Goal: Task Accomplishment & Management: Complete application form

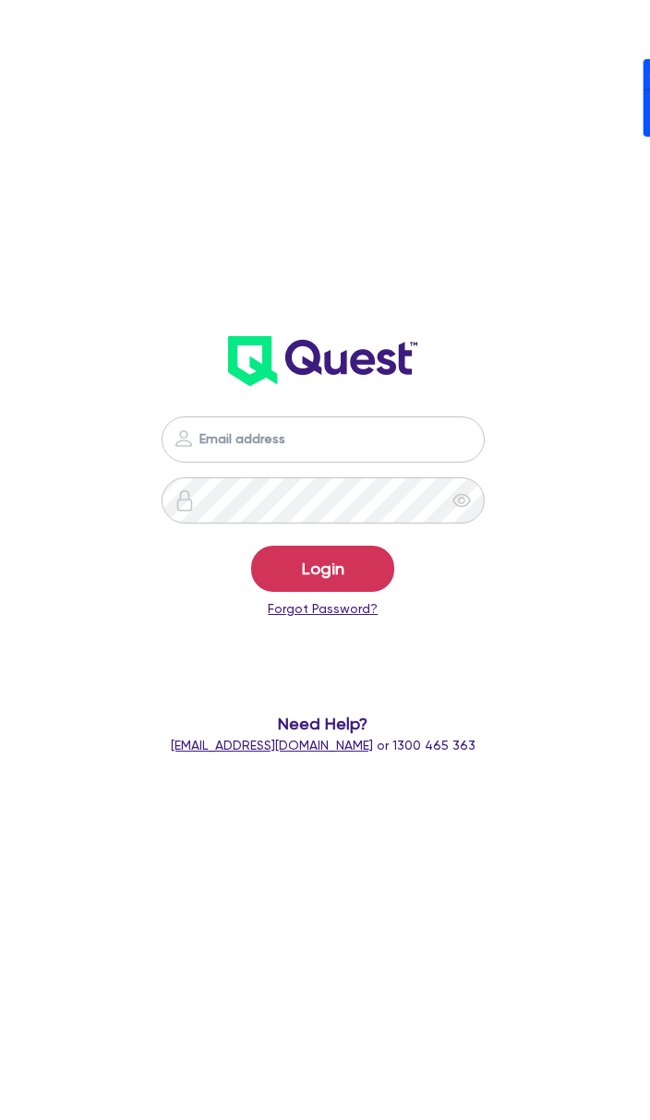
click at [323, 467] on nordpass-icon at bounding box center [323, 467] width 0 height 0
click at [0, 1119] on nordpass-autofill-portal at bounding box center [0, 1120] width 0 height 0
type input "[PERSON_NAME][EMAIL_ADDRESS][DOMAIN_NAME]"
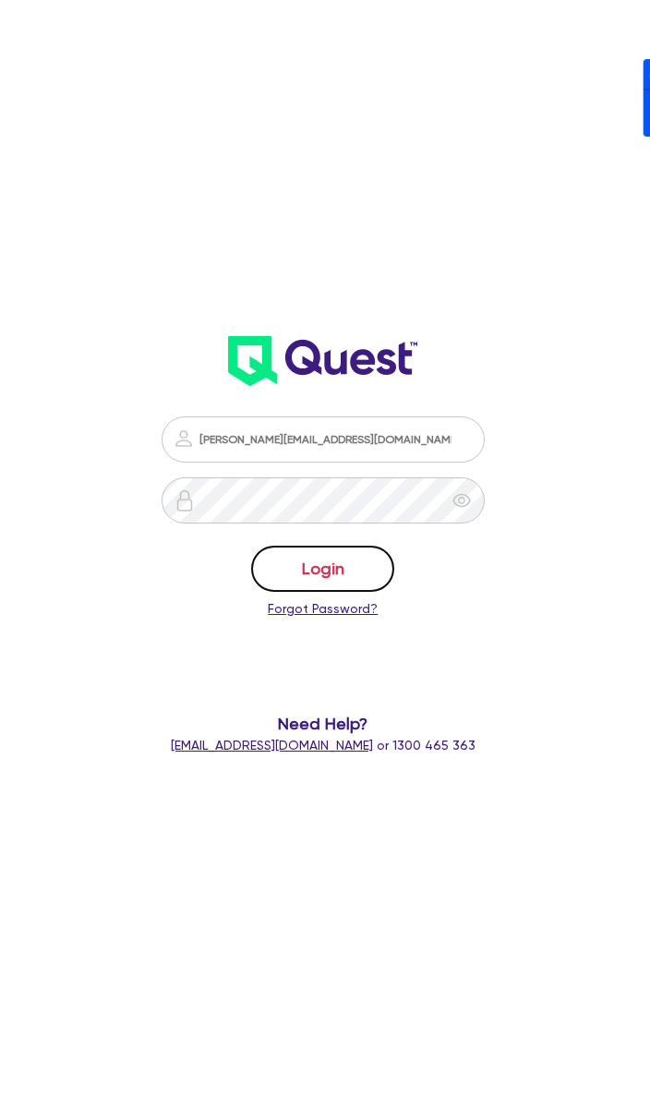
click at [381, 569] on button "Login" at bounding box center [322, 569] width 143 height 46
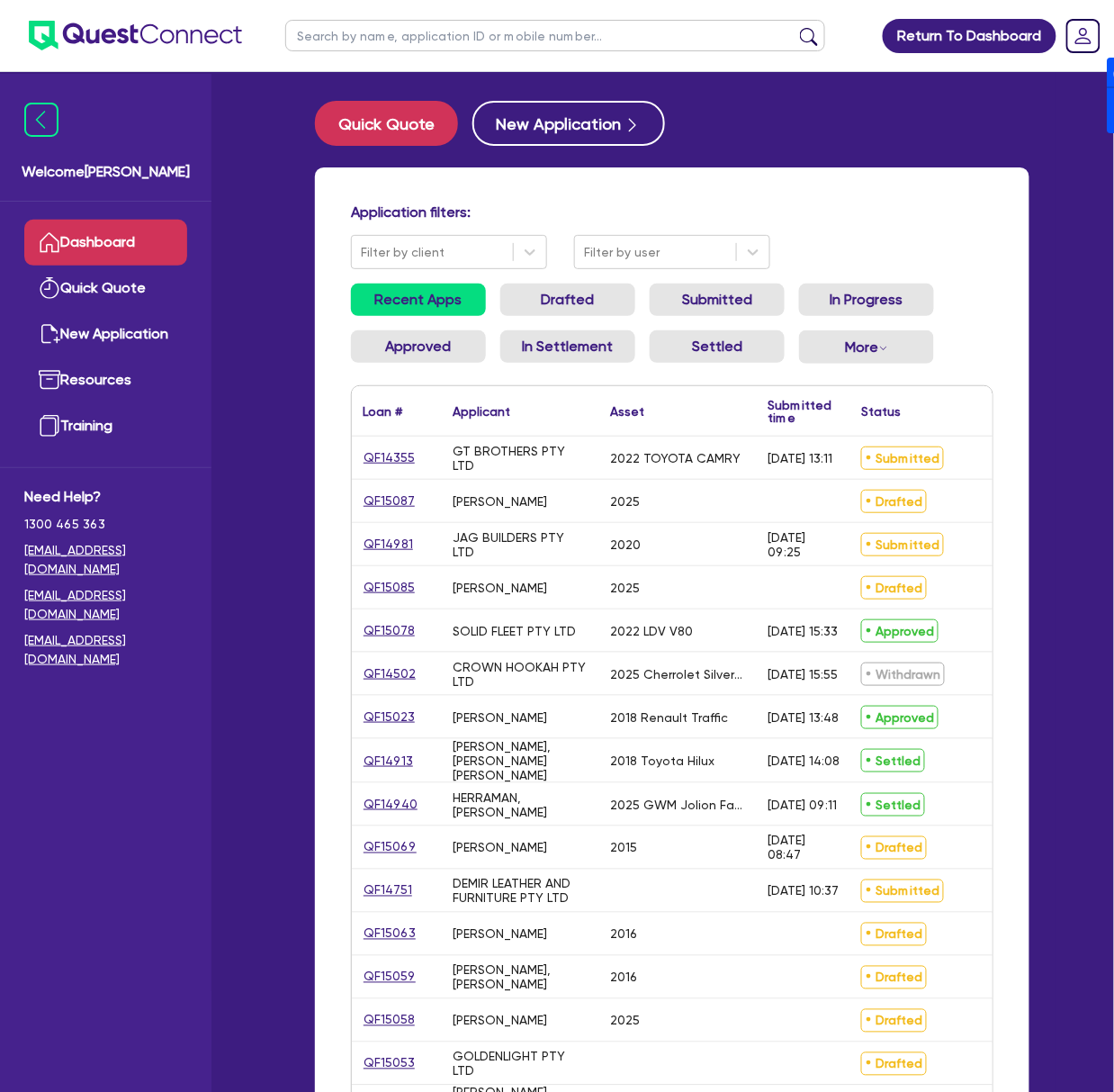
drag, startPoint x: 500, startPoint y: 11, endPoint x: 493, endPoint y: 32, distance: 22.1
click at [499, 13] on ul at bounding box center [555, 35] width 576 height 71
click at [493, 32] on input "text" at bounding box center [556, 35] width 540 height 31
type input "YU"
click at [615, 27] on button "submit" at bounding box center [809, 40] width 29 height 25
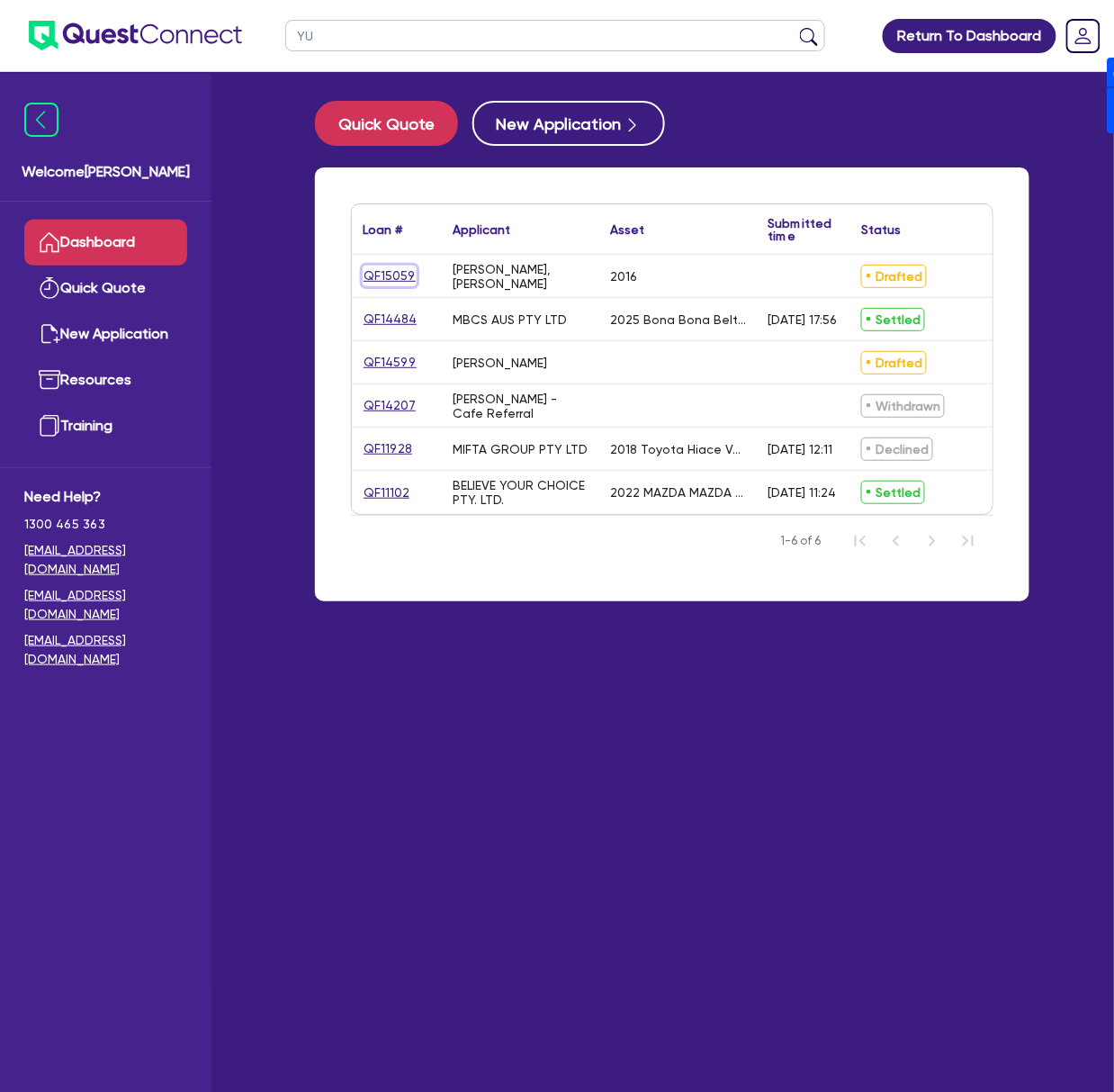
click at [379, 281] on link "QF15059" at bounding box center [389, 275] width 54 height 20
select select "CARS_AND_LIGHT_TRUCKS"
select select "PASSENGER_VEHICLES"
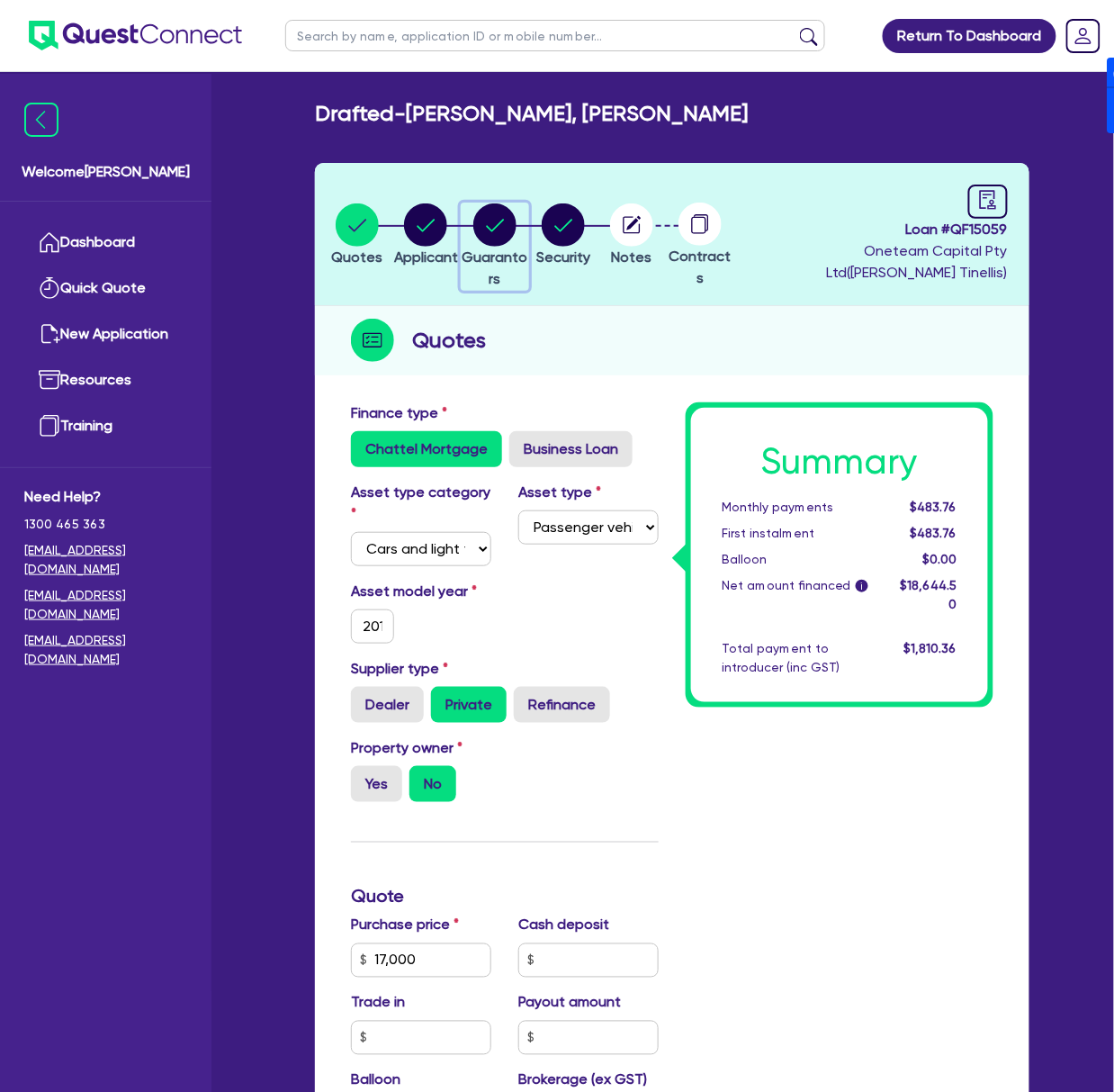
click at [515, 219] on circle "button" at bounding box center [495, 225] width 43 height 43
select select "MR"
select select "VIC"
select select "SINGLE"
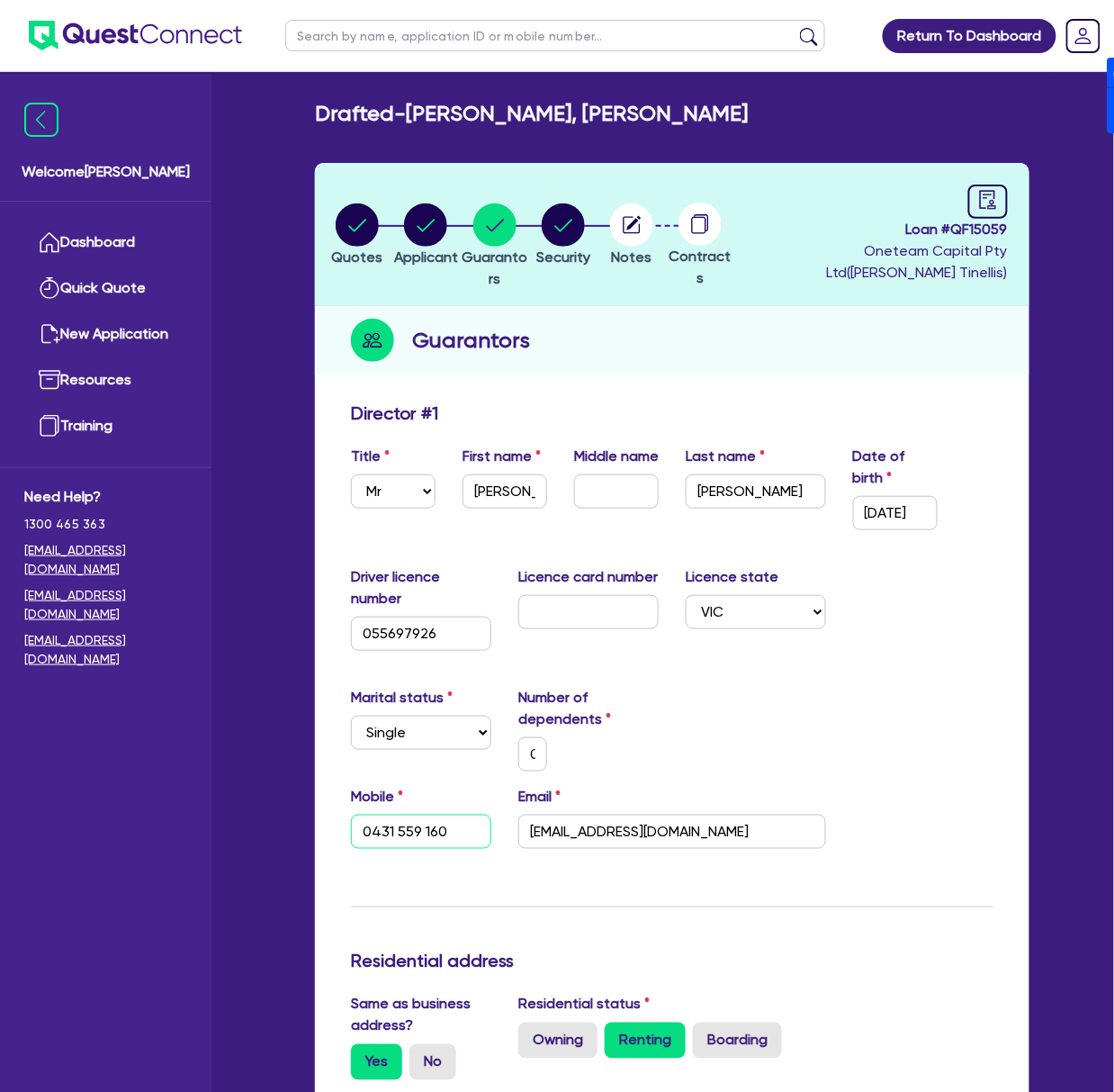
click at [430, 834] on input "0431 559 160" at bounding box center [421, 832] width 140 height 34
drag, startPoint x: 587, startPoint y: 228, endPoint x: 598, endPoint y: 245, distance: 20.2
click at [585, 228] on circle "button" at bounding box center [563, 225] width 43 height 43
select select "CARS_AND_LIGHT_TRUCKS"
select select "PASSENGER_VEHICLES"
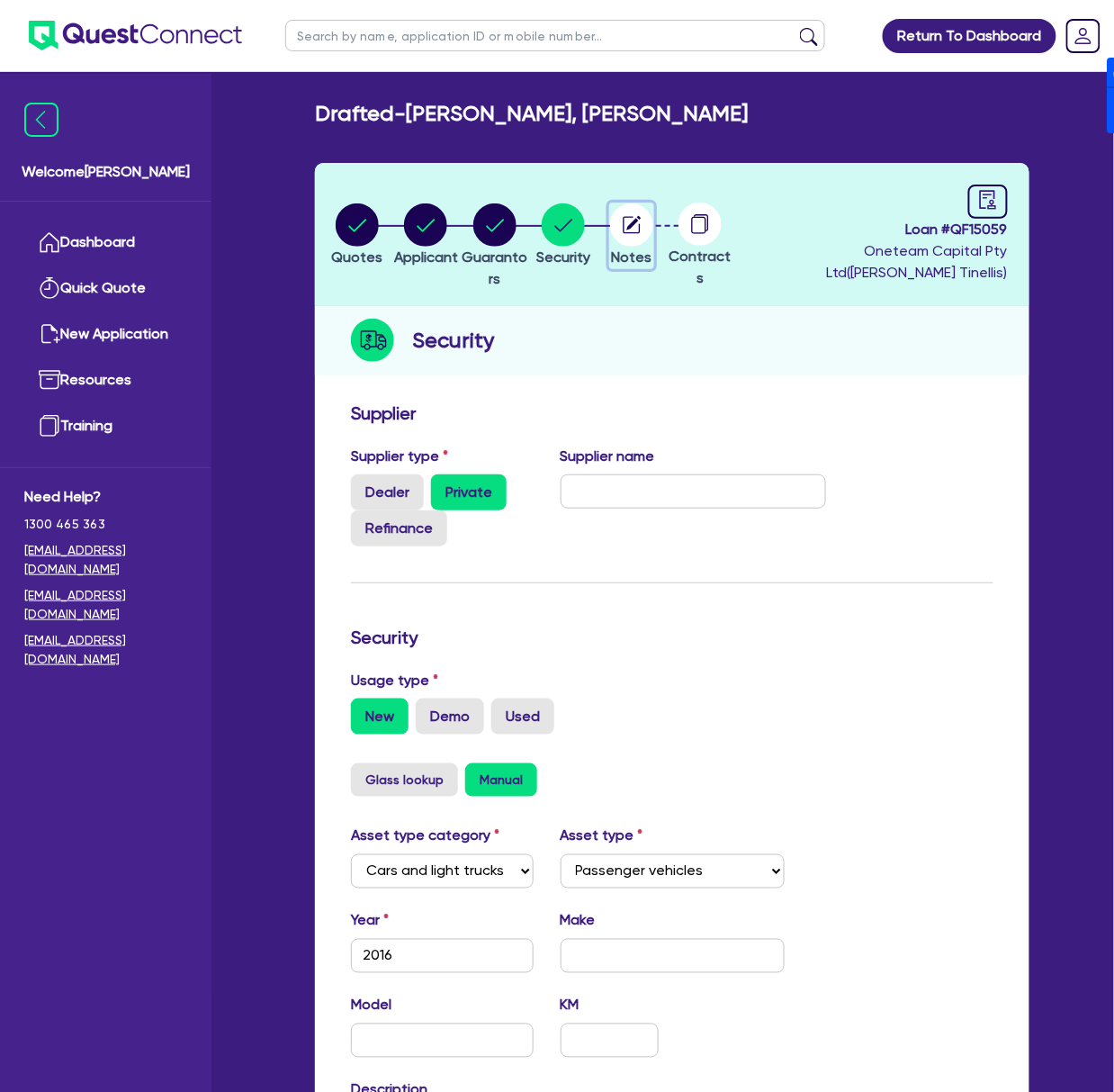
click at [615, 219] on circle "button" at bounding box center [632, 225] width 43 height 43
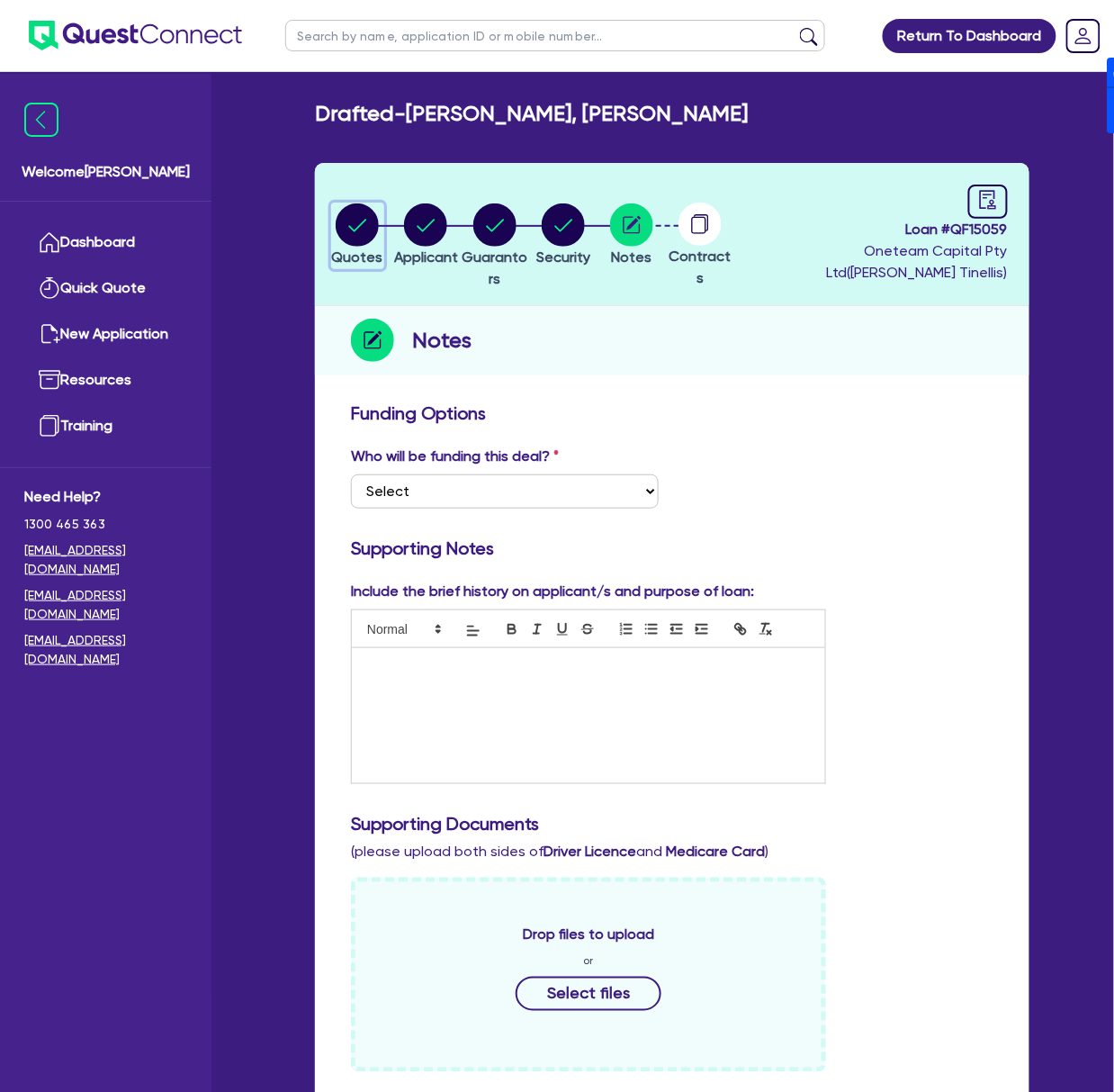
click at [369, 229] on circle "button" at bounding box center [357, 225] width 43 height 43
select select "CARS_AND_LIGHT_TRUCKS"
select select "PASSENGER_VEHICLES"
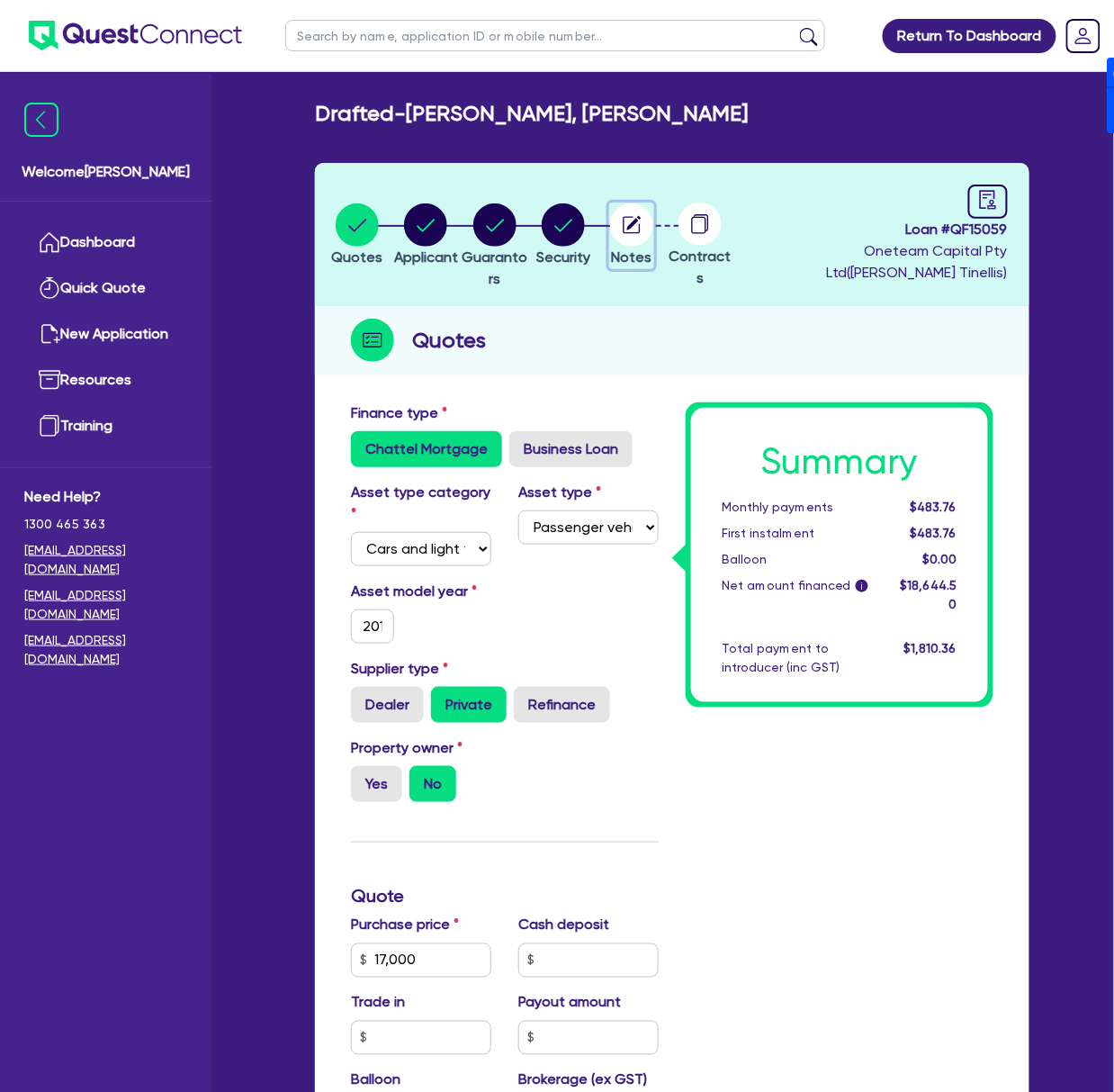
click at [615, 228] on icon "button" at bounding box center [633, 225] width 18 height 18
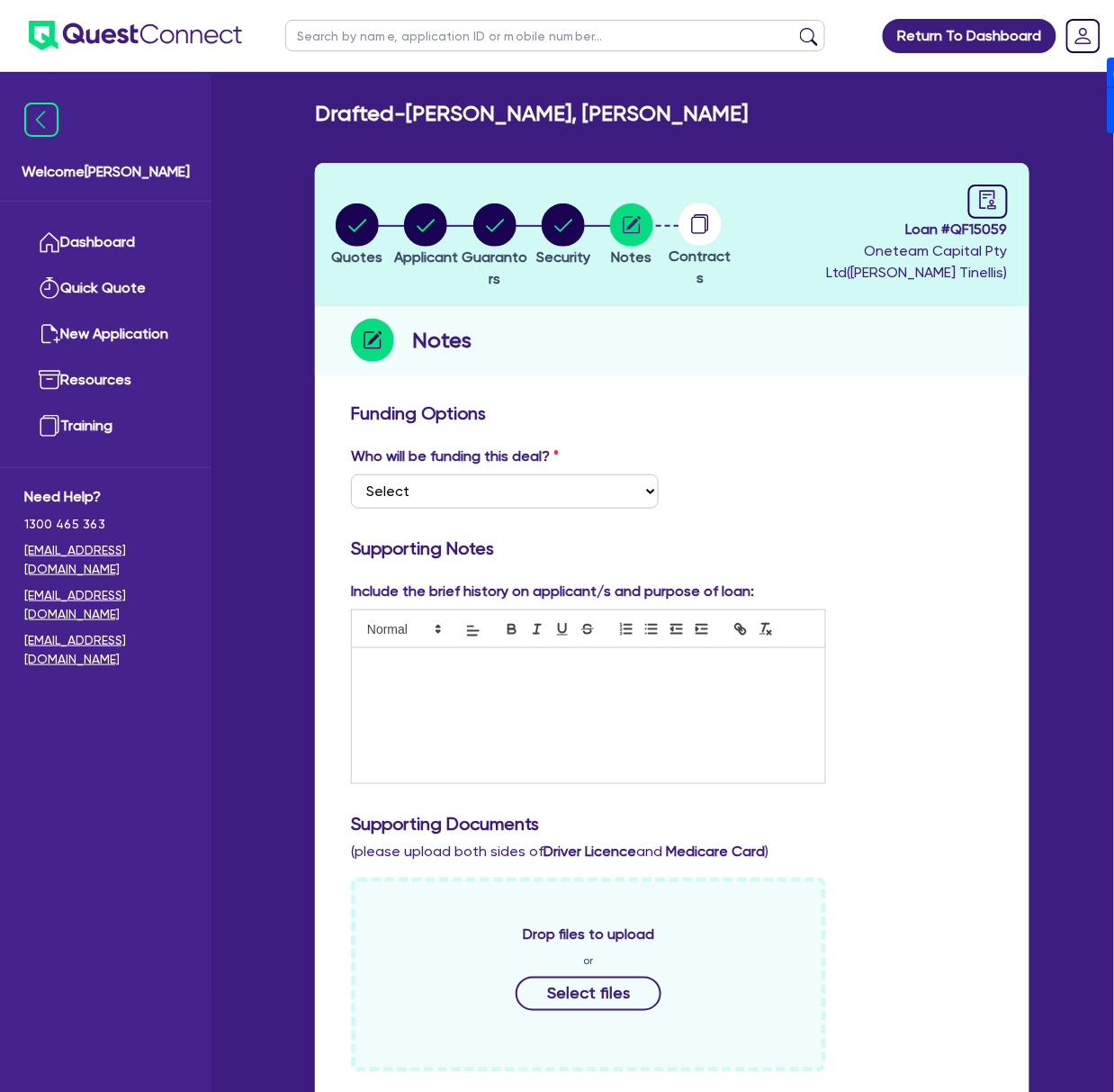
click at [530, 708] on div at bounding box center [589, 716] width 474 height 136
click at [558, 481] on select "Select I want Quest to fund 100% I will fund 100% I will co-fund with Quest Oth…" at bounding box center [505, 491] width 308 height 34
select select "Other"
click at [351, 475] on select "Select I want Quest to fund 100% I will fund 100% I will co-fund with Quest Oth…" at bounding box center [505, 491] width 308 height 34
click at [615, 419] on h3 "Funding Options" at bounding box center [672, 413] width 642 height 21
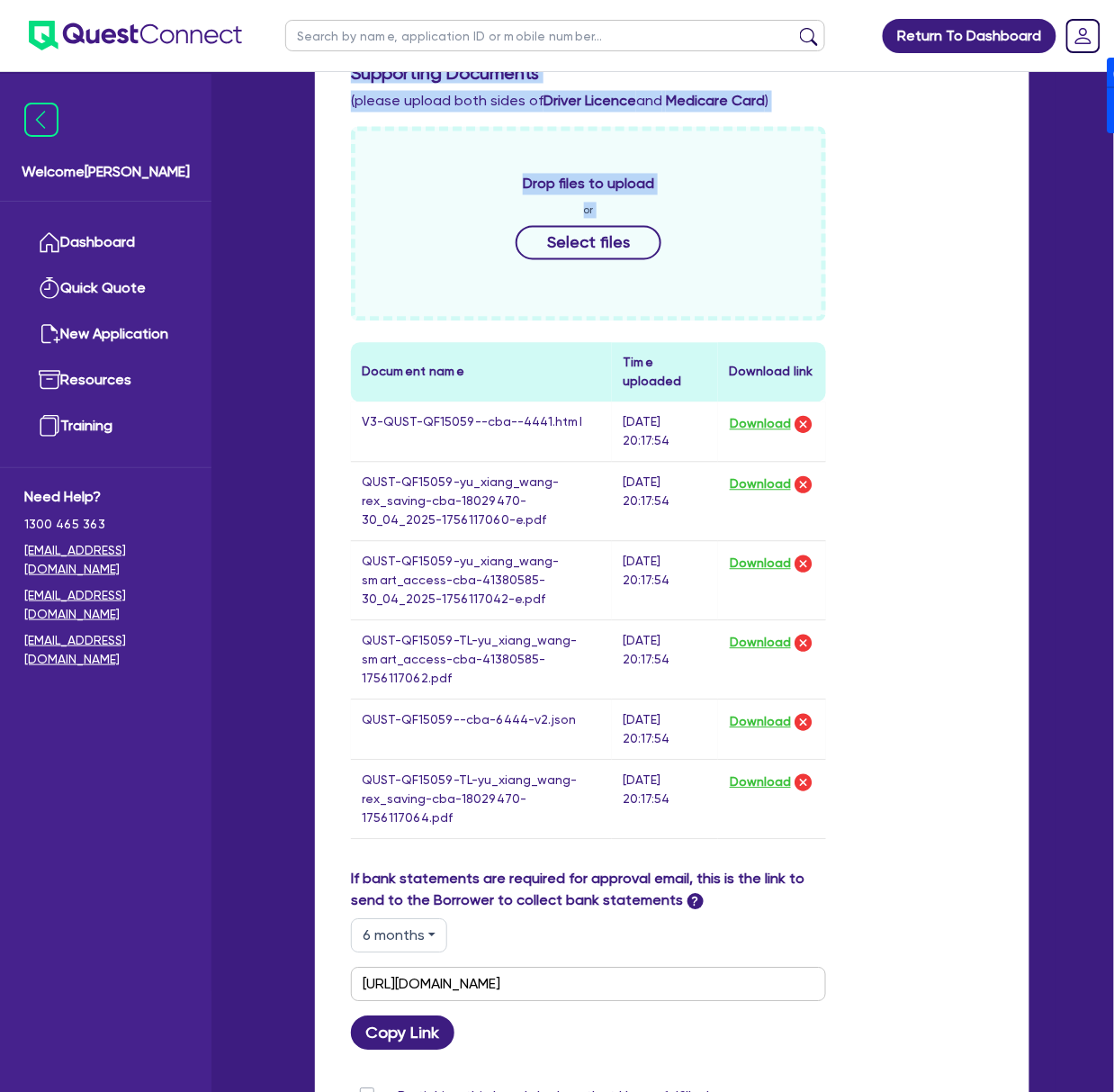
scroll to position [840, 0]
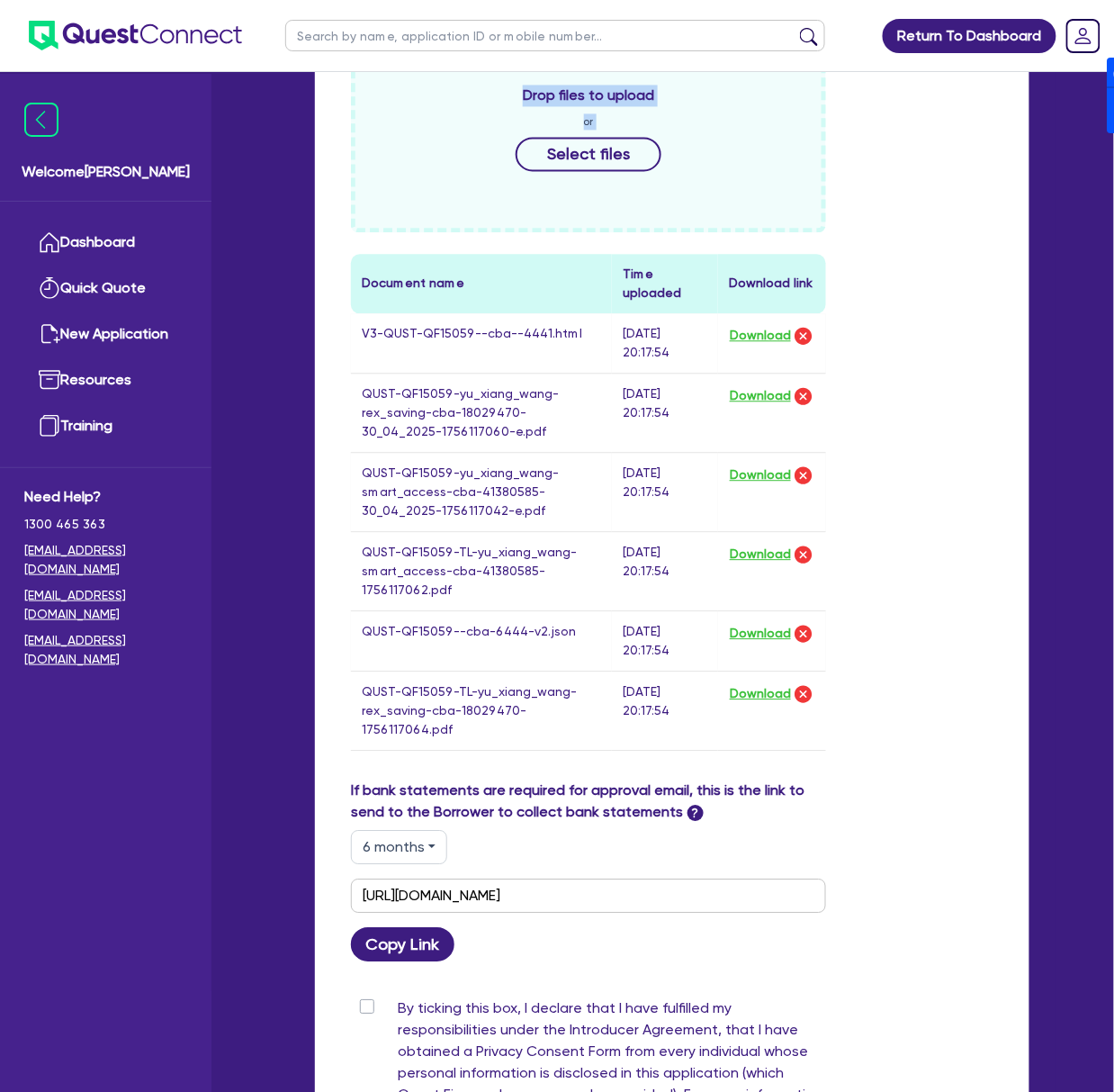
drag, startPoint x: 344, startPoint y: 407, endPoint x: 895, endPoint y: 738, distance: 642.8
click at [615, 738] on div "Funding Options Who will be funding this deal? Select I want Quest to fund 100%…" at bounding box center [672, 398] width 642 height 1672
click at [615, 814] on div "If bank statements are required for approval email, this is the link to send to…" at bounding box center [672, 871] width 670 height 182
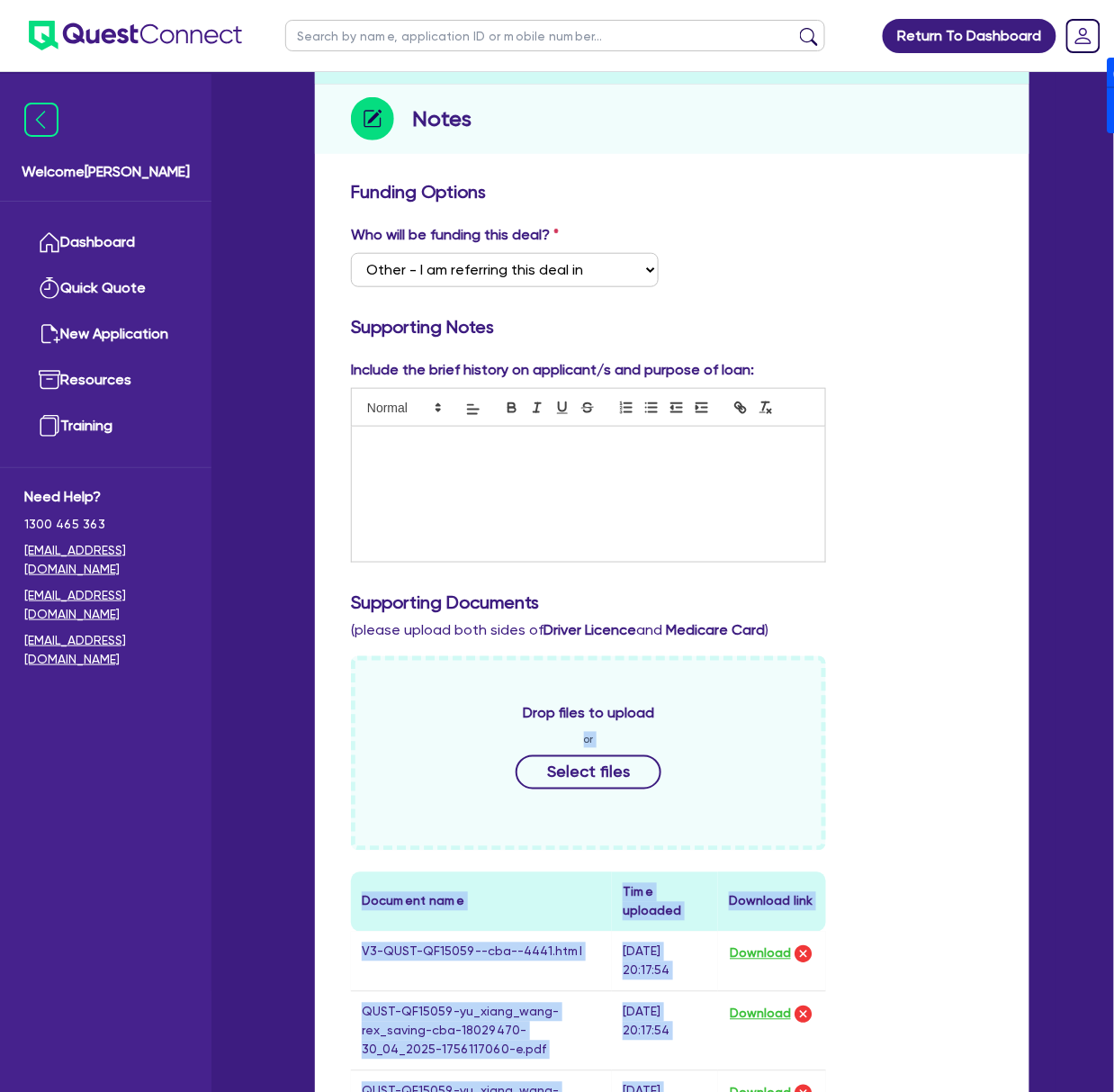
scroll to position [120, 0]
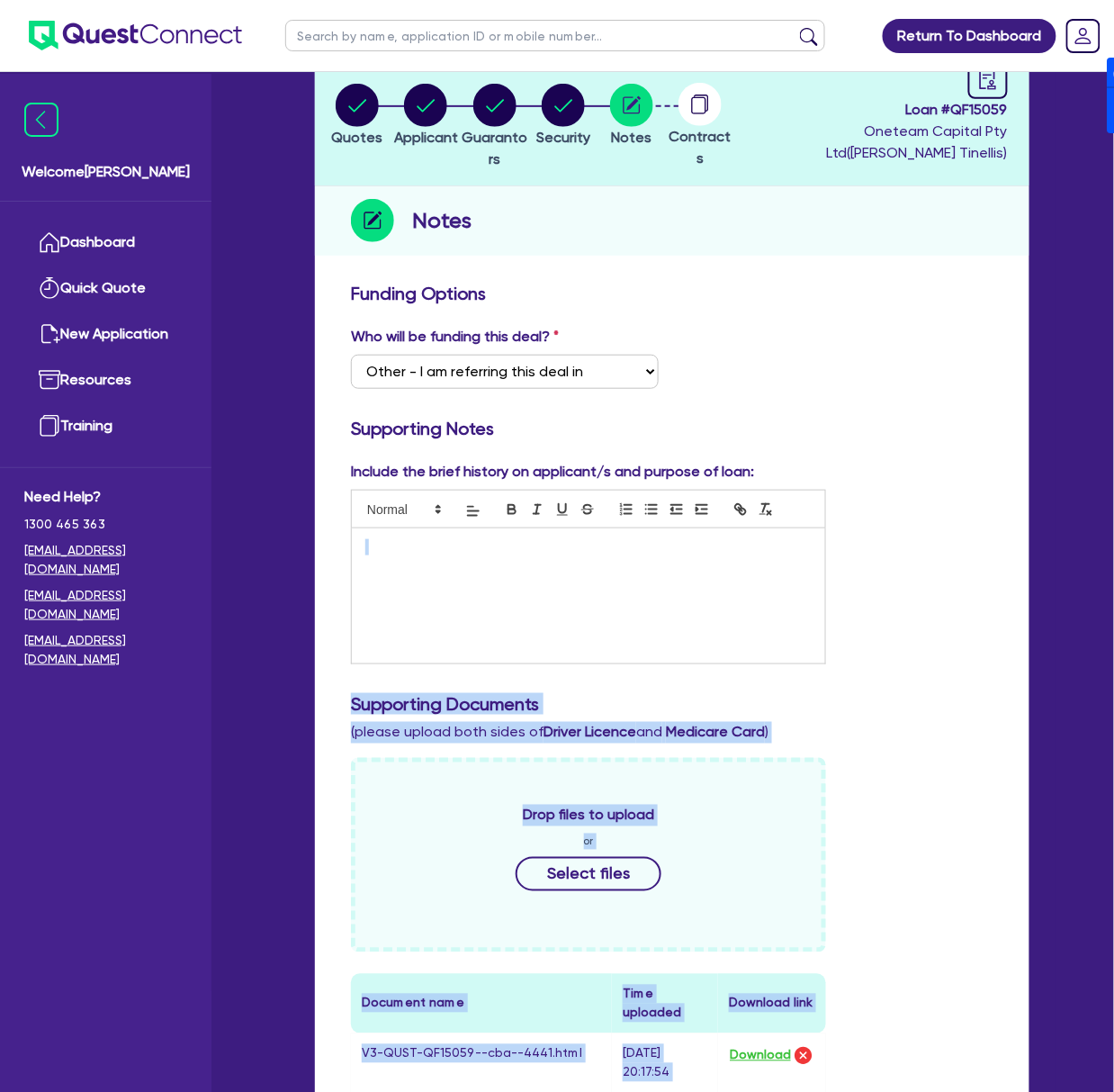
drag, startPoint x: 722, startPoint y: 823, endPoint x: 346, endPoint y: 251, distance: 684.5
click at [346, 254] on div "Quotes Applicant [GEOGRAPHIC_DATA] Security Notes Contracts Loan # QF15059 Onet…" at bounding box center [672, 1017] width 714 height 1948
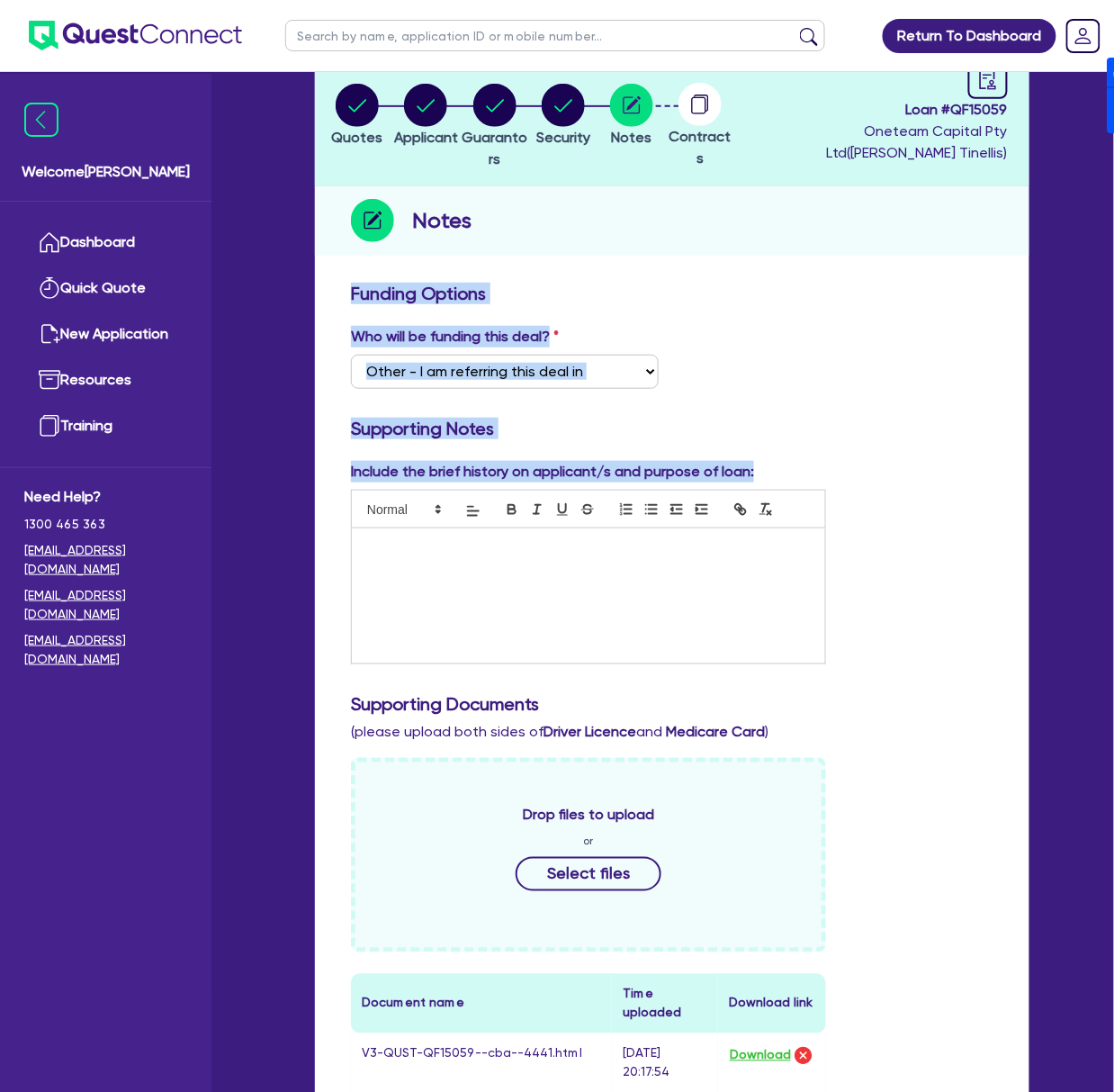
drag, startPoint x: 350, startPoint y: 300, endPoint x: 799, endPoint y: 481, distance: 484.1
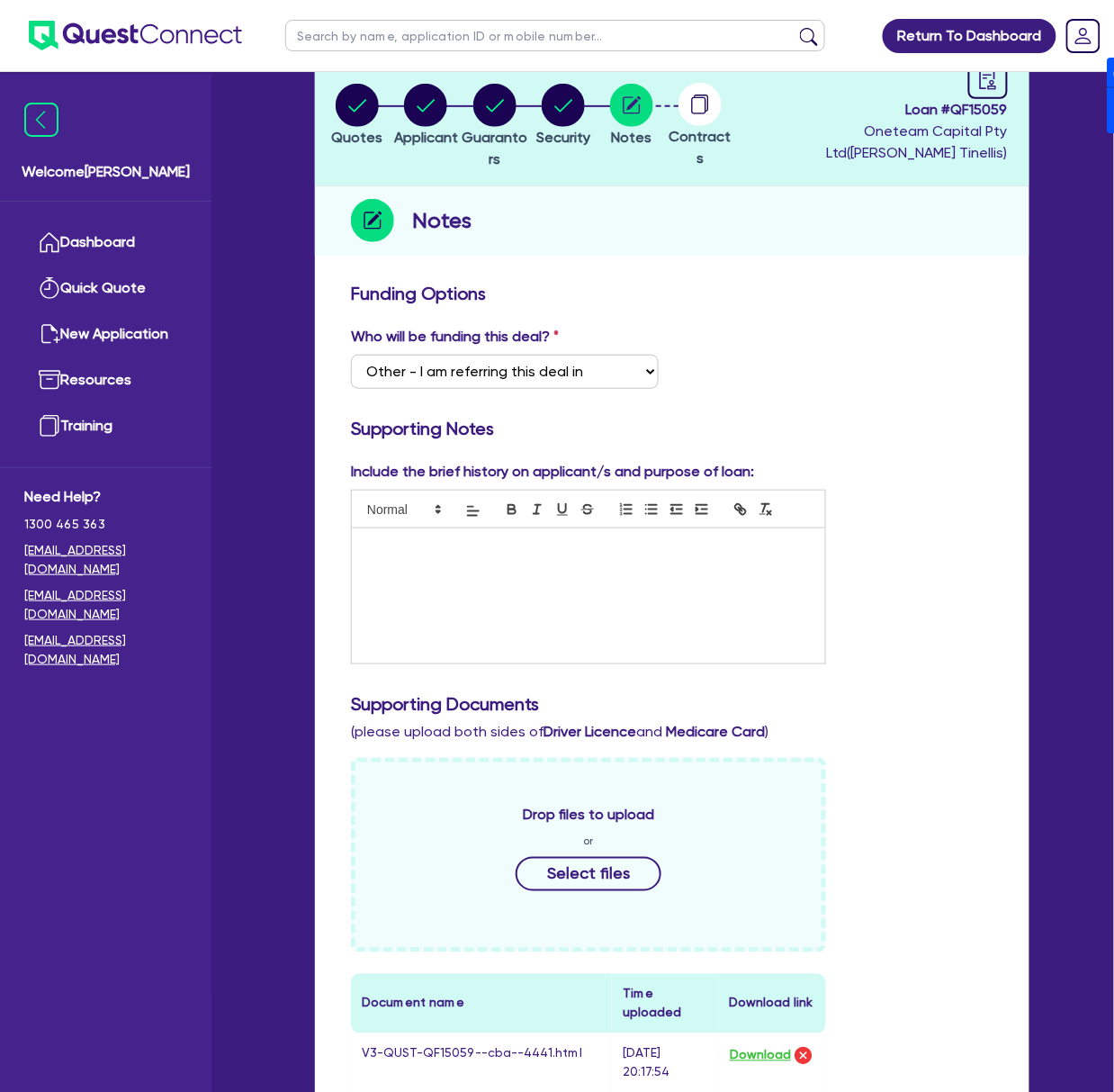
click at [615, 477] on div "Include the brief history on applicant/s and purpose of loan:" at bounding box center [588, 563] width 502 height 204
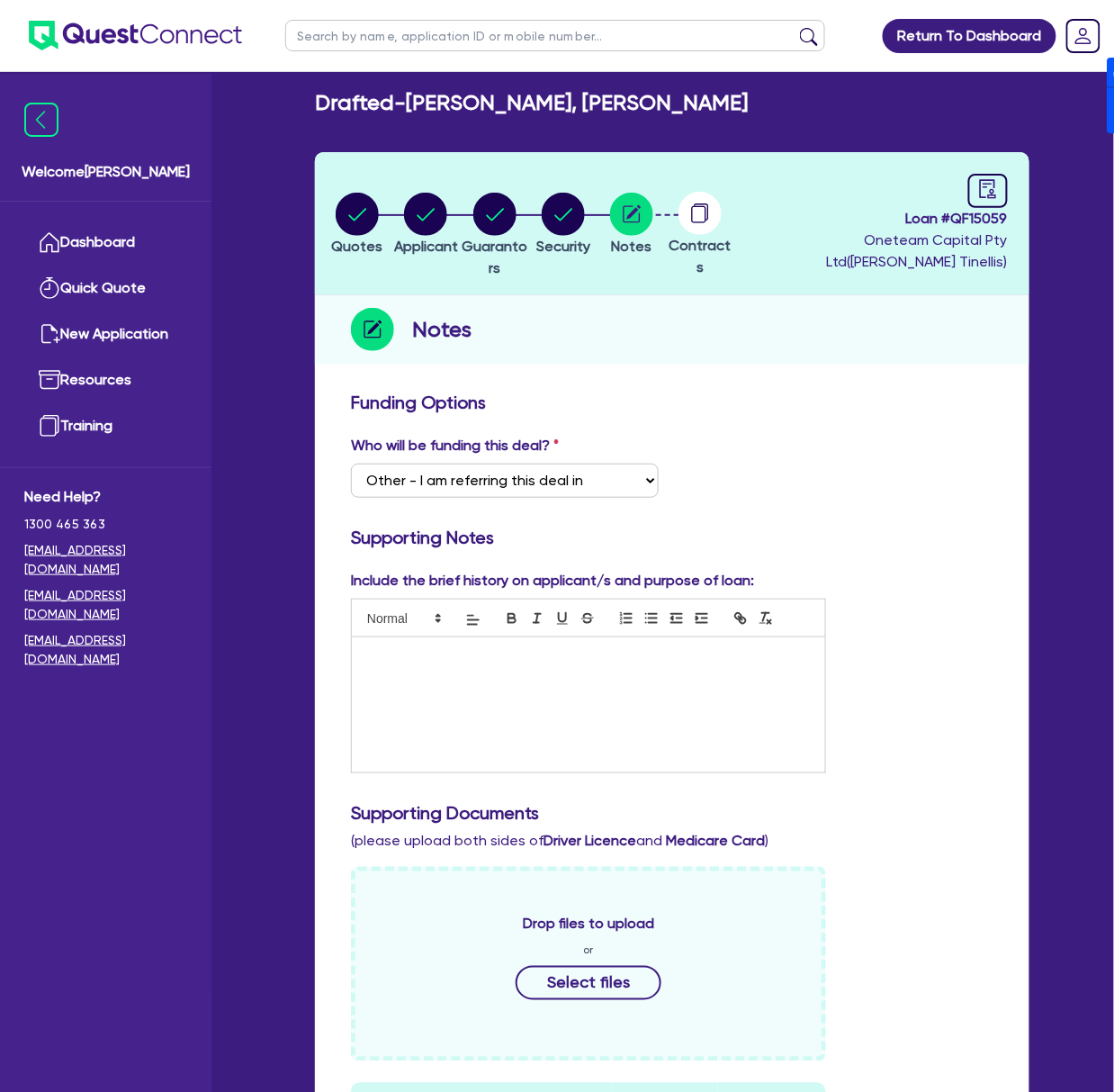
scroll to position [0, 0]
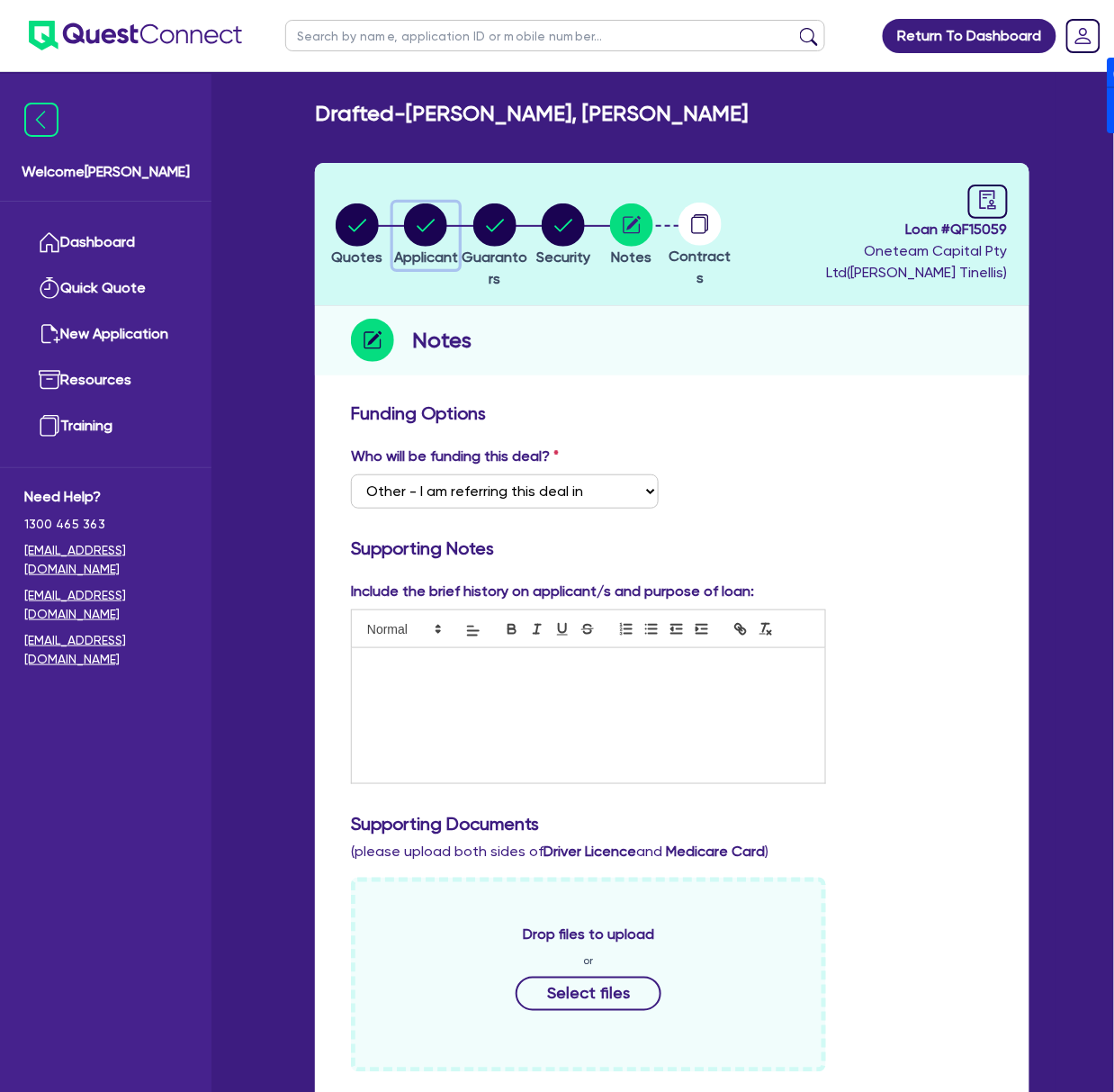
click at [434, 224] on circle "button" at bounding box center [426, 225] width 43 height 43
select select "SOLE_TRADER"
select select "BUILDING_CONSTRUCTION"
select select "TRADES_SERVICES_CONSUMERS"
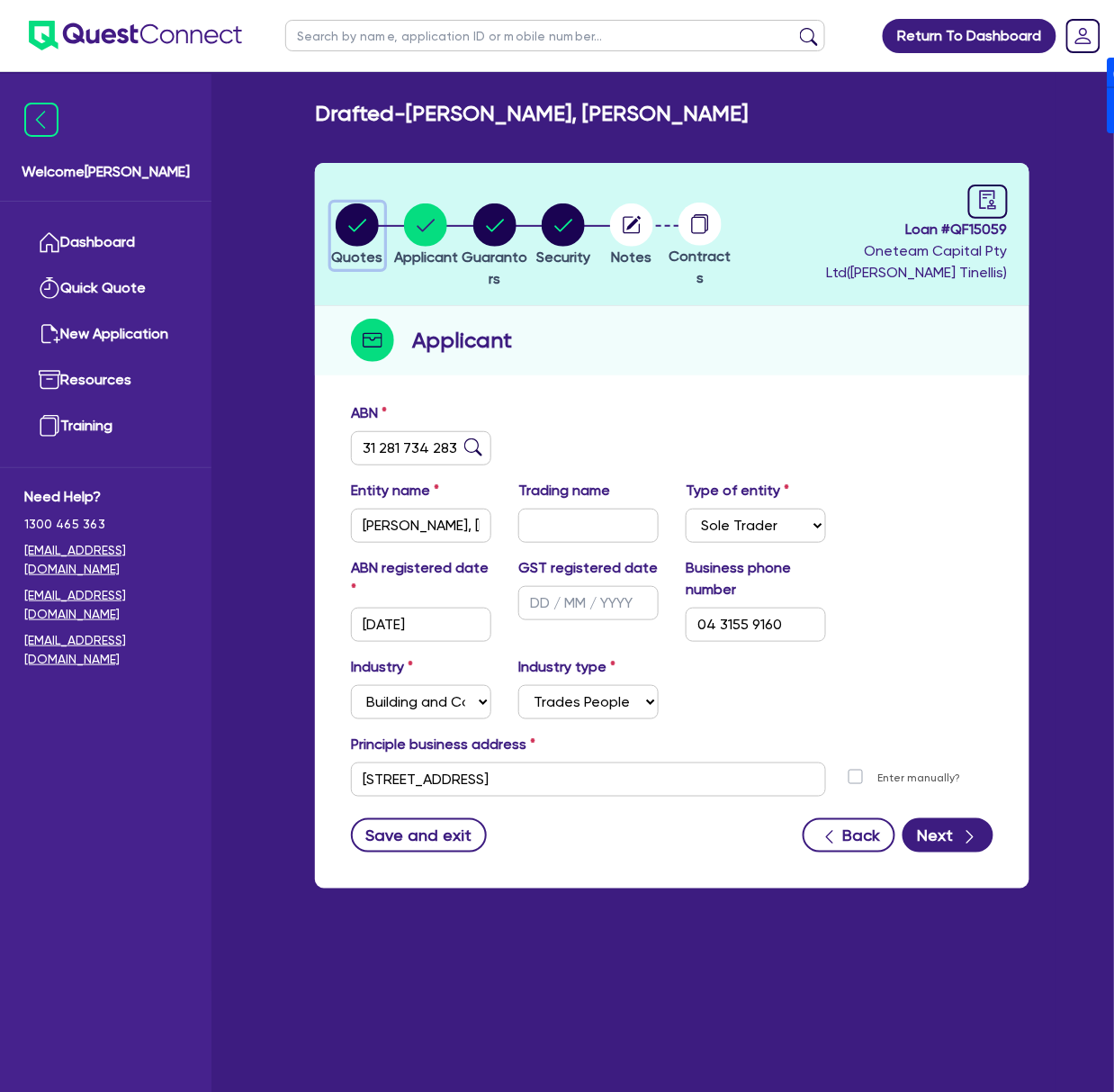
click at [358, 234] on circle "button" at bounding box center [357, 225] width 43 height 43
select select "CARS_AND_LIGHT_TRUCKS"
select select "PASSENGER_VEHICLES"
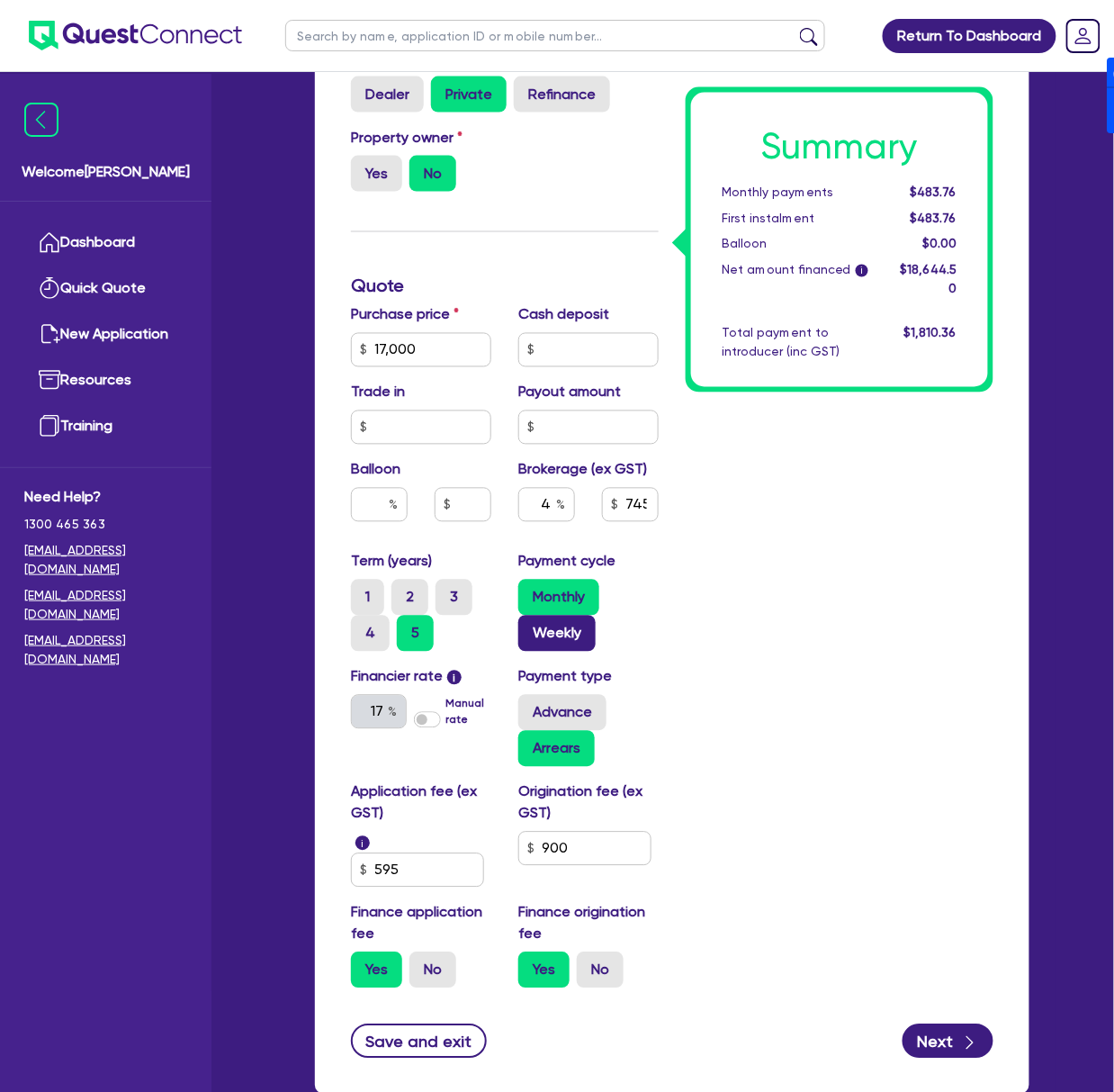
scroll to position [600, 0]
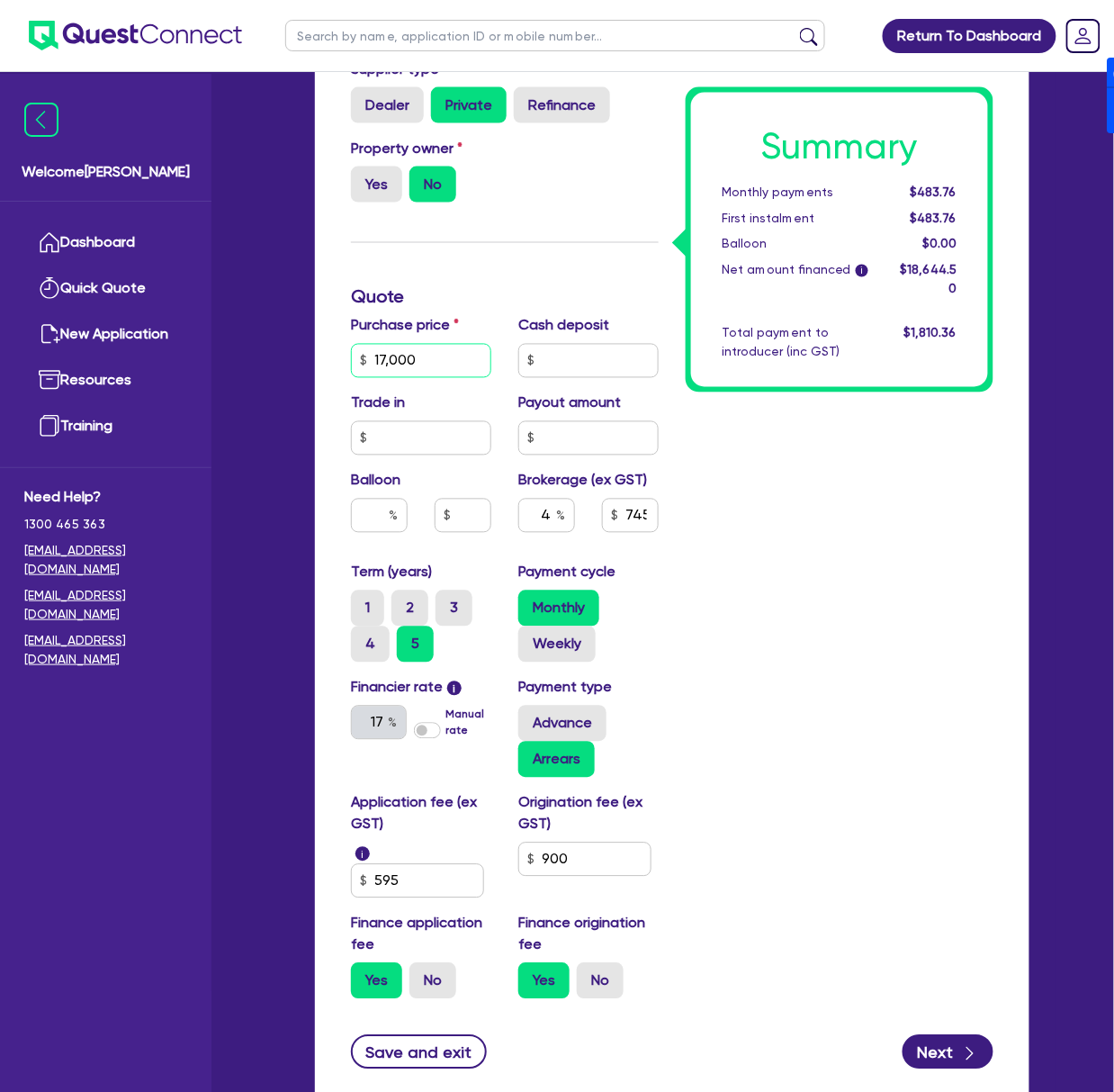
drag, startPoint x: 442, startPoint y: 359, endPoint x: 347, endPoint y: 354, distance: 95.1
click at [347, 354] on div "Purchase price 17,000" at bounding box center [421, 346] width 168 height 63
click at [504, 296] on h3 "Quote" at bounding box center [505, 297] width 308 height 21
type input "17,000"
click at [446, 724] on label "Manual rate" at bounding box center [469, 722] width 45 height 32
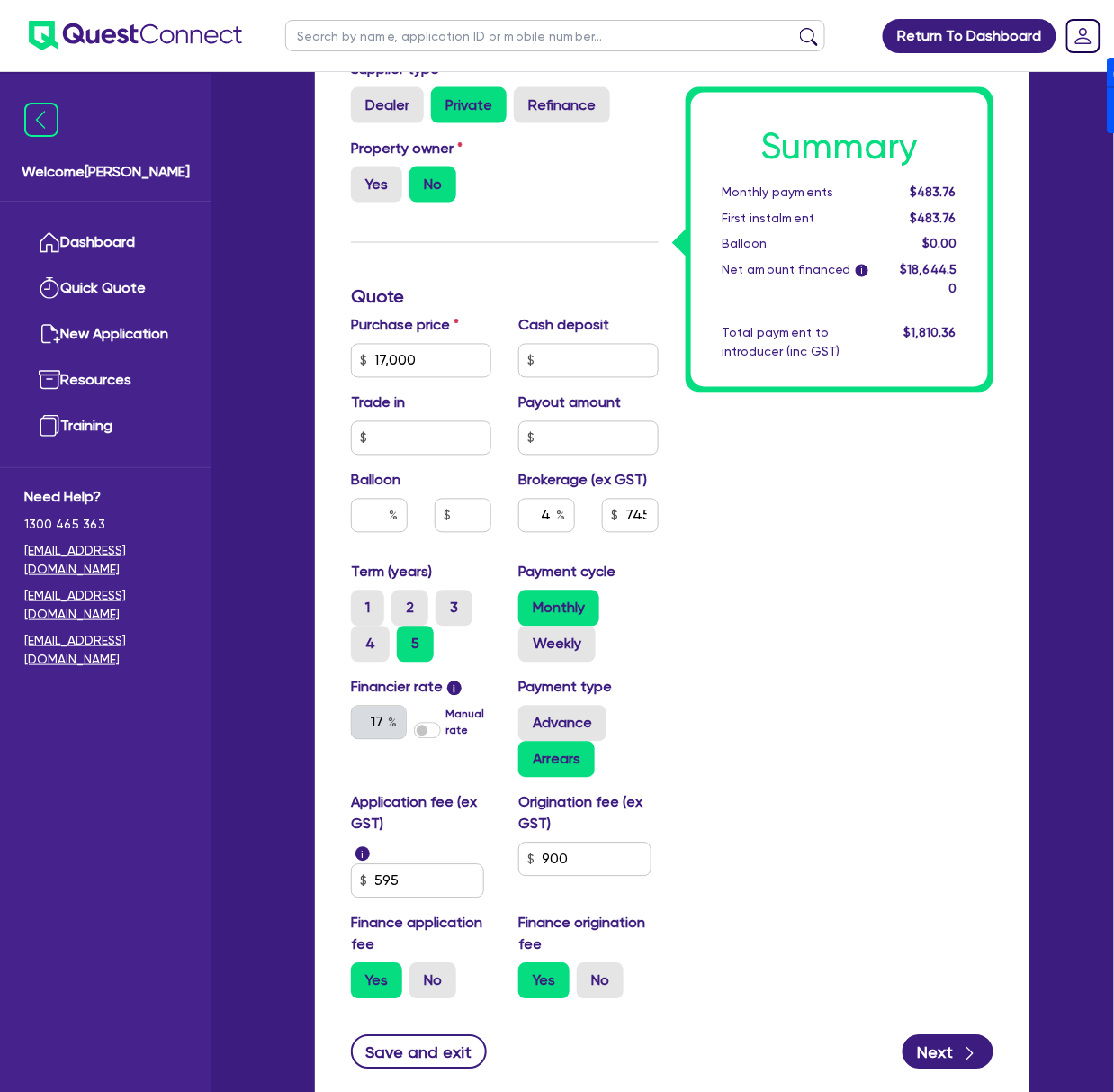
click at [0, 0] on input "Manual rate" at bounding box center [0, 0] width 0 height 0
click at [375, 724] on input "text" at bounding box center [378, 722] width 56 height 34
type input "24"
type input "17,000"
click at [615, 721] on div "Summary Monthly payments $483.76 First instalment $483.76 Balloon $0.00 Net amo…" at bounding box center [840, 409] width 335 height 1211
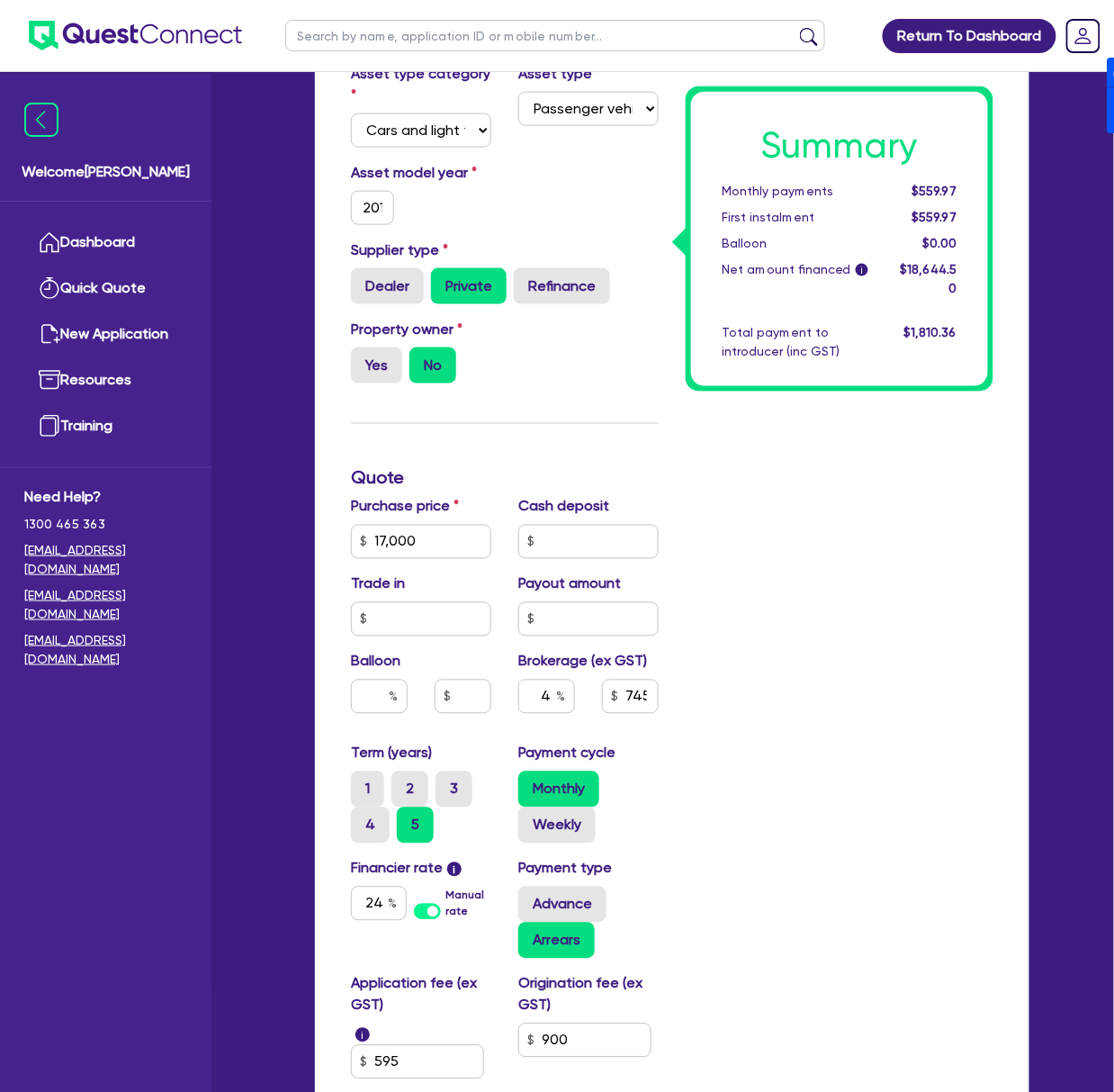
scroll to position [480, 0]
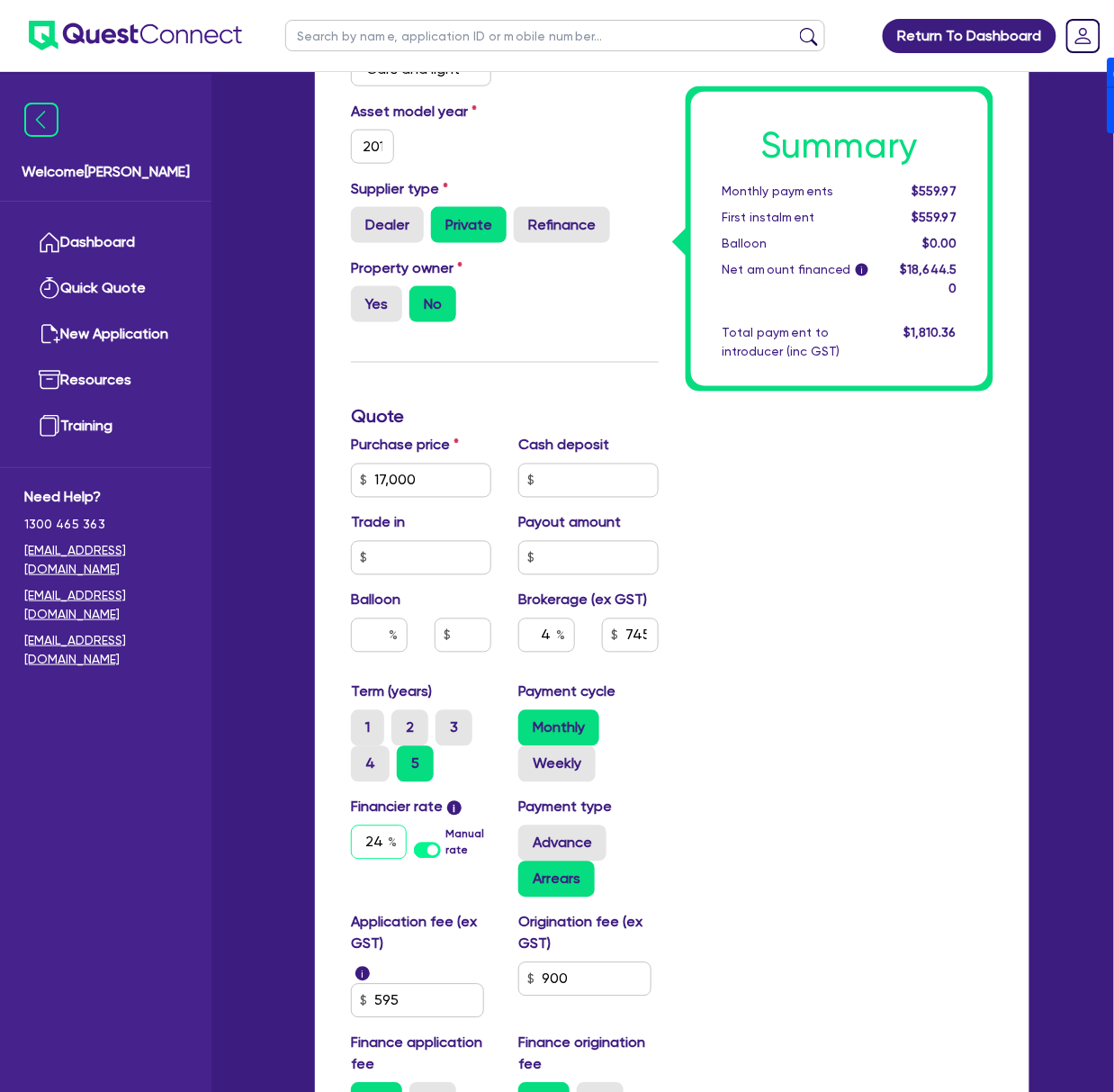
drag, startPoint x: 365, startPoint y: 840, endPoint x: 395, endPoint y: 840, distance: 30.0
click at [395, 840] on div "24" at bounding box center [378, 842] width 56 height 34
click at [615, 648] on div "Summary Monthly payments $559.97 First instalment $559.97 Balloon $0.00 Net amo…" at bounding box center [840, 528] width 335 height 1211
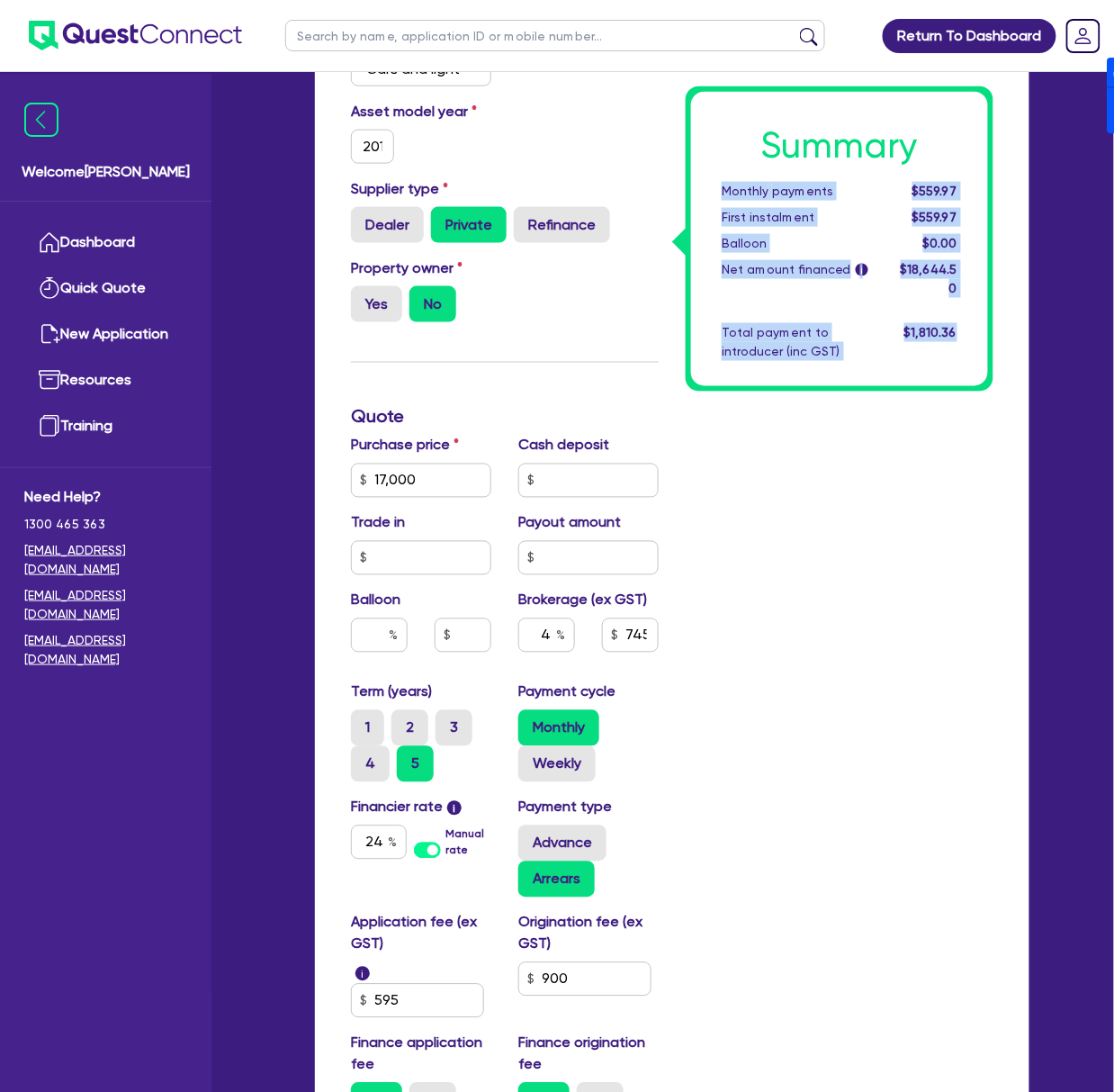
drag, startPoint x: 982, startPoint y: 335, endPoint x: 721, endPoint y: 164, distance: 312.0
click at [615, 170] on div "Summary Monthly payments $559.97 First instalment $559.97 Balloon $0.00 Net amo…" at bounding box center [839, 239] width 297 height 294
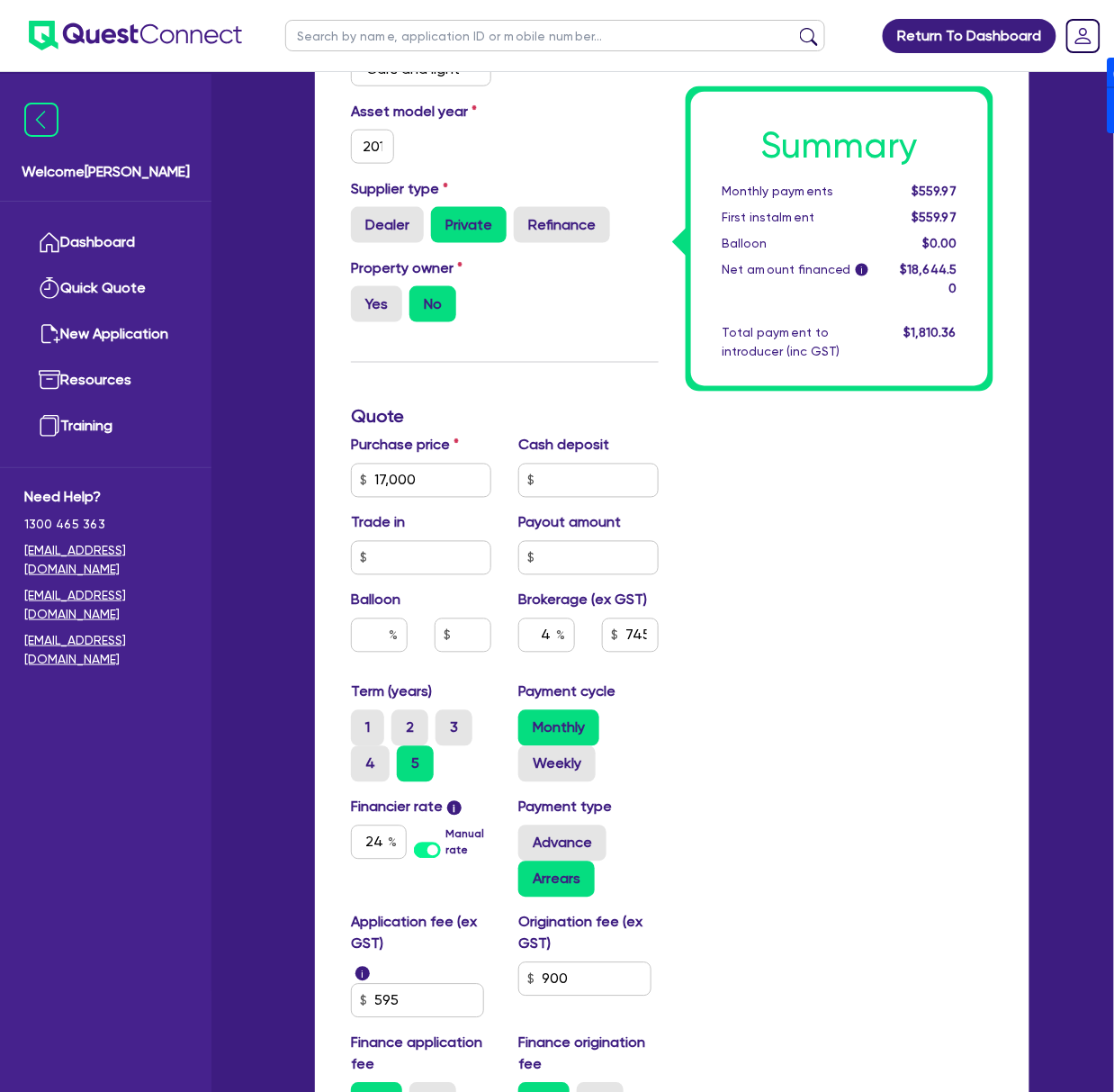
click at [615, 141] on h1 "Summary" at bounding box center [840, 145] width 236 height 43
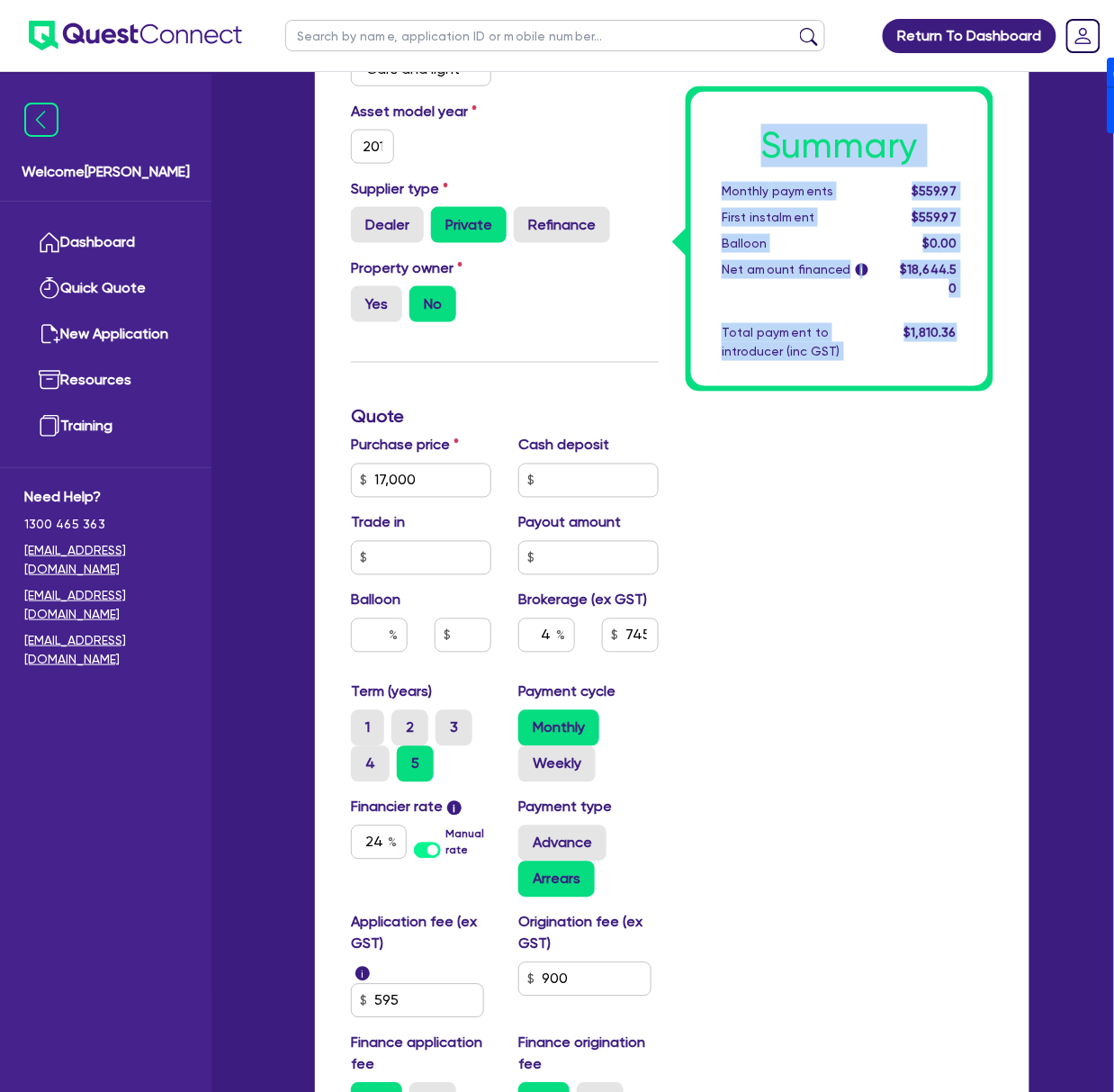
drag, startPoint x: 754, startPoint y: 137, endPoint x: 967, endPoint y: 319, distance: 280.2
click at [615, 319] on div "Summary Monthly payments $559.97 First instalment $559.97 Balloon $0.00 Net amo…" at bounding box center [839, 239] width 297 height 294
click at [615, 330] on div "$1,810.36" at bounding box center [928, 342] width 88 height 38
drag, startPoint x: 884, startPoint y: 332, endPoint x: 760, endPoint y: 137, distance: 231.1
click at [615, 137] on div "Summary Monthly payments $559.97 First instalment $559.97 Balloon $0.00 Net amo…" at bounding box center [839, 239] width 297 height 294
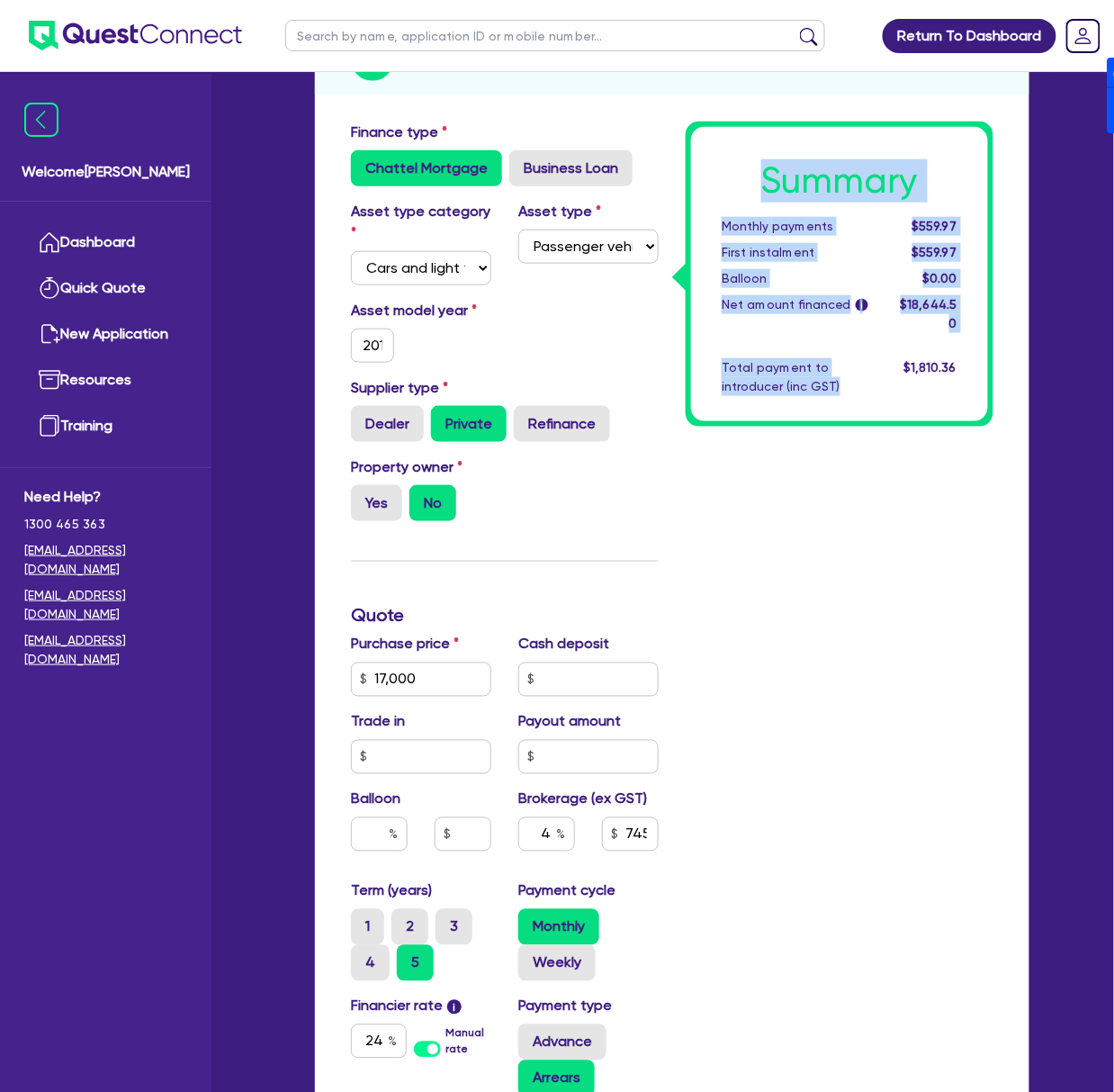
scroll to position [0, 0]
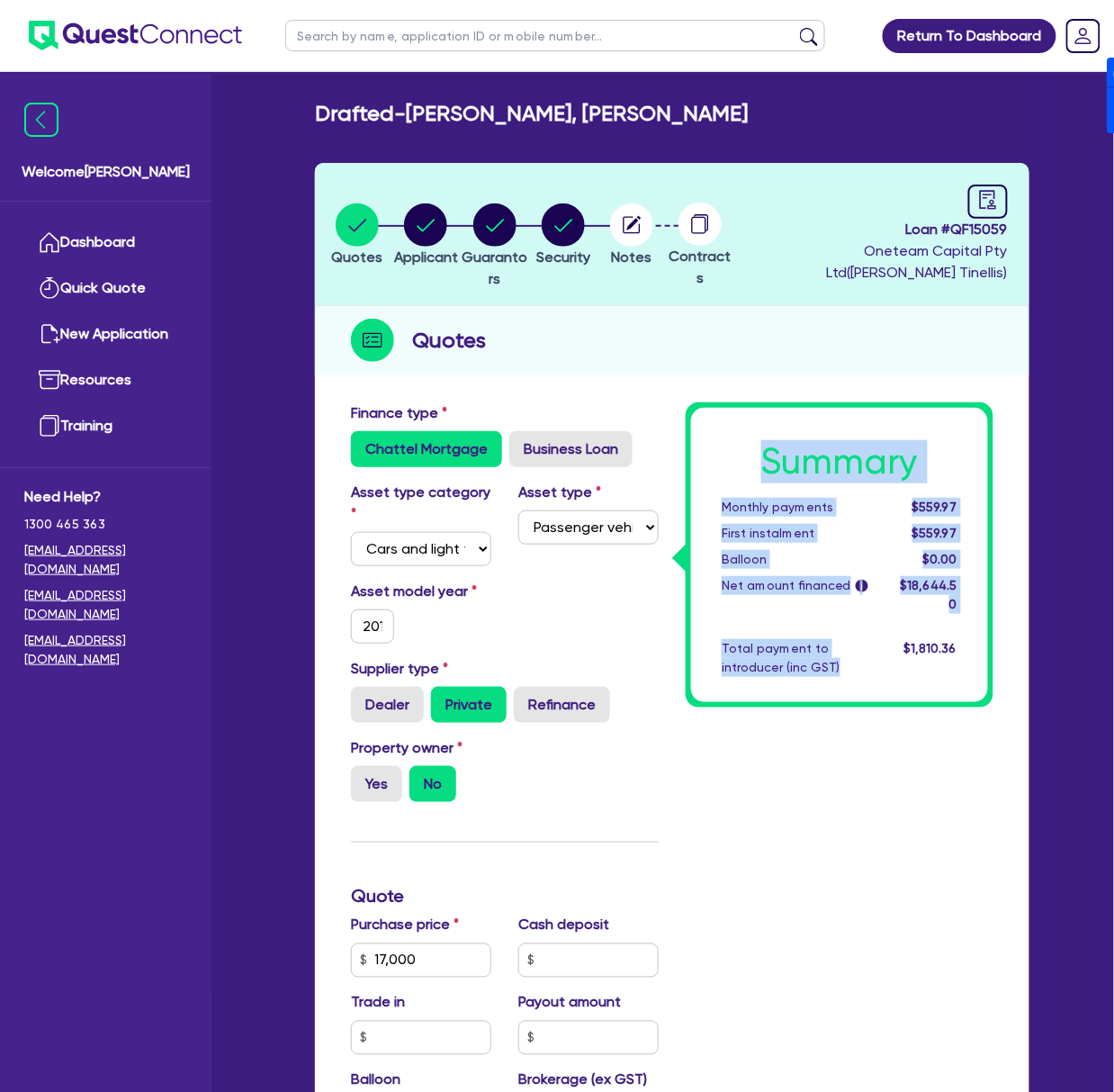
click at [615, 458] on h1 "Summary" at bounding box center [840, 462] width 236 height 43
drag, startPoint x: 761, startPoint y: 451, endPoint x: 969, endPoint y: 645, distance: 284.4
click at [615, 645] on div "Summary Monthly payments $559.97 First instalment $559.97 Balloon $0.00 Net amo…" at bounding box center [839, 555] width 297 height 294
click at [615, 643] on div "$1,810.36" at bounding box center [928, 658] width 88 height 38
drag, startPoint x: 966, startPoint y: 638, endPoint x: 740, endPoint y: 452, distance: 292.7
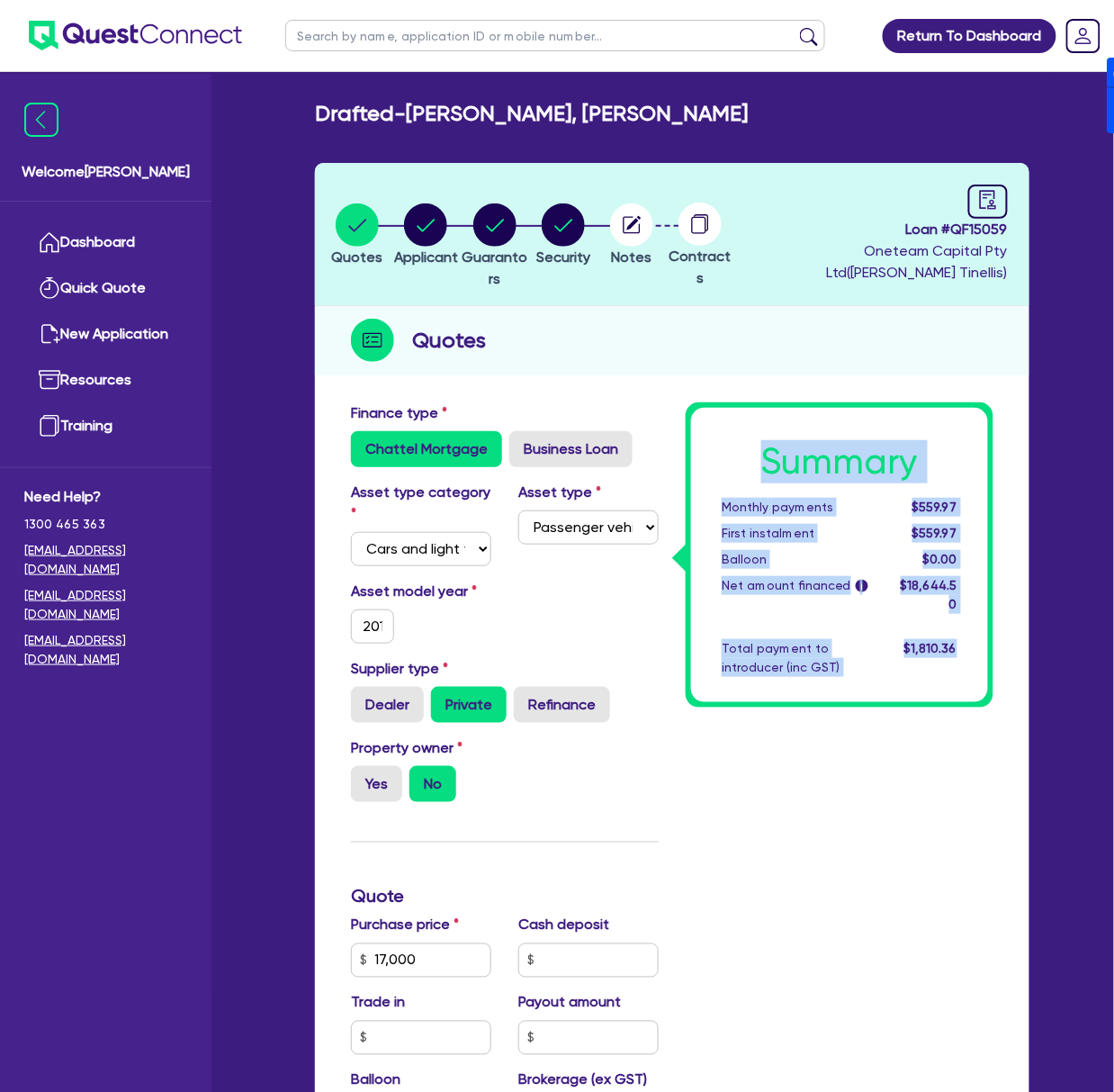
click at [615, 452] on div "Summary Monthly payments $559.97 First instalment $559.97 Balloon $0.00 Net amo…" at bounding box center [839, 555] width 297 height 294
click at [615, 452] on h1 "Summary" at bounding box center [840, 462] width 236 height 43
click at [615, 453] on h1 "Summary" at bounding box center [840, 462] width 236 height 43
drag, startPoint x: 764, startPoint y: 453, endPoint x: 971, endPoint y: 638, distance: 277.6
click at [615, 643] on div "Summary Monthly payments $559.97 First instalment $559.97 Balloon $0.00 Net amo…" at bounding box center [839, 555] width 297 height 294
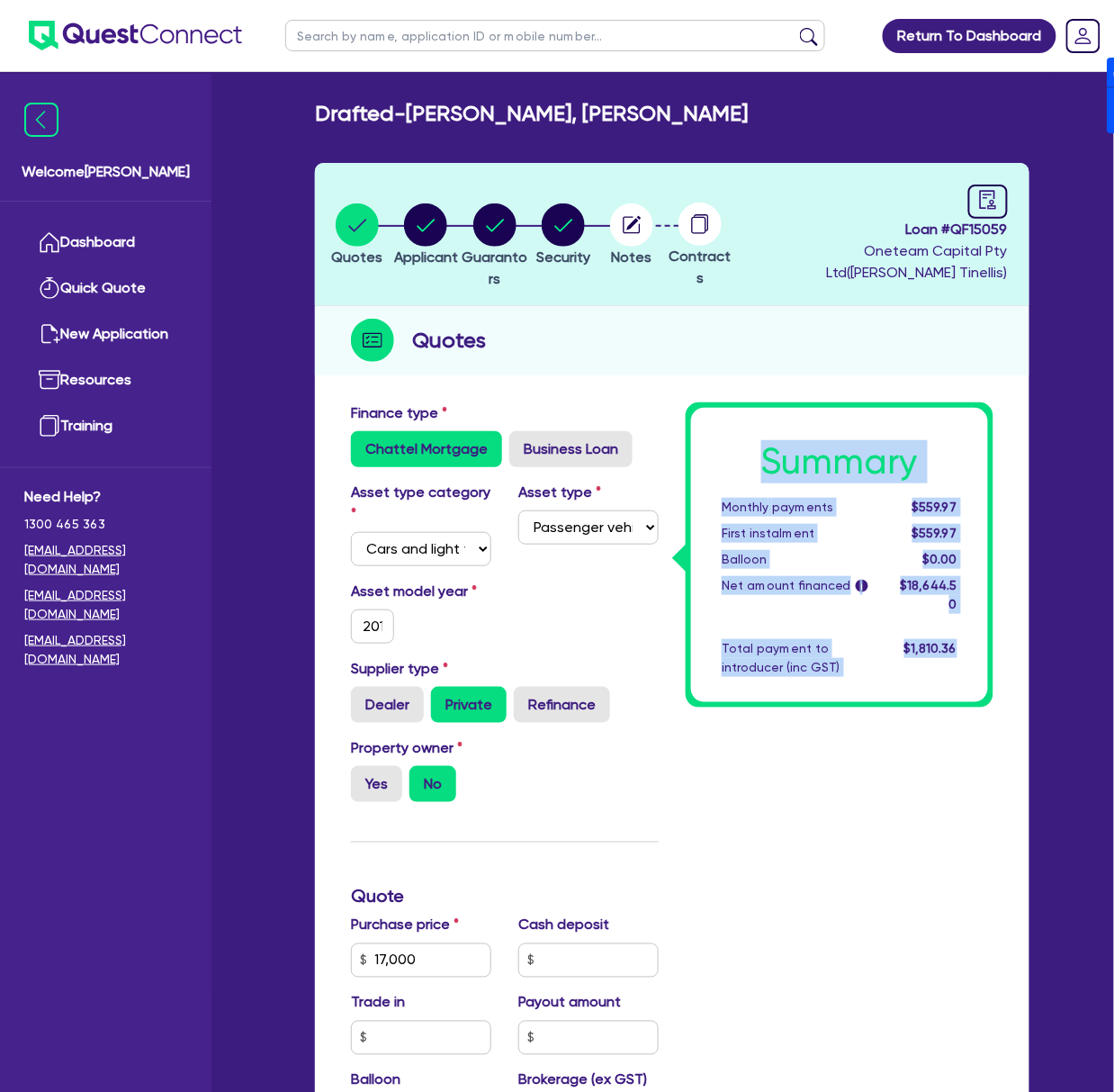
click at [615, 640] on div "$1,810.36" at bounding box center [928, 658] width 88 height 38
drag, startPoint x: 961, startPoint y: 630, endPoint x: 758, endPoint y: 448, distance: 272.6
click at [615, 448] on div "Summary Monthly payments $559.97 First instalment $559.97 Balloon $0.00 Net amo…" at bounding box center [839, 555] width 297 height 294
click at [615, 452] on h1 "Summary" at bounding box center [840, 462] width 236 height 43
drag, startPoint x: 765, startPoint y: 454, endPoint x: 963, endPoint y: 634, distance: 267.6
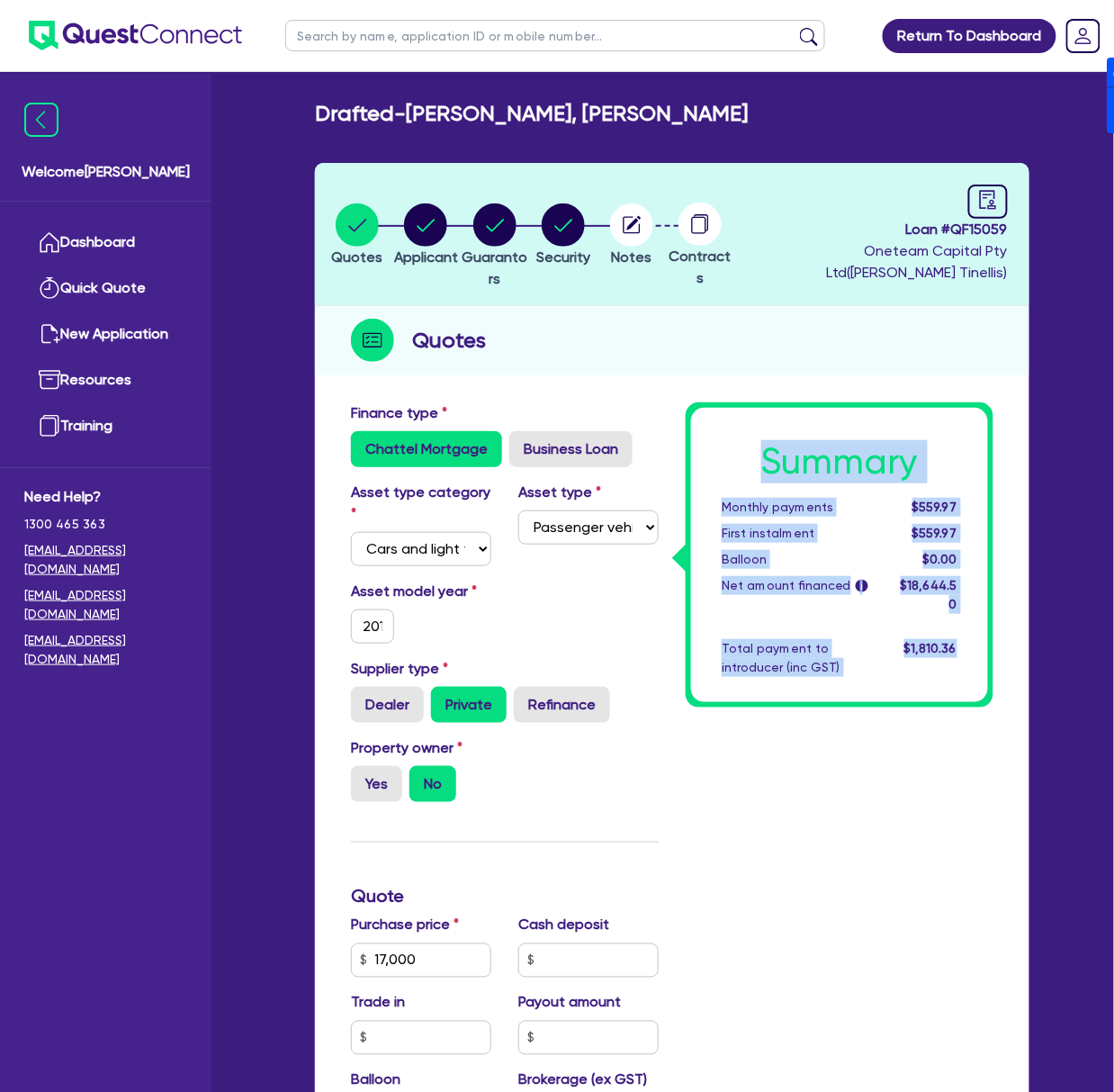
click at [615, 634] on div "Summary Monthly payments $559.97 First instalment $559.97 Balloon $0.00 Net amo…" at bounding box center [839, 555] width 297 height 294
click at [615, 640] on div "$1,810.36" at bounding box center [928, 658] width 88 height 38
drag, startPoint x: 961, startPoint y: 631, endPoint x: 759, endPoint y: 466, distance: 260.8
click at [615, 466] on div "Summary Monthly payments $559.97 First instalment $559.97 Balloon $0.00 Net amo…" at bounding box center [839, 555] width 297 height 294
click at [615, 462] on h1 "Summary" at bounding box center [840, 462] width 236 height 43
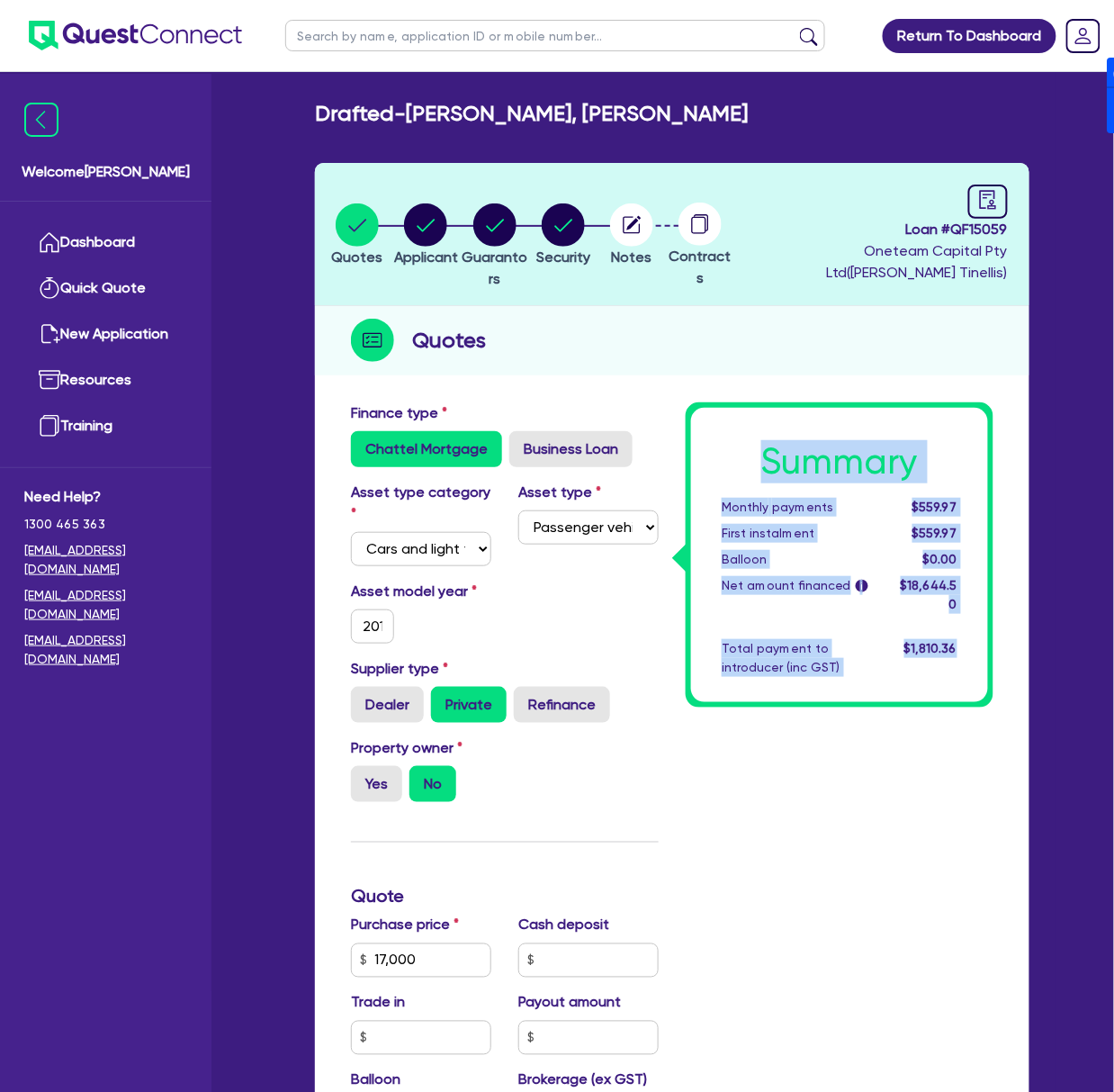
drag, startPoint x: 769, startPoint y: 453, endPoint x: 972, endPoint y: 632, distance: 270.6
click at [615, 632] on div "Summary Monthly payments $559.97 First instalment $559.97 Balloon $0.00 Net amo…" at bounding box center [839, 555] width 297 height 294
click at [615, 640] on div "$1,810.36" at bounding box center [928, 658] width 88 height 38
drag, startPoint x: 955, startPoint y: 631, endPoint x: 754, endPoint y: 457, distance: 265.9
click at [615, 457] on div "Summary Monthly payments $559.97 First instalment $559.97 Balloon $0.00 Net amo…" at bounding box center [839, 555] width 297 height 294
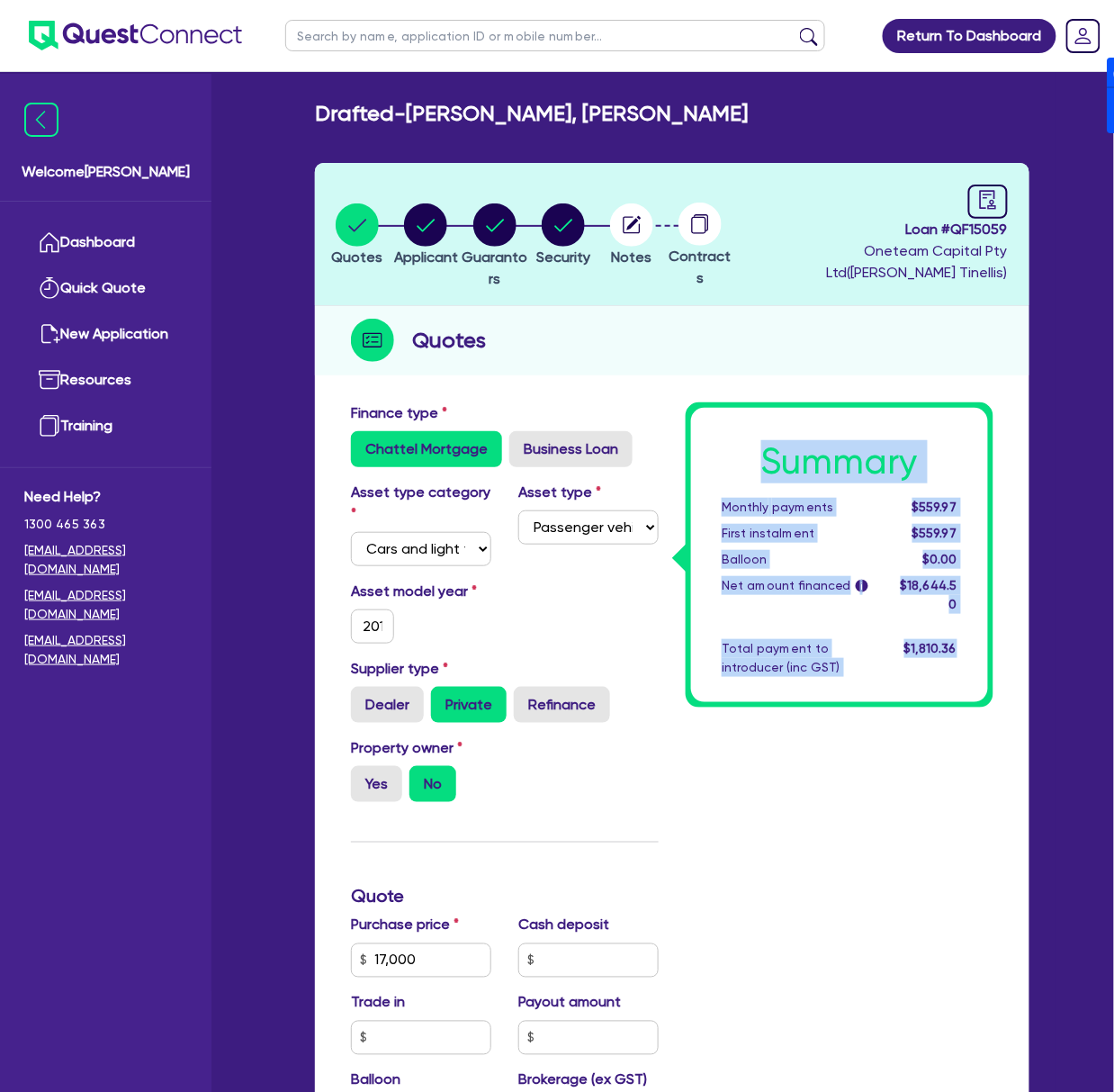
click at [615, 451] on h1 "Summary" at bounding box center [840, 462] width 236 height 43
click at [615, 458] on h1 "Summary" at bounding box center [840, 462] width 236 height 43
drag, startPoint x: 761, startPoint y: 453, endPoint x: 962, endPoint y: 634, distance: 270.5
click at [615, 634] on div "Summary Monthly payments $559.97 First instalment $559.97 Balloon $0.00 Net amo…" at bounding box center [839, 555] width 297 height 294
click at [615, 640] on div "$1,810.36" at bounding box center [928, 658] width 88 height 38
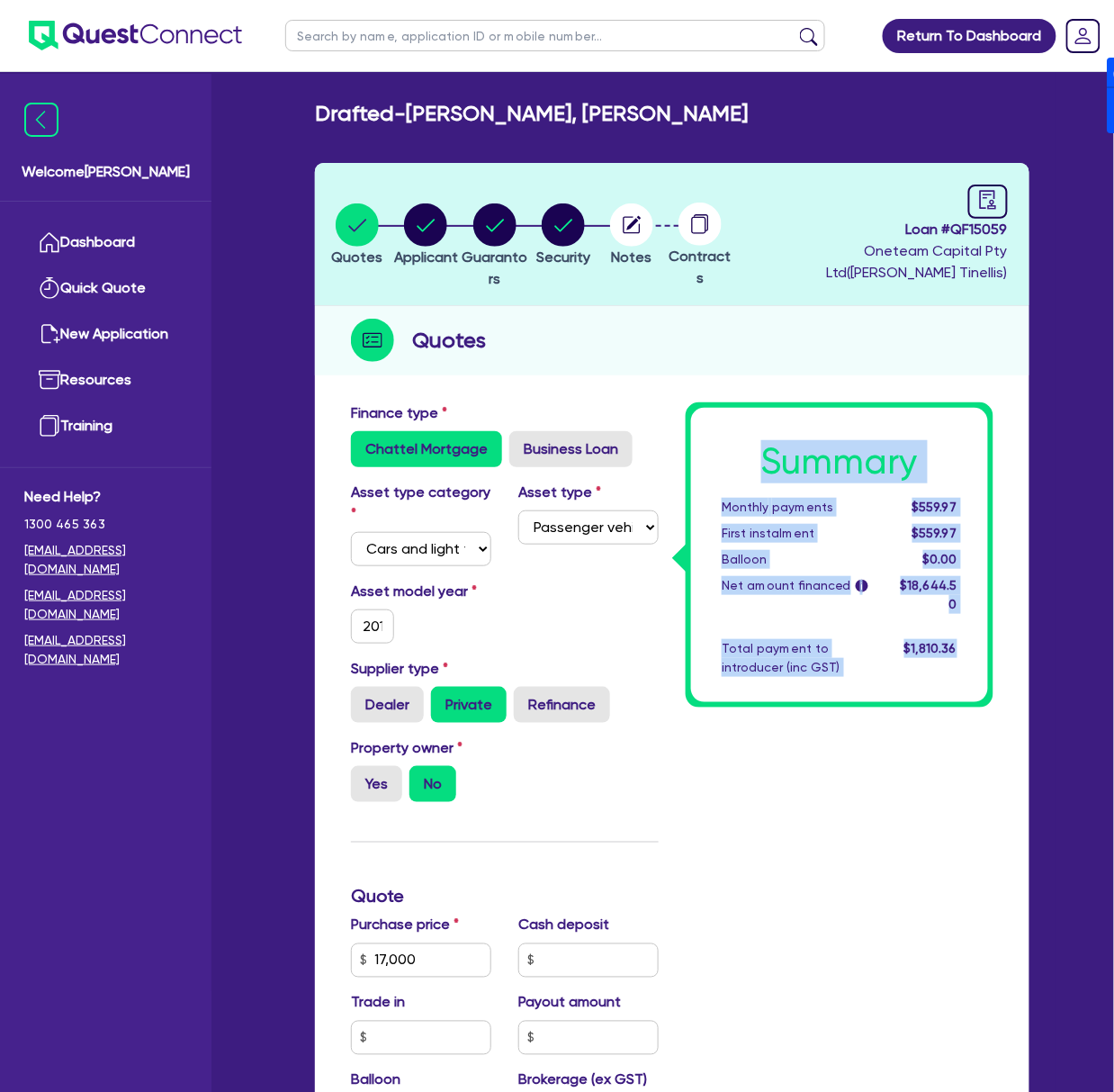
drag, startPoint x: 962, startPoint y: 628, endPoint x: 778, endPoint y: 448, distance: 257.4
click at [615, 448] on div "Summary Monthly payments $559.97 First instalment $559.97 Balloon $0.00 Net amo…" at bounding box center [839, 555] width 297 height 294
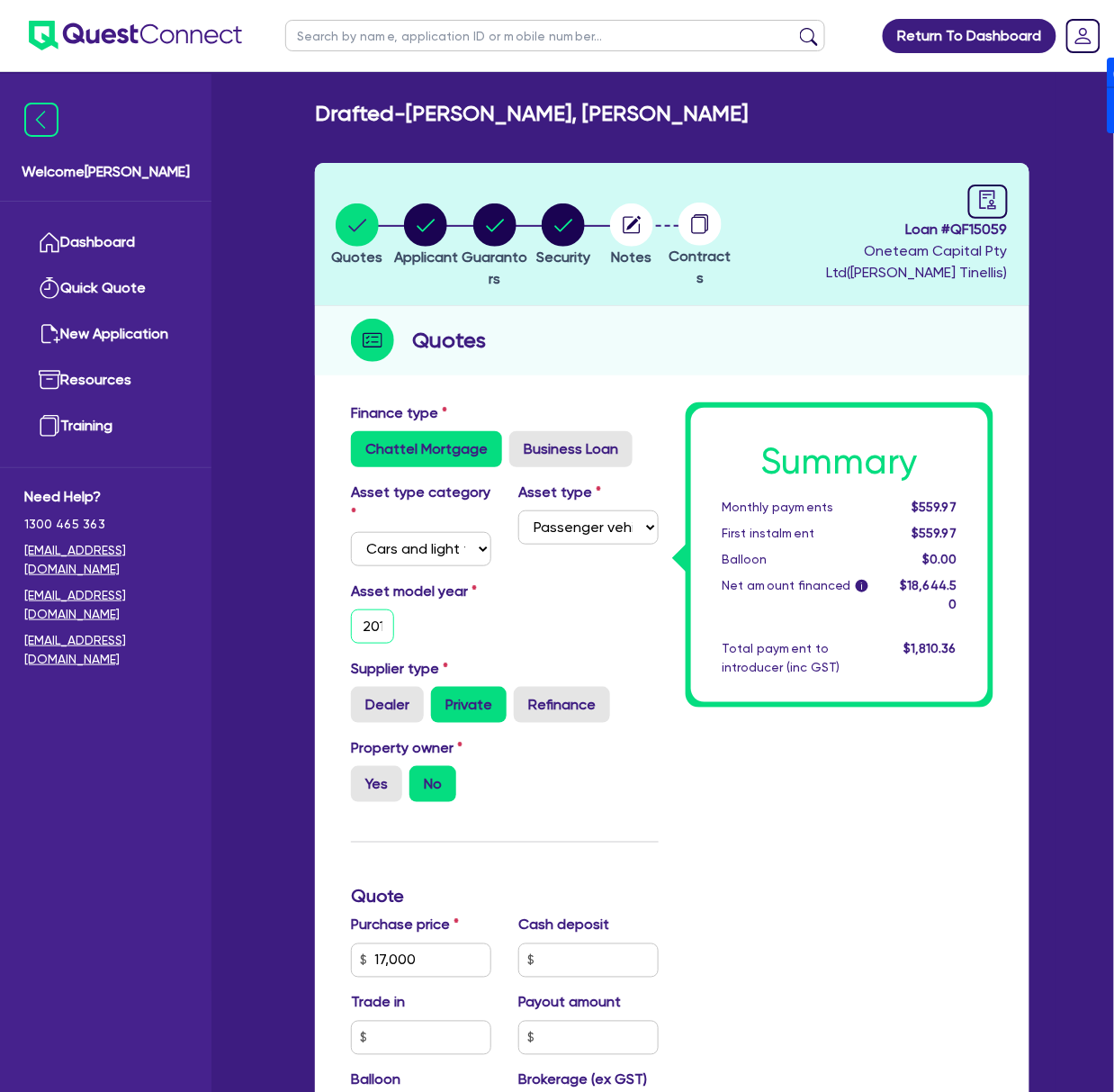
scroll to position [0, 9]
drag, startPoint x: 364, startPoint y: 621, endPoint x: 452, endPoint y: 631, distance: 88.6
click at [452, 631] on div "Asset model year [DATE]" at bounding box center [421, 612] width 168 height 63
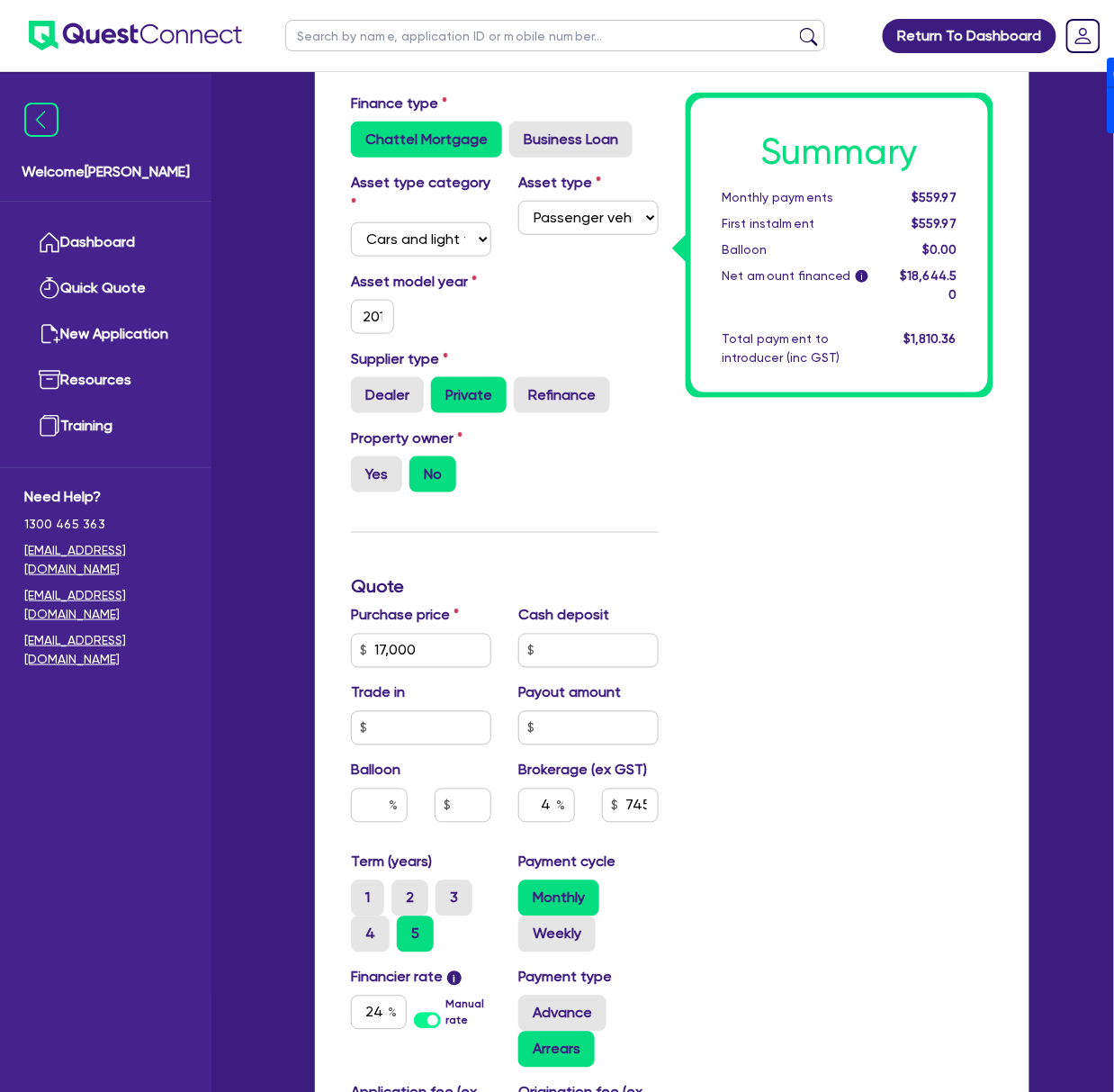
scroll to position [360, 0]
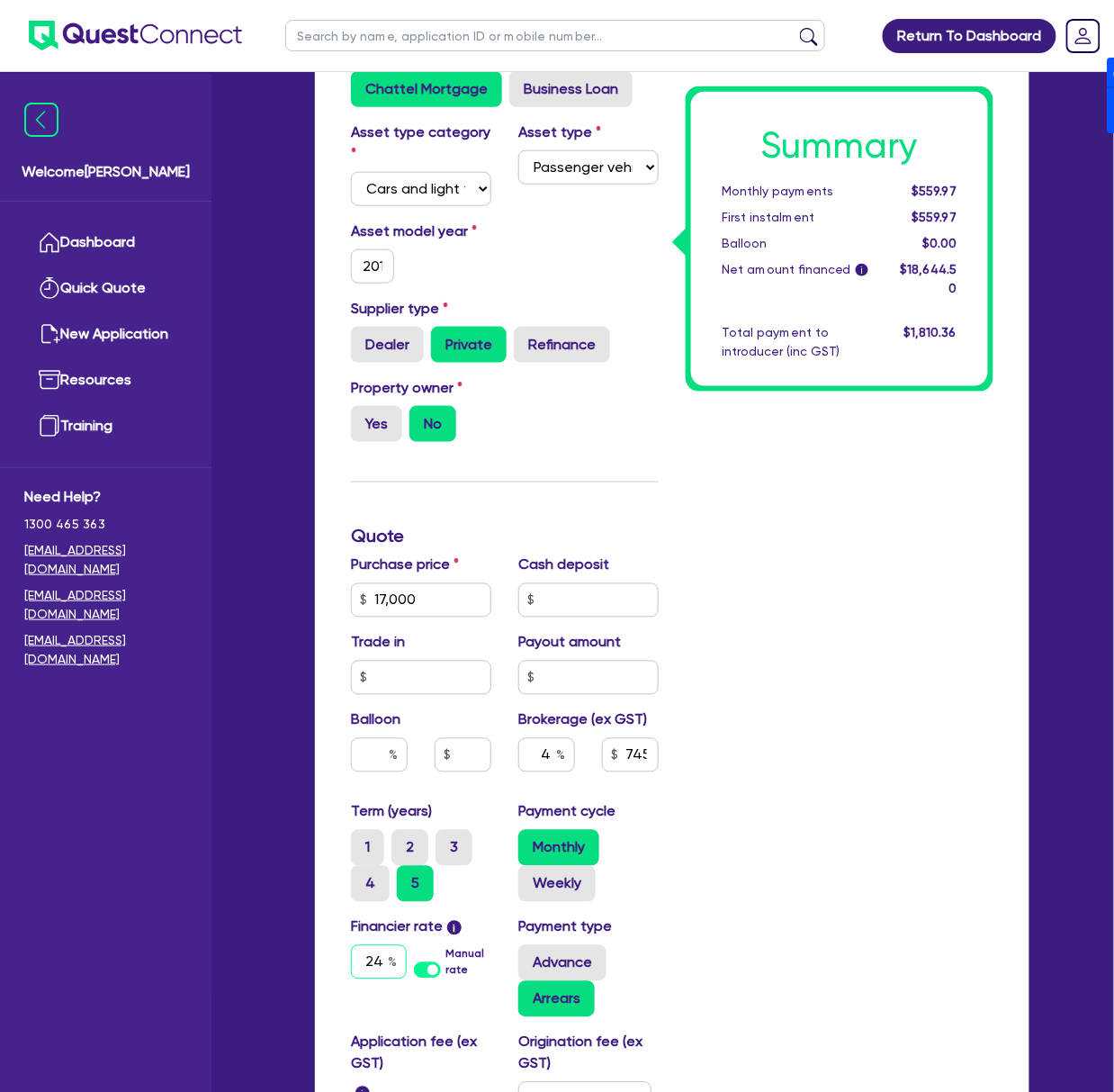
drag, startPoint x: 358, startPoint y: 971, endPoint x: 405, endPoint y: 880, distance: 102.4
click at [451, 971] on div "24 Manual rate" at bounding box center [421, 962] width 140 height 34
type input "1"
type input "17,000"
type input "17"
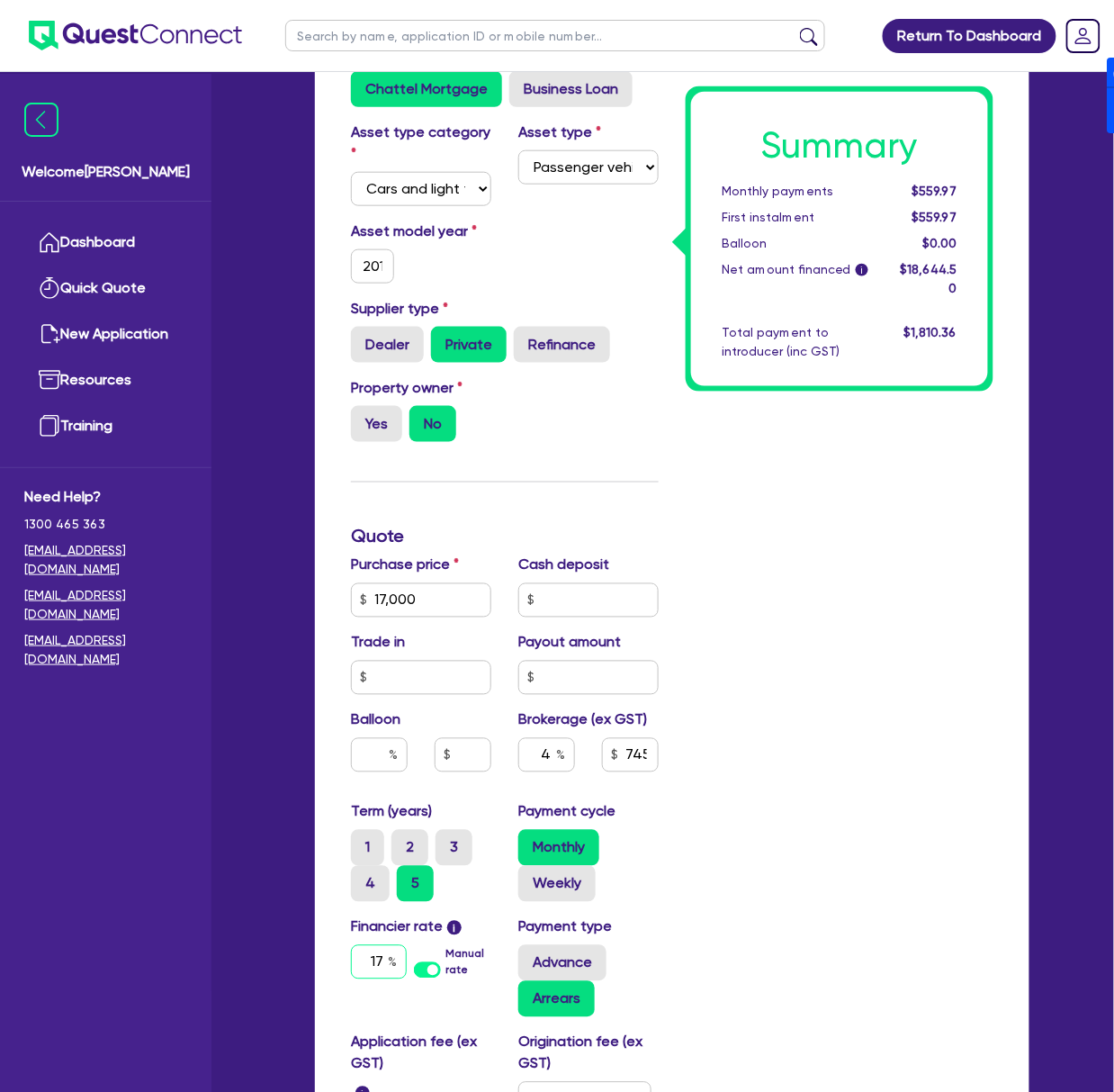
type input "17,000"
click at [615, 629] on div "Summary Monthly payments $332.73 First instalment $332.73 Balloon $0.00 Net amo…" at bounding box center [840, 647] width 335 height 1211
drag, startPoint x: 412, startPoint y: 959, endPoint x: 472, endPoint y: 962, distance: 60.1
click at [472, 962] on div "1 Manual rate" at bounding box center [421, 962] width 140 height 34
type input "2"
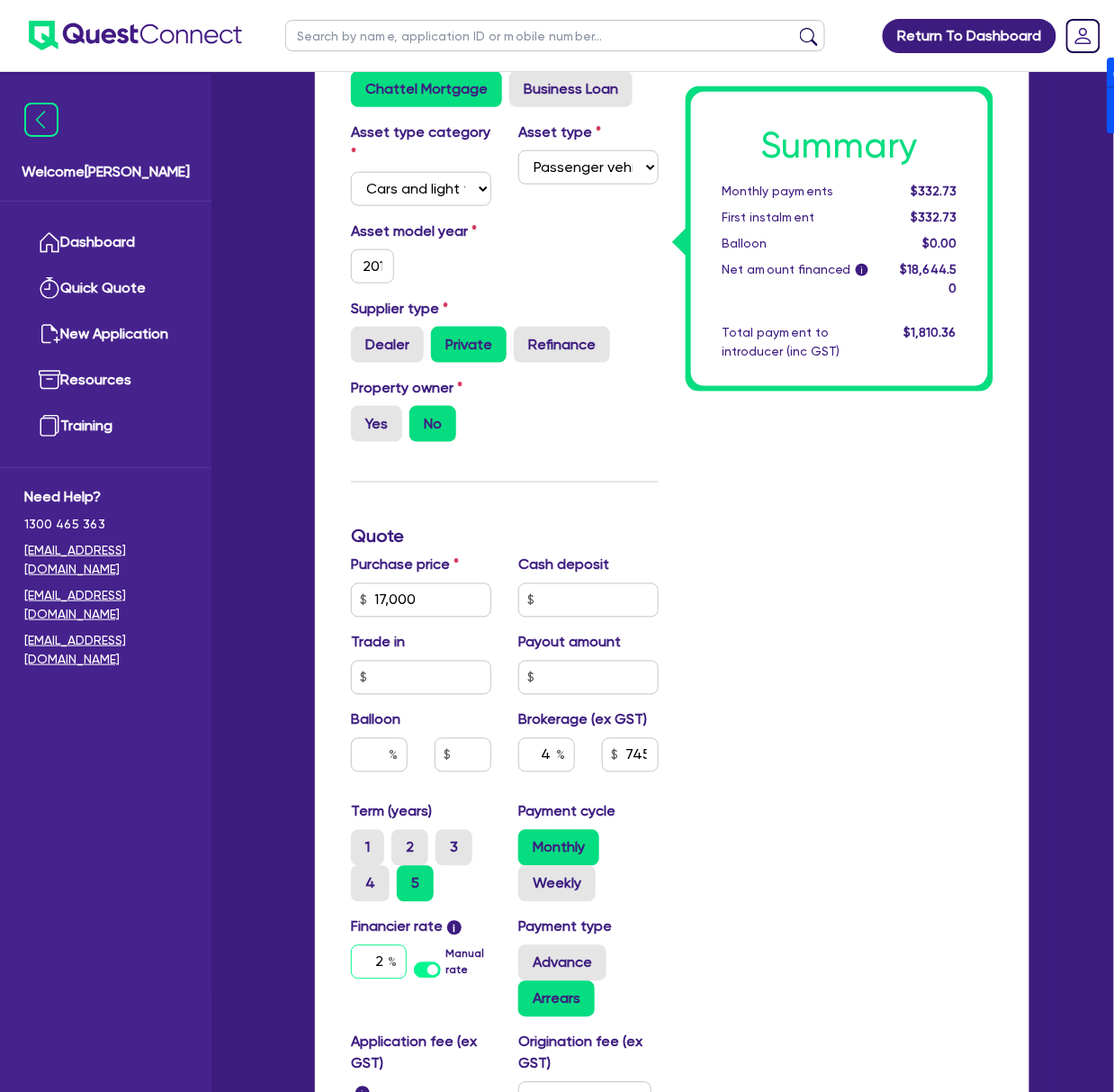
type input "17,000"
type input "24"
type input "17,000"
type input "2"
click at [615, 779] on div "Summary Monthly payments $341.18 First instalment $341.18 Balloon $0.00 Net amo…" at bounding box center [840, 647] width 335 height 1211
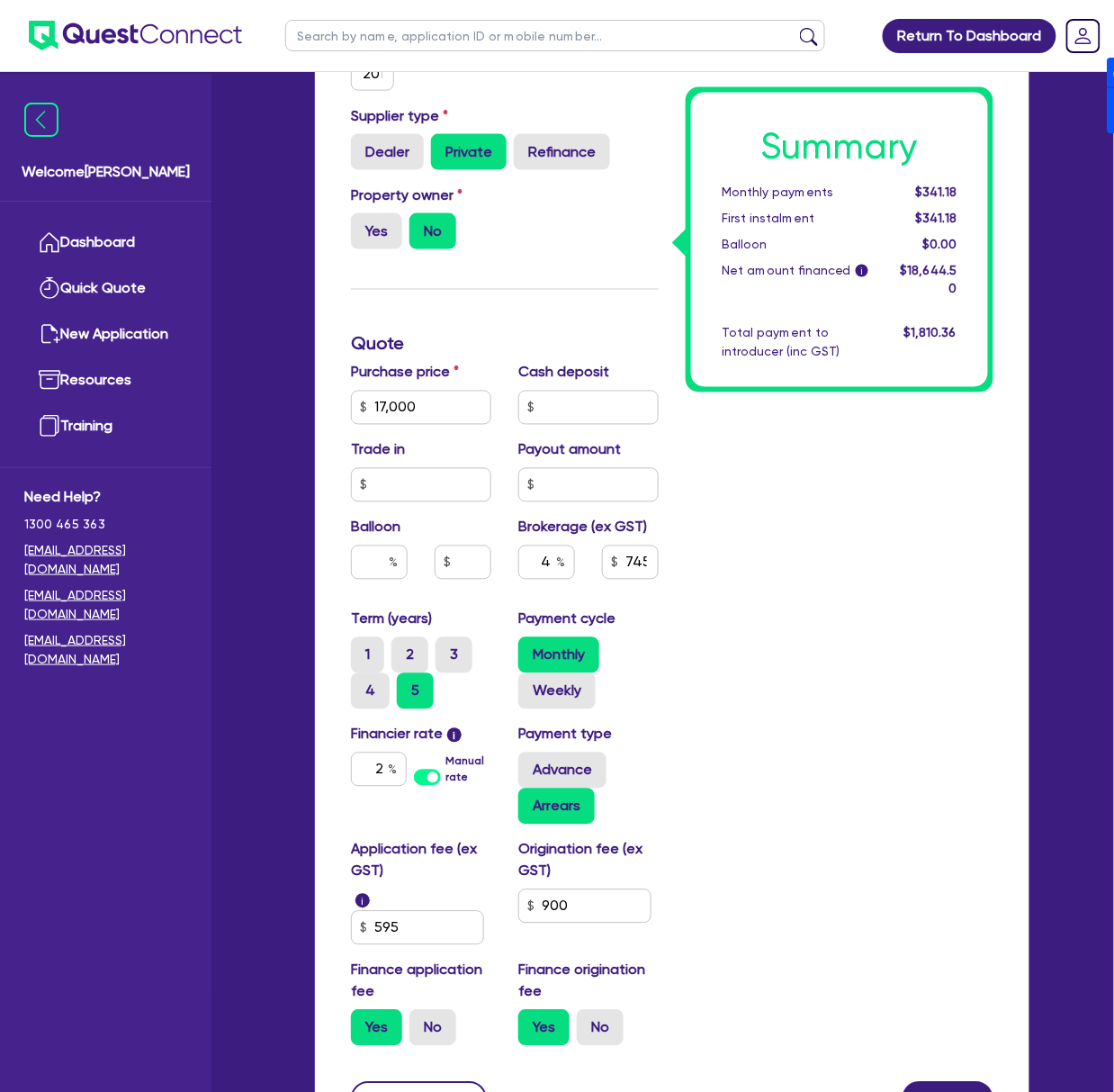
scroll to position [600, 0]
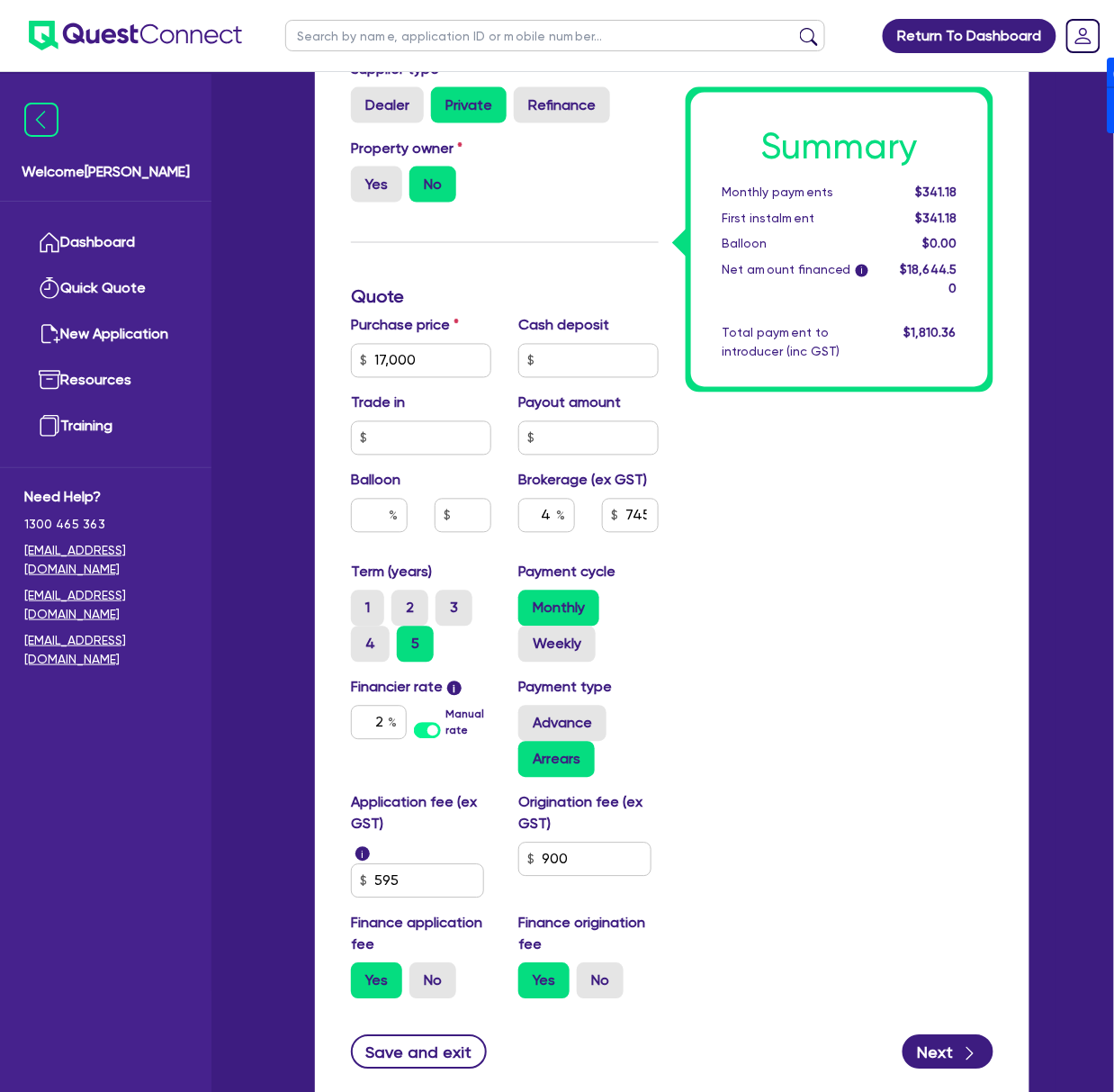
click at [615, 479] on div "Summary Monthly payments $341.18 First instalment $341.18 Balloon $0.00 Net amo…" at bounding box center [840, 409] width 335 height 1211
click at [615, 846] on div "Summary Monthly payments $341.18 First instalment $341.18 Balloon $0.00 Net amo…" at bounding box center [840, 409] width 335 height 1211
click at [382, 717] on input "2" at bounding box center [378, 722] width 56 height 34
type input "17,000"
type input "24"
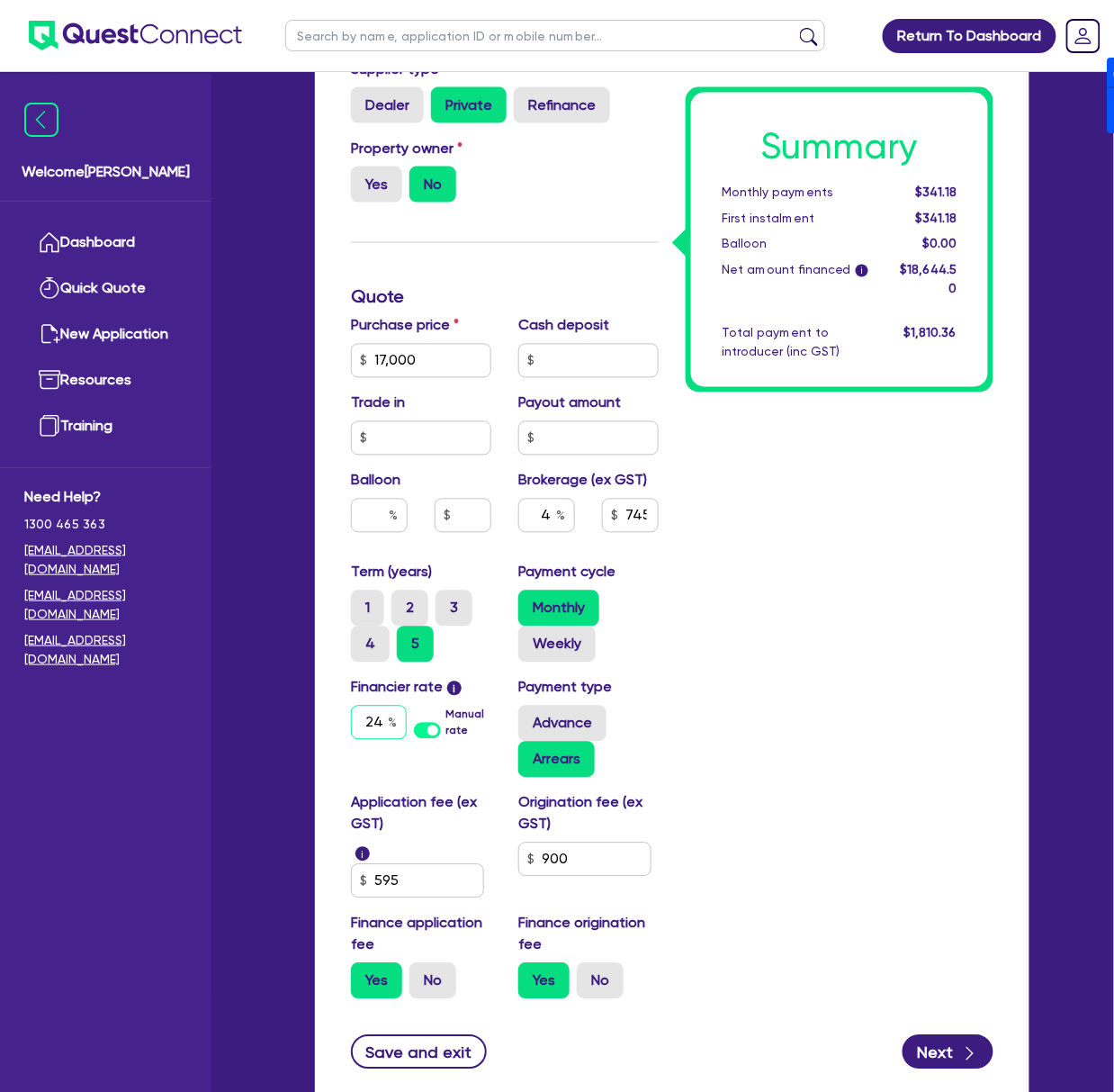
type input "17,000"
type input "24"
click at [615, 675] on div "Summary Monthly payments $559.97 First instalment $559.97 Balloon $0.00 Net amo…" at bounding box center [840, 409] width 335 height 1211
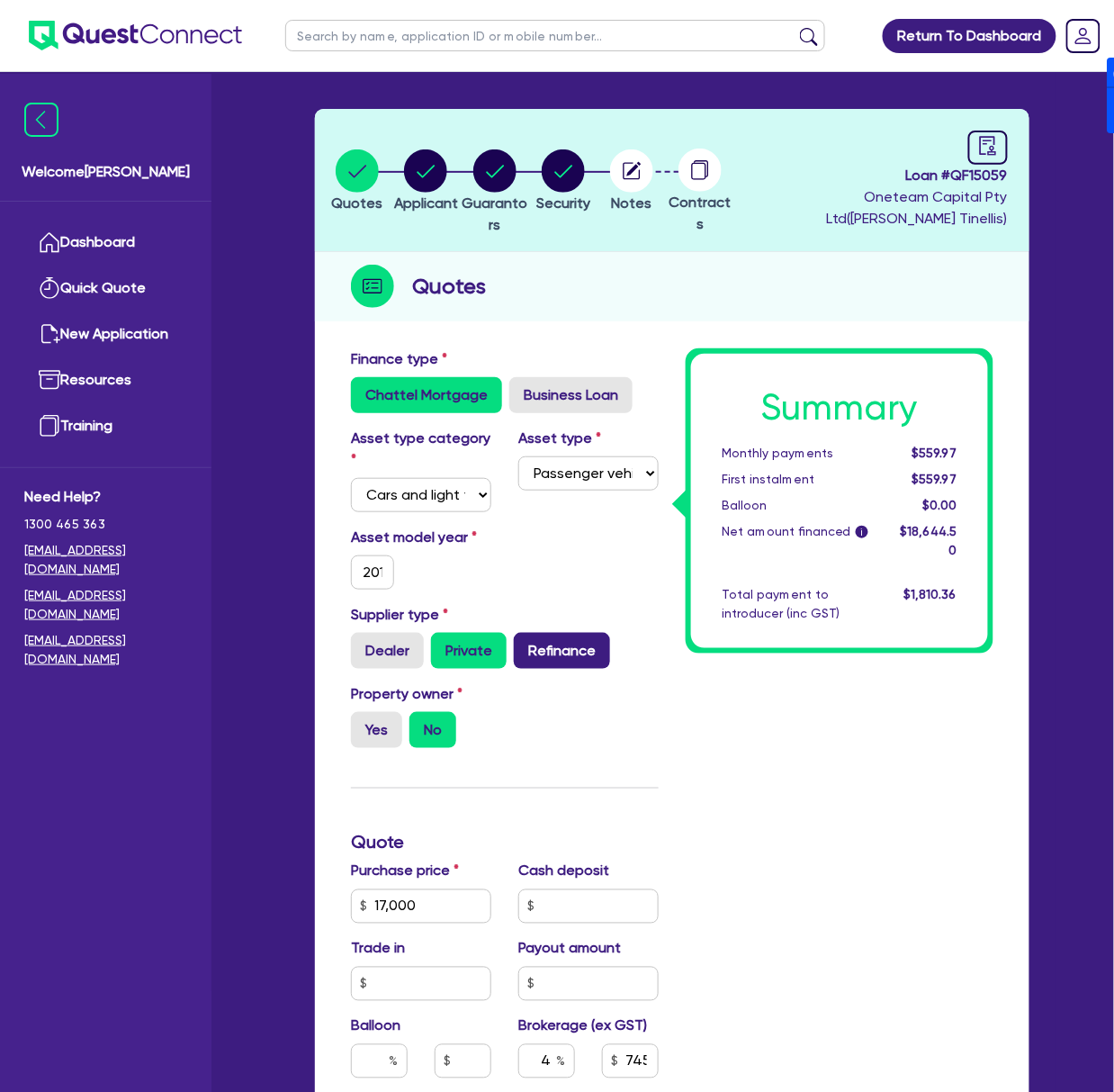
scroll to position [0, 0]
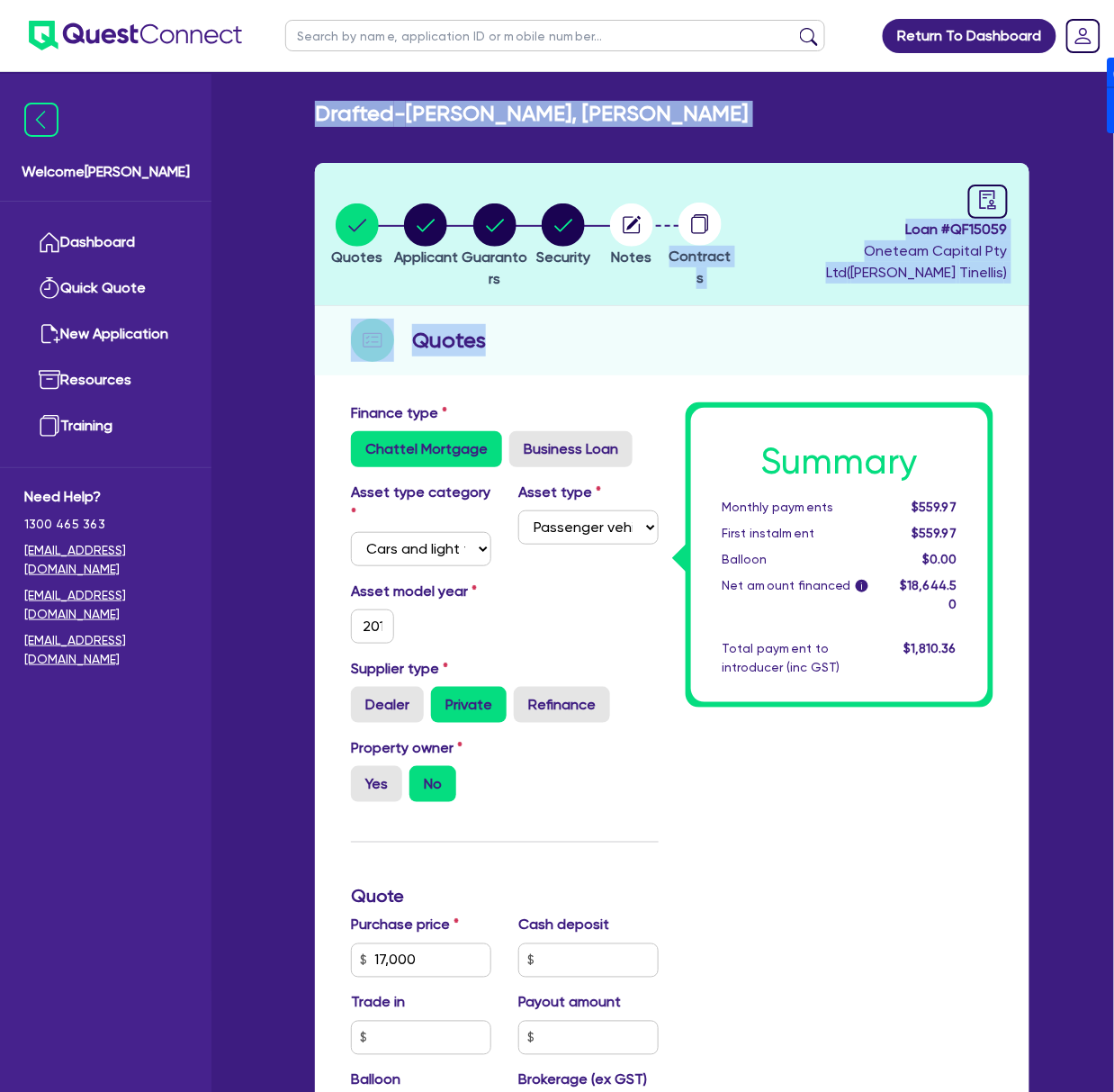
drag, startPoint x: 483, startPoint y: 339, endPoint x: 318, endPoint y: 99, distance: 291.2
click at [318, 99] on main "Drafted - [PERSON_NAME], [PERSON_NAME] Quotes Applicant [GEOGRAPHIC_DATA] Secur…" at bounding box center [672, 921] width 769 height 1698
click at [318, 101] on h2 "Drafted - [PERSON_NAME], [PERSON_NAME]" at bounding box center [531, 113] width 433 height 26
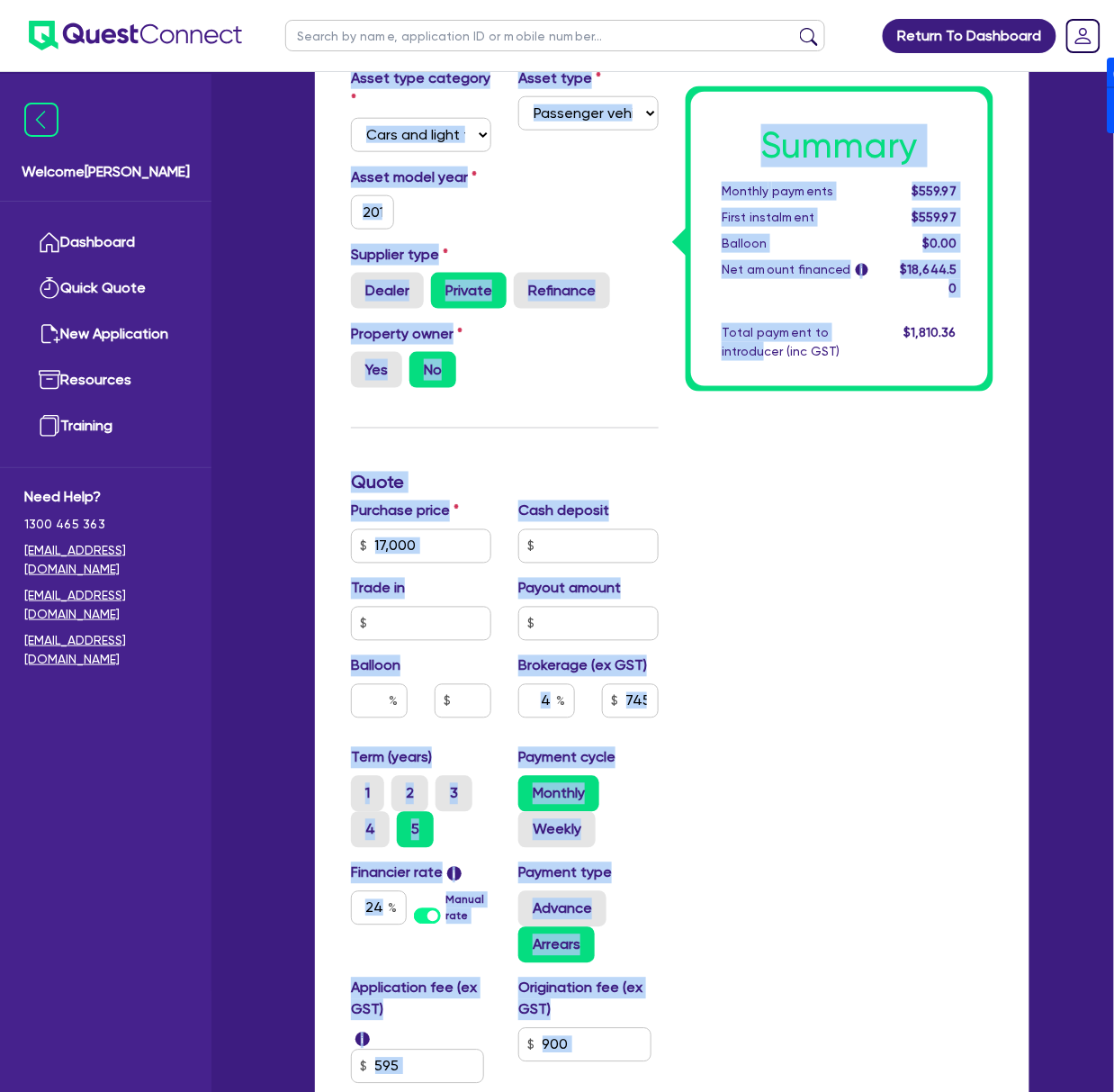
drag, startPoint x: 318, startPoint y: 112, endPoint x: 765, endPoint y: 789, distance: 811.3
click at [615, 812] on div "Drafted - [PERSON_NAME], [PERSON_NAME] Quotes Applicant [GEOGRAPHIC_DATA] Secur…" at bounding box center [672, 500] width 769 height 1626
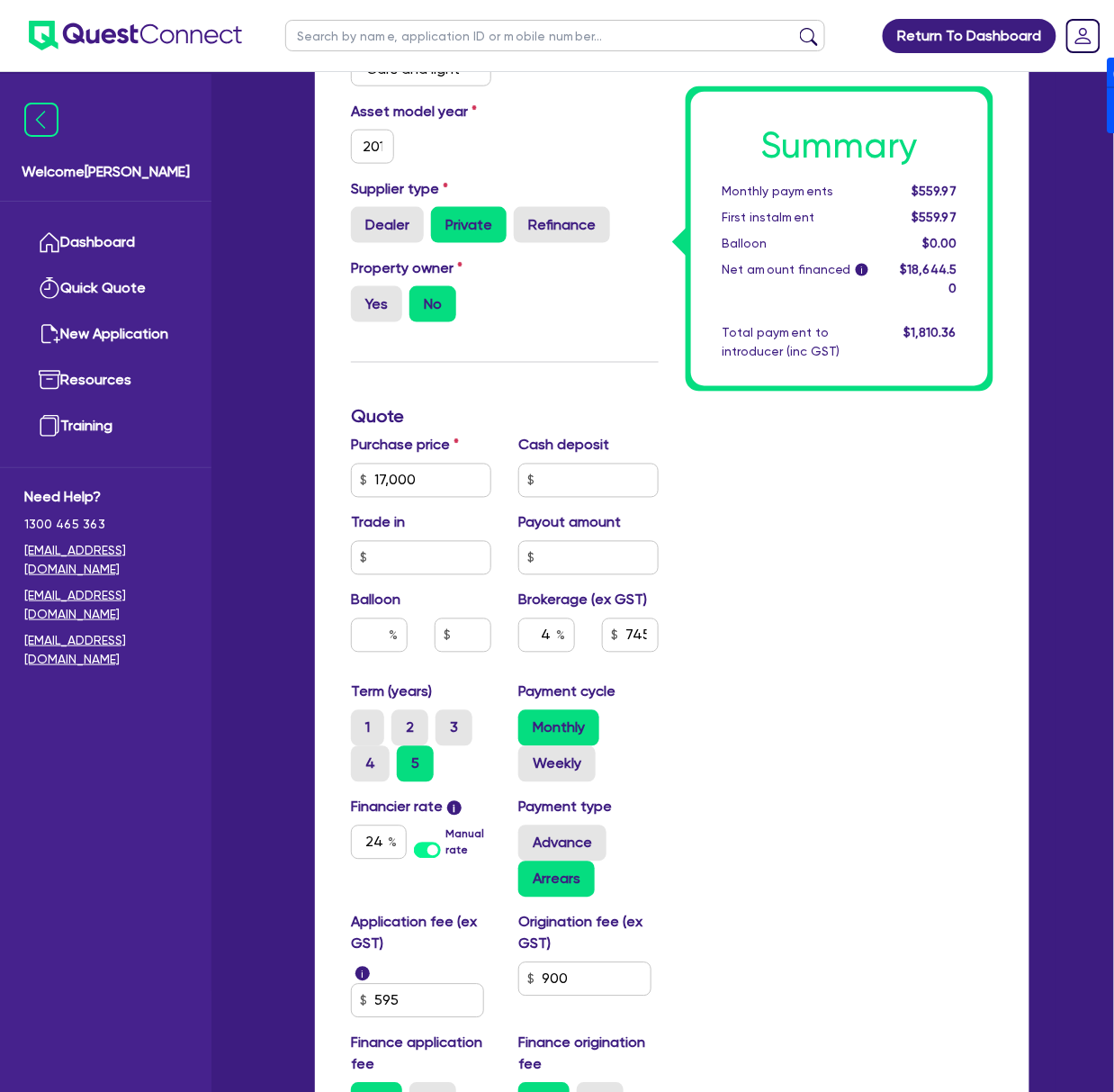
click at [615, 775] on div "Summary Monthly payments $559.97 First instalment $559.97 Balloon $0.00 Net amo…" at bounding box center [840, 528] width 335 height 1211
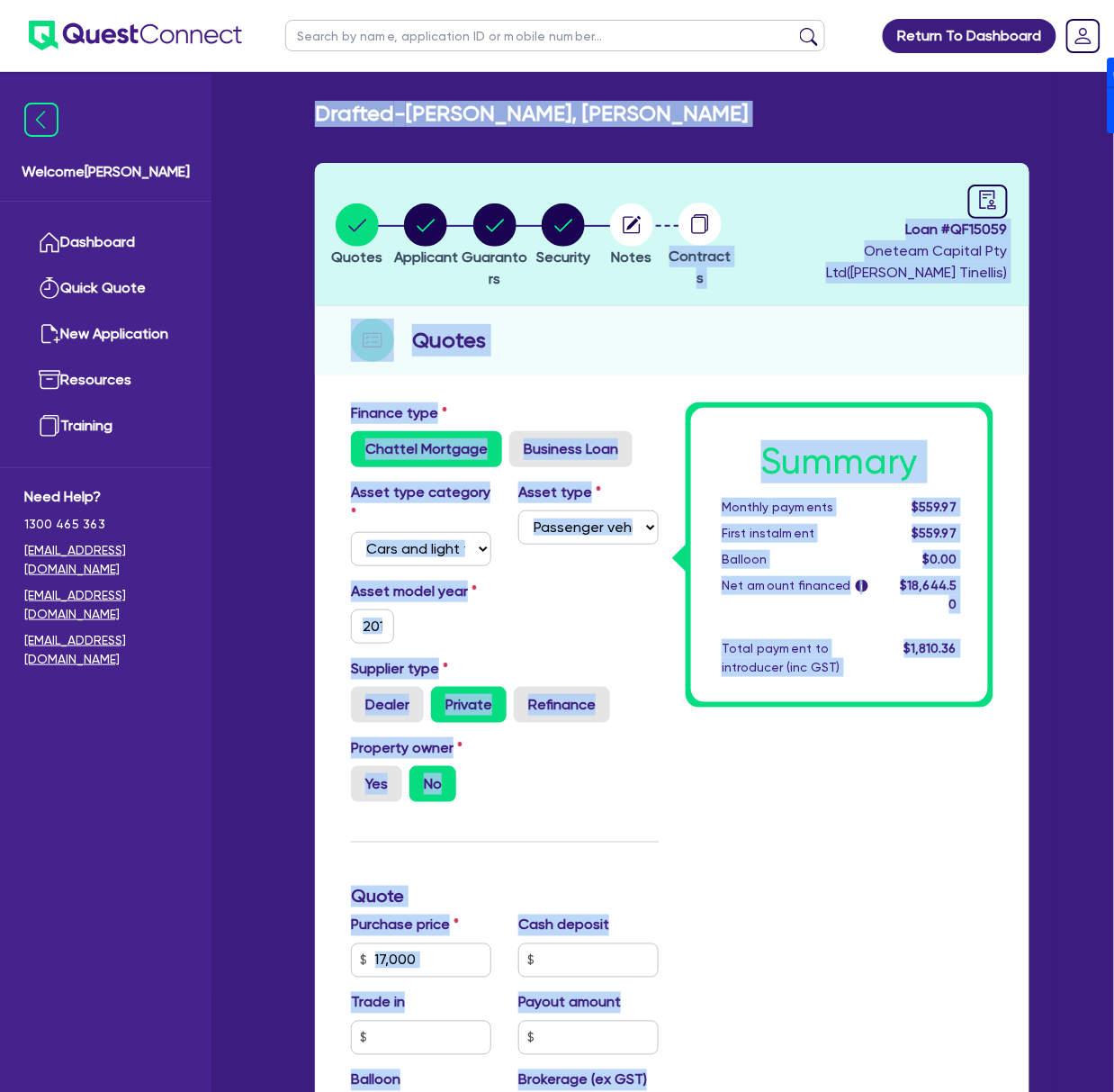
drag, startPoint x: 700, startPoint y: 922, endPoint x: 303, endPoint y: 136, distance: 880.6
click at [319, 90] on main "Drafted - [PERSON_NAME], [PERSON_NAME] Quotes Applicant [GEOGRAPHIC_DATA] Secur…" at bounding box center [672, 921] width 769 height 1698
click at [303, 104] on div "Drafted - [PERSON_NAME], [PERSON_NAME]" at bounding box center [672, 113] width 742 height 26
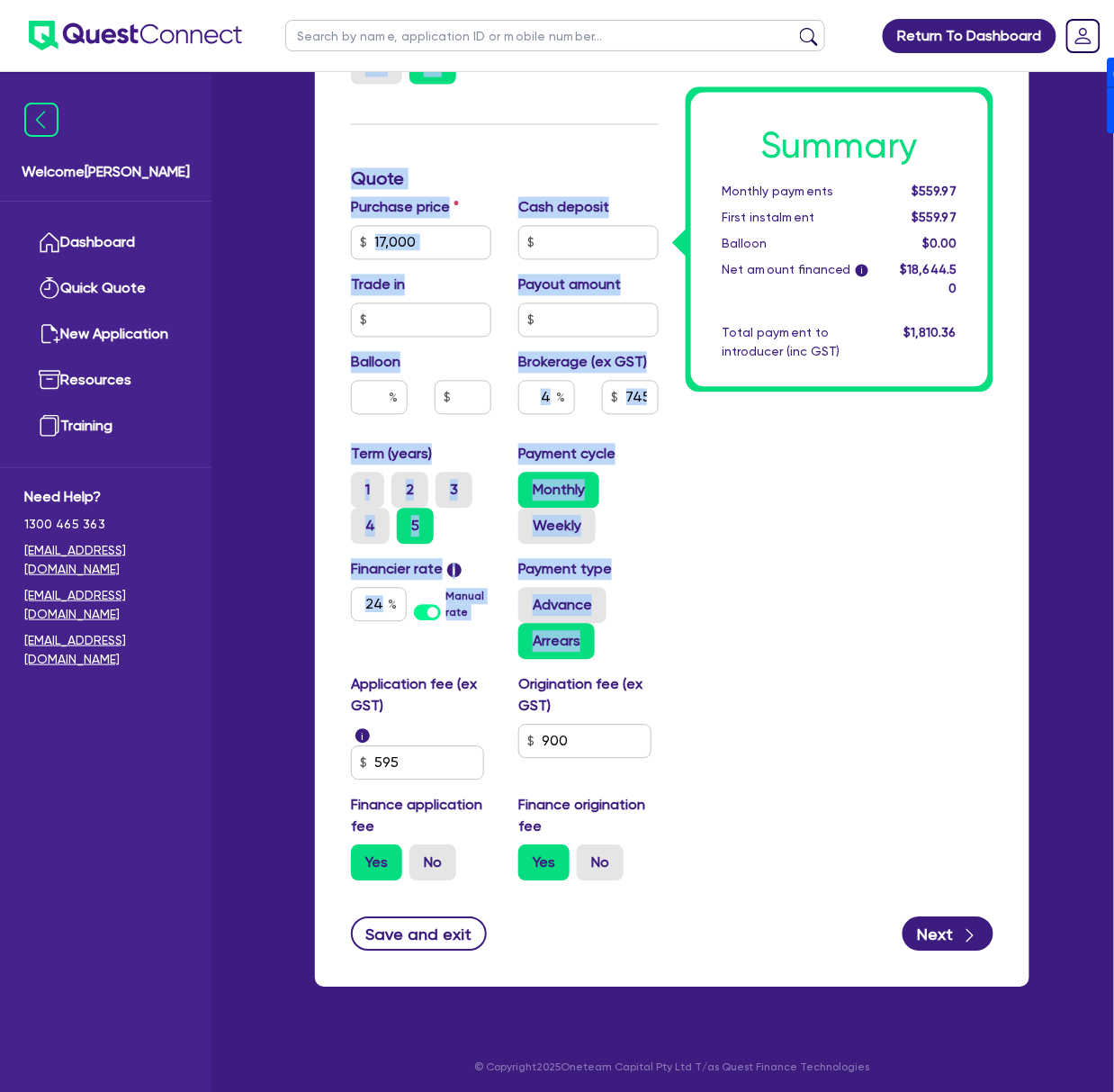
scroll to position [722, 0]
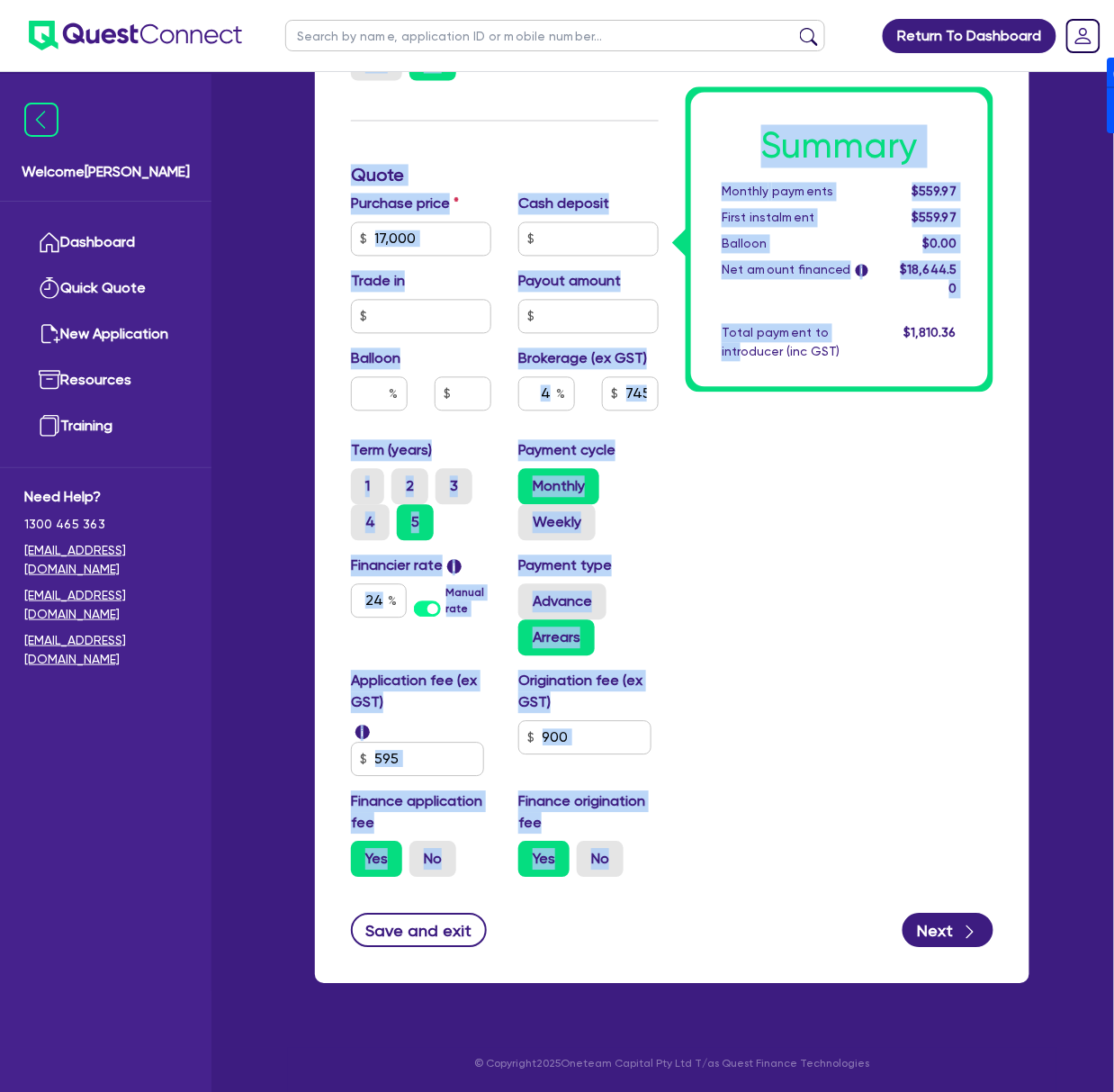
drag, startPoint x: 312, startPoint y: 102, endPoint x: 743, endPoint y: 850, distance: 863.3
click at [615, 850] on div "Drafted - [PERSON_NAME], [PERSON_NAME] Quotes Applicant [GEOGRAPHIC_DATA] Secur…" at bounding box center [672, 193] width 769 height 1626
click at [615, 883] on div "Summary Monthly payments $559.97 First instalment $559.97 Balloon $0.00 Net amo…" at bounding box center [840, 287] width 335 height 1211
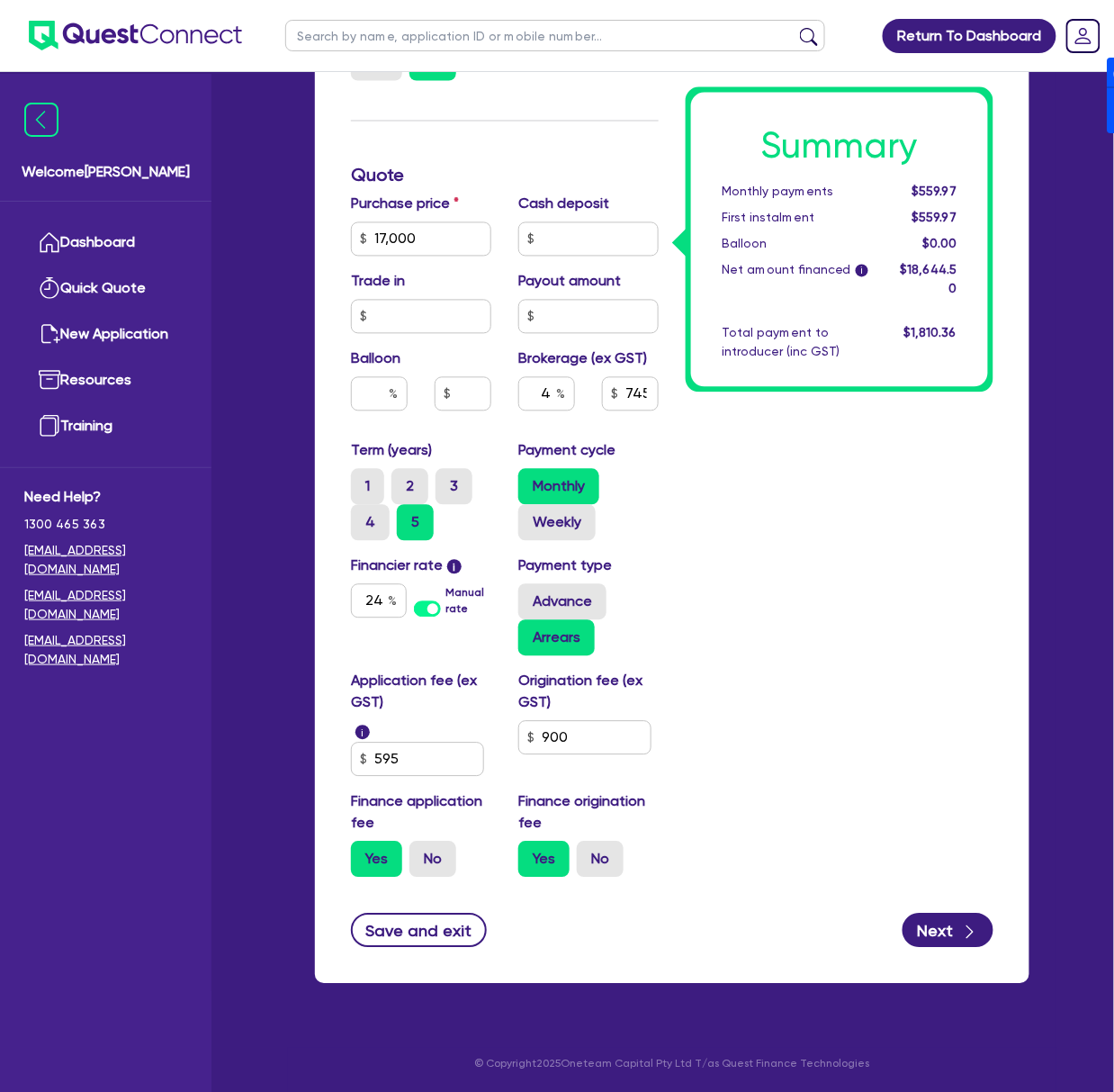
scroll to position [0, 0]
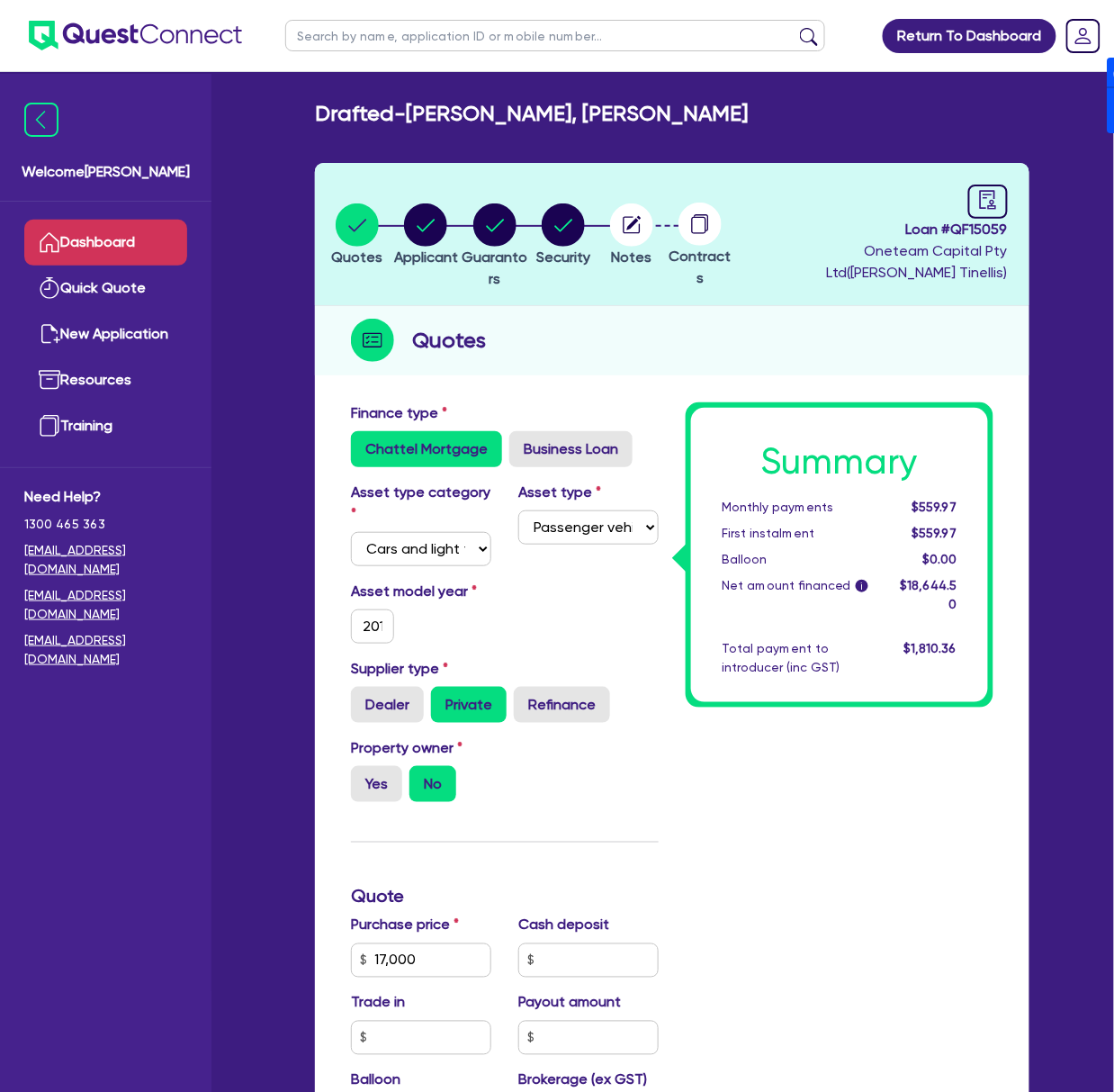
click at [76, 247] on link "Dashboard" at bounding box center [105, 242] width 163 height 46
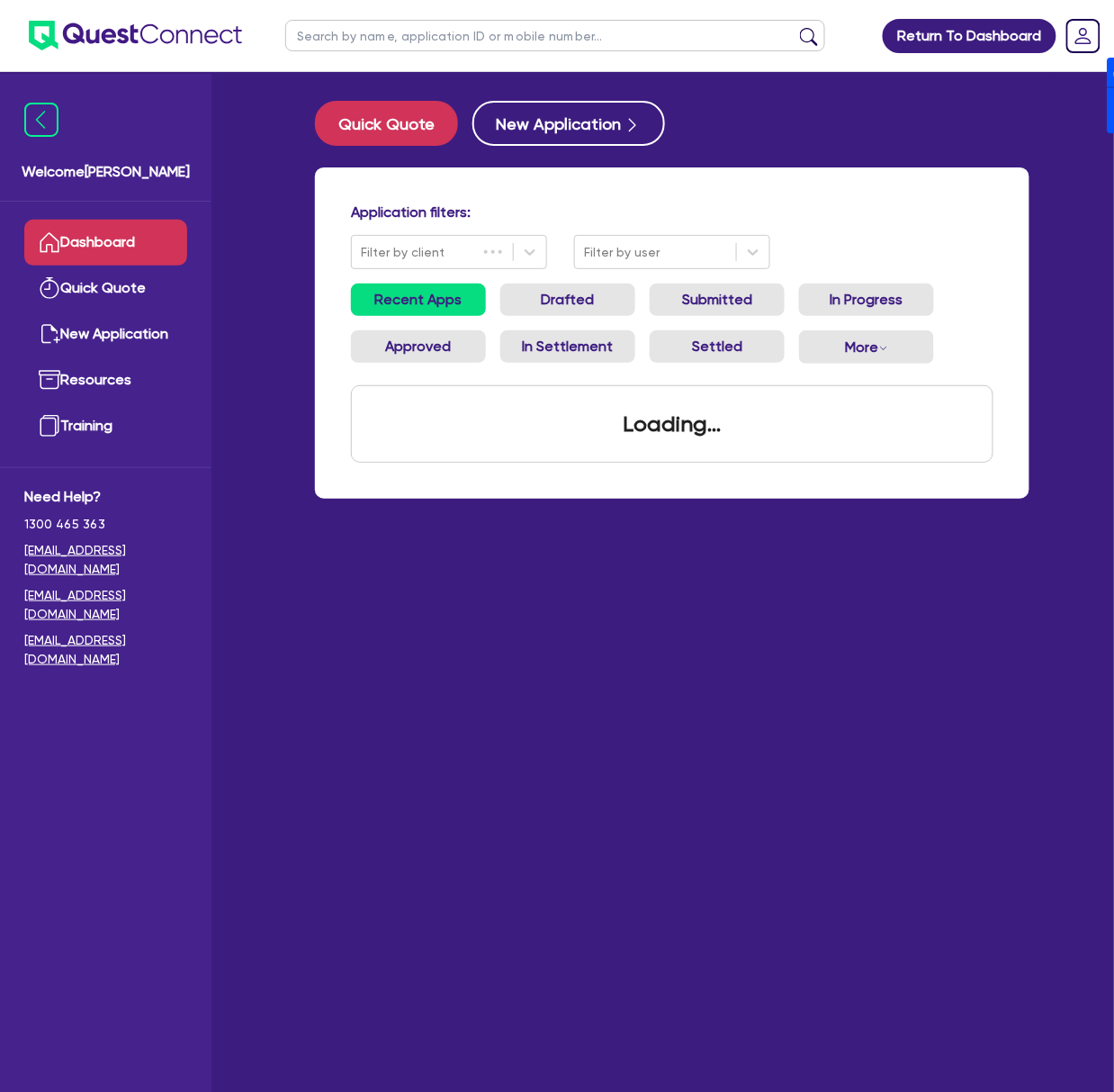
click at [430, 41] on input "text" at bounding box center [556, 35] width 540 height 31
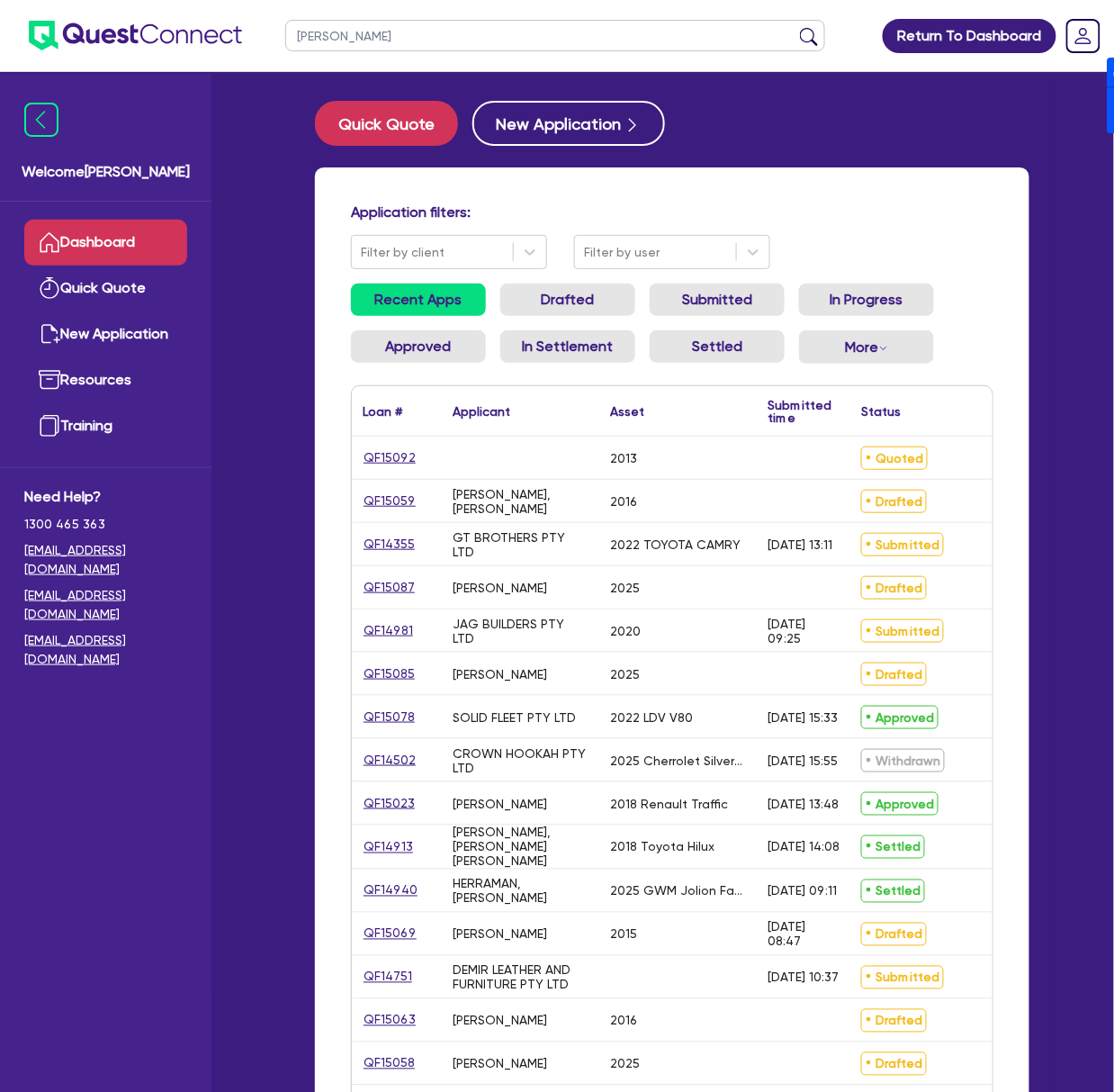
click at [615, 27] on button "submit" at bounding box center [809, 40] width 29 height 25
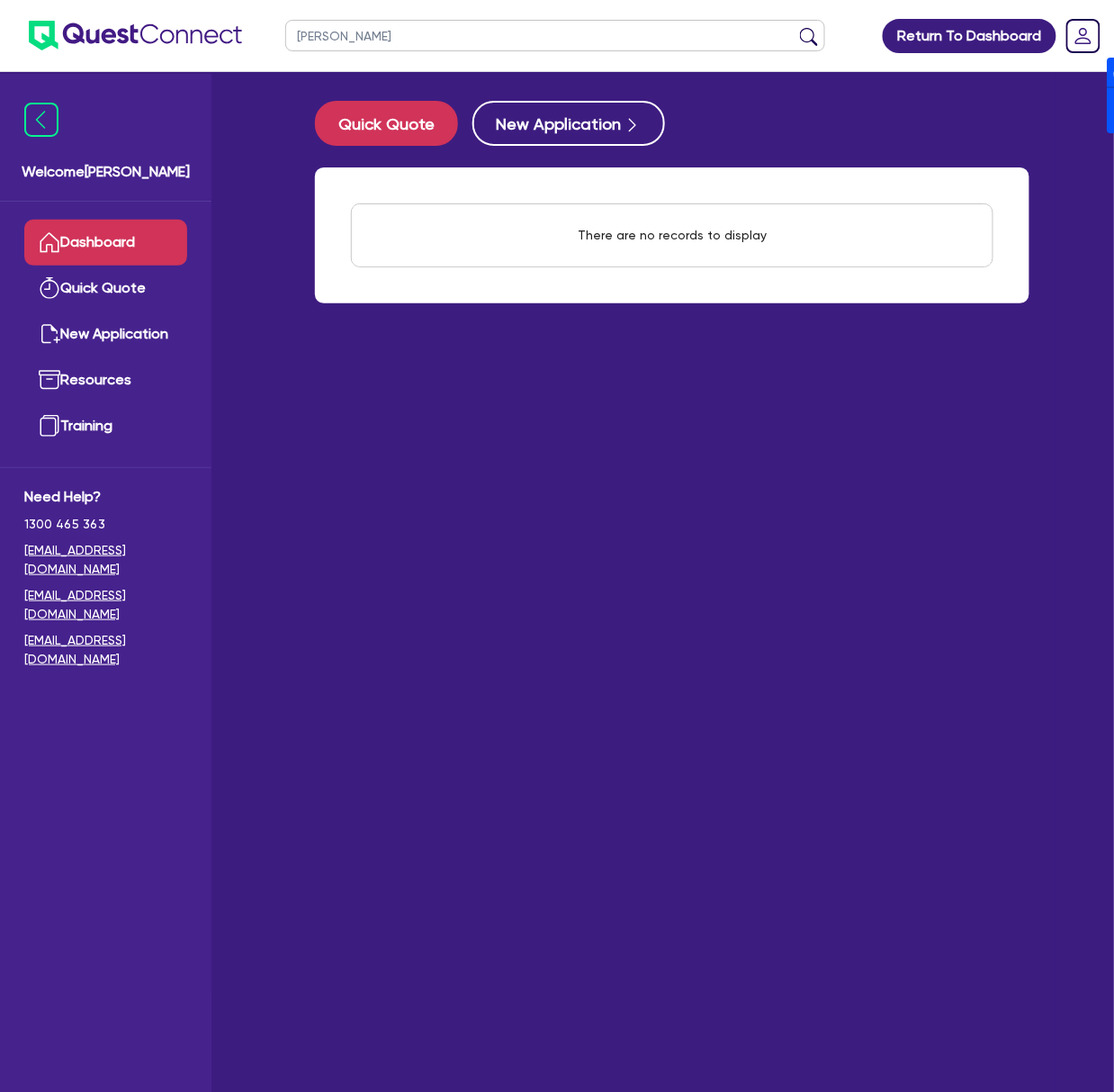
click at [360, 29] on input "[PERSON_NAME]" at bounding box center [556, 35] width 540 height 31
click at [615, 27] on button "submit" at bounding box center [809, 40] width 29 height 25
type input "[PERSON_NAME]"
click at [615, 27] on button "submit" at bounding box center [809, 40] width 29 height 25
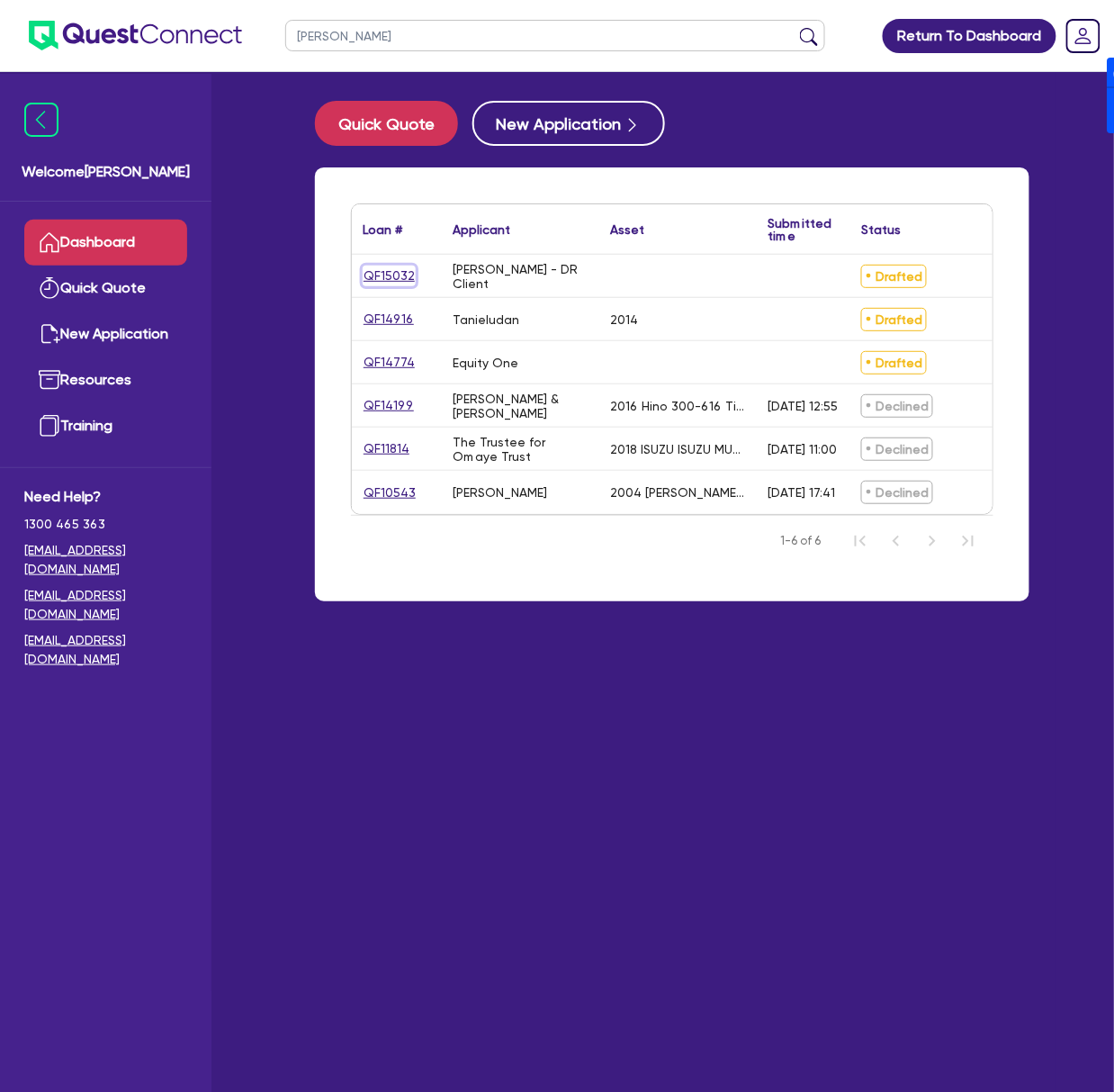
click at [374, 267] on link "QF15032" at bounding box center [389, 275] width 53 height 20
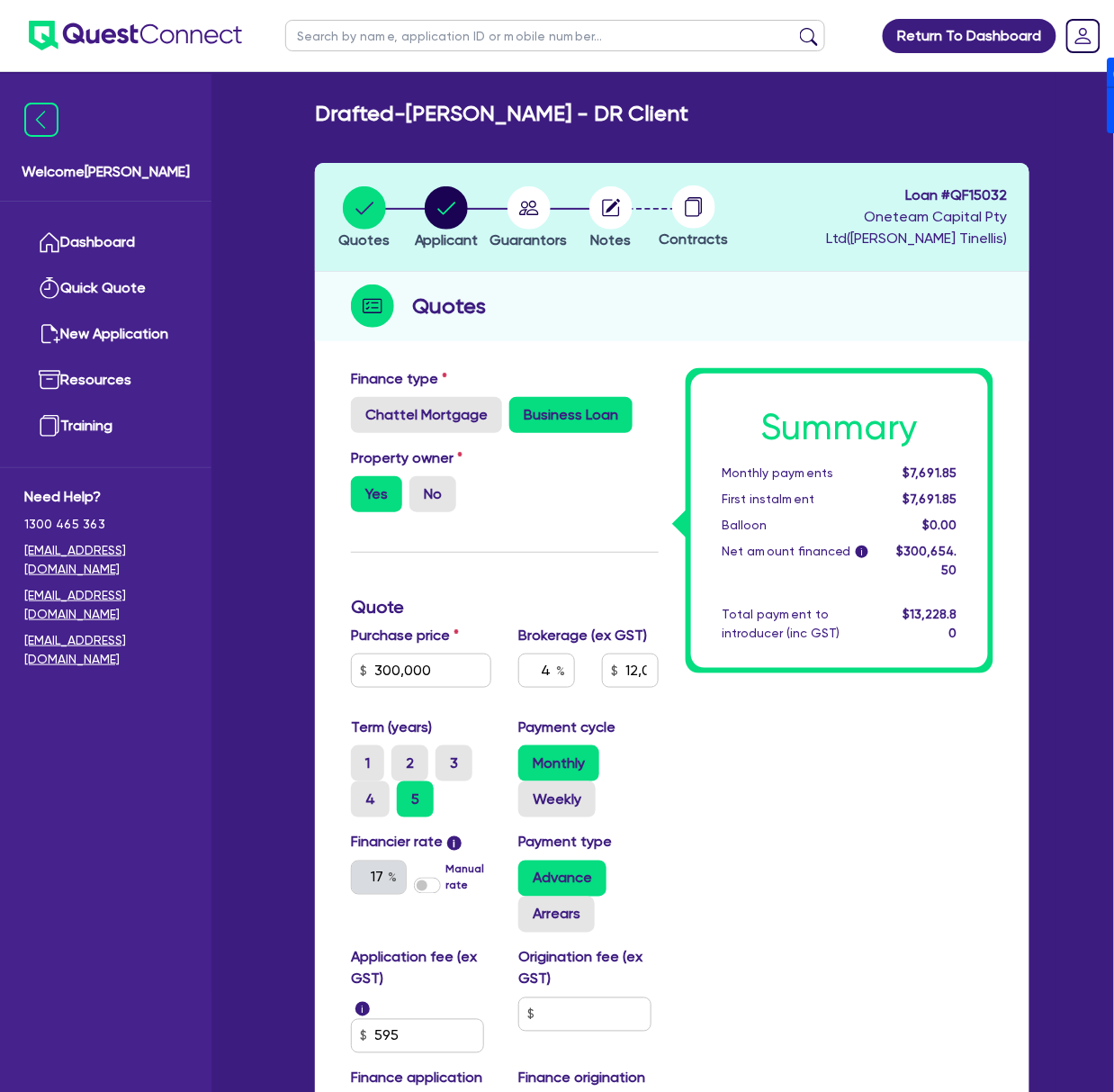
click at [615, 192] on span "Loan # QF15032" at bounding box center [873, 195] width 268 height 21
copy span "QF15032"
click at [469, 32] on input "text" at bounding box center [556, 35] width 540 height 31
type input "[PERSON_NAME]"
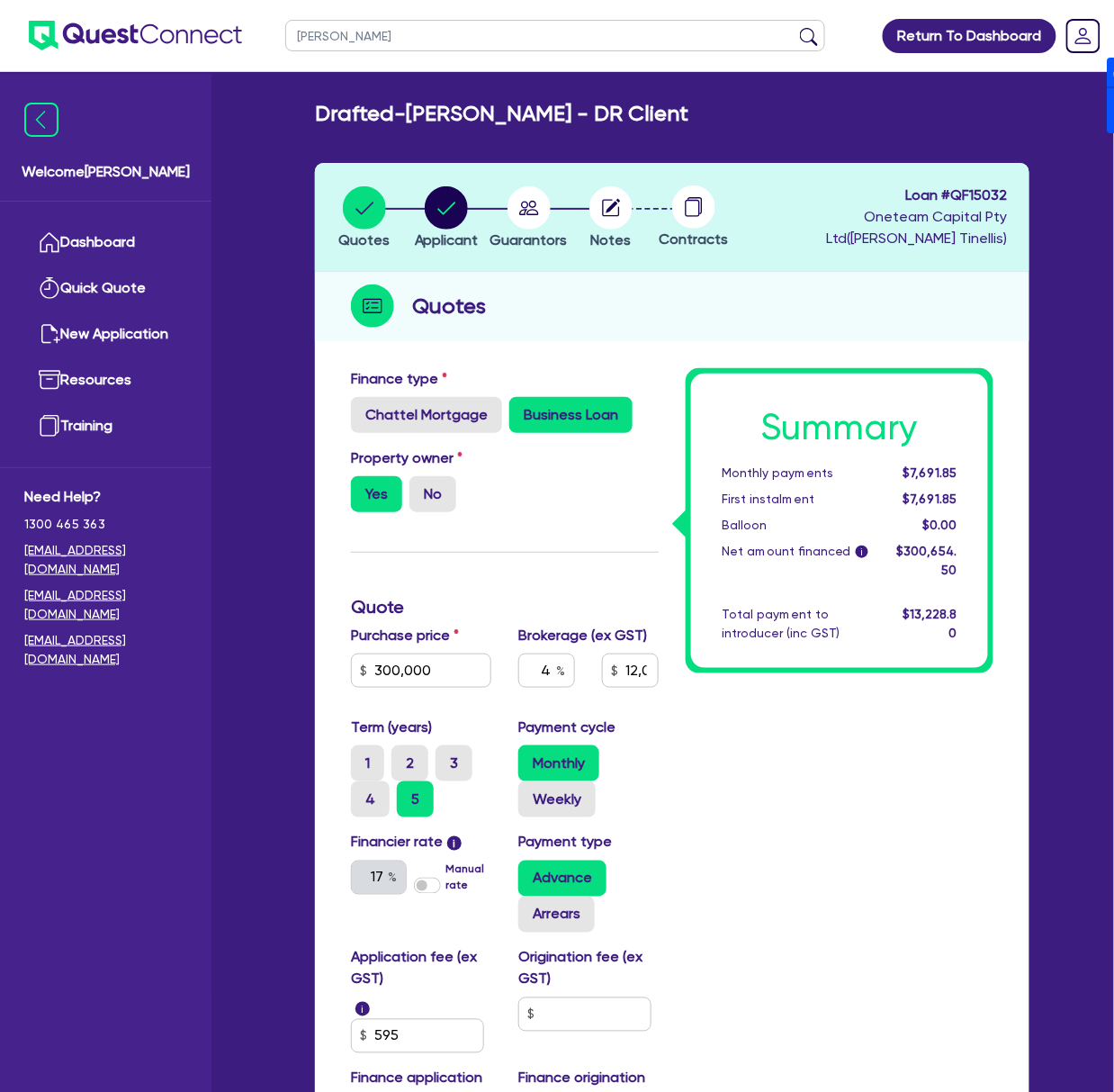
click button "submit" at bounding box center [809, 40] width 29 height 25
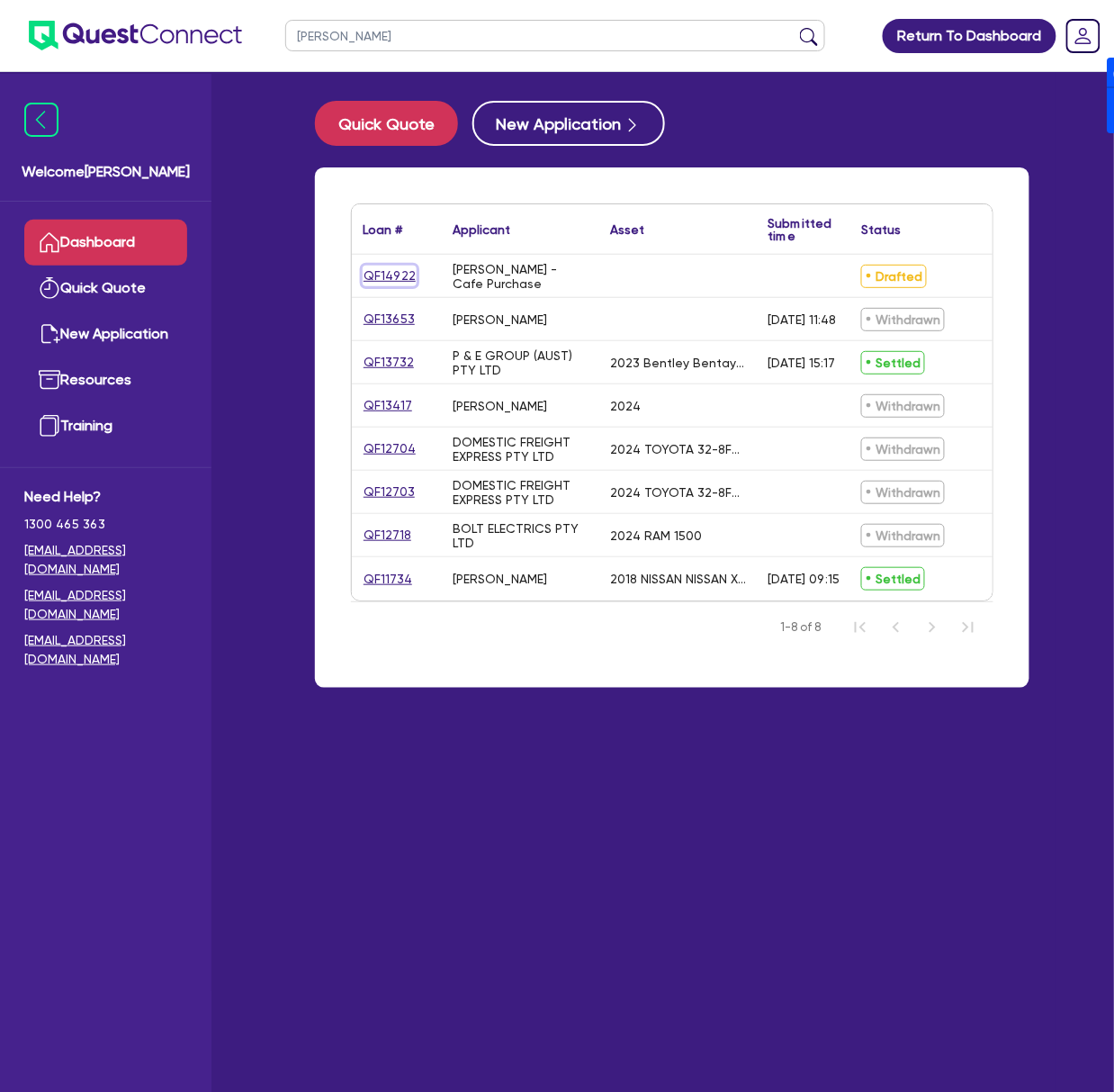
click at [372, 271] on link "QF14922" at bounding box center [389, 275] width 54 height 20
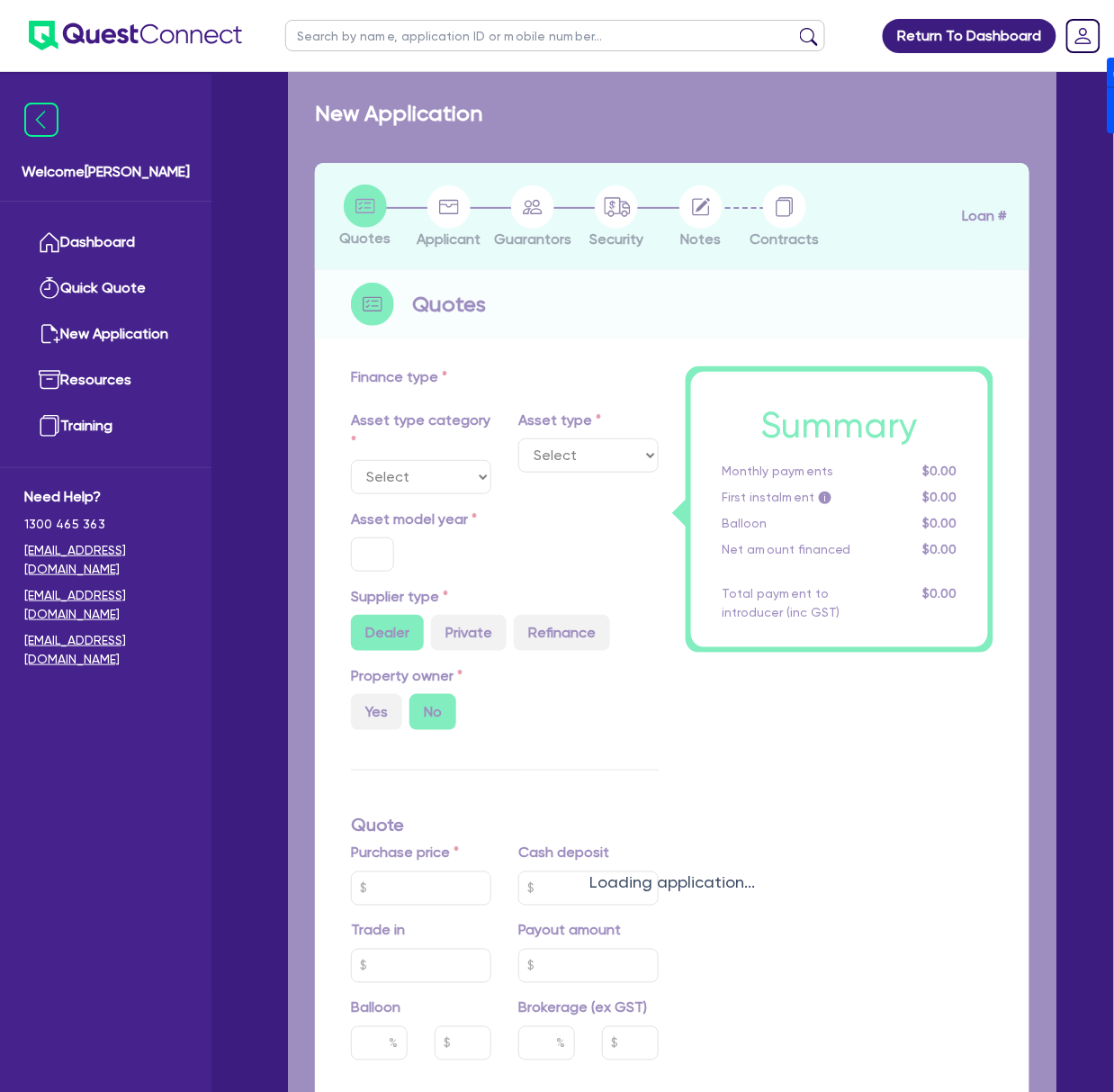
radio input "true"
type input "550,000"
type input "4"
type input "22,026.18"
type input "17"
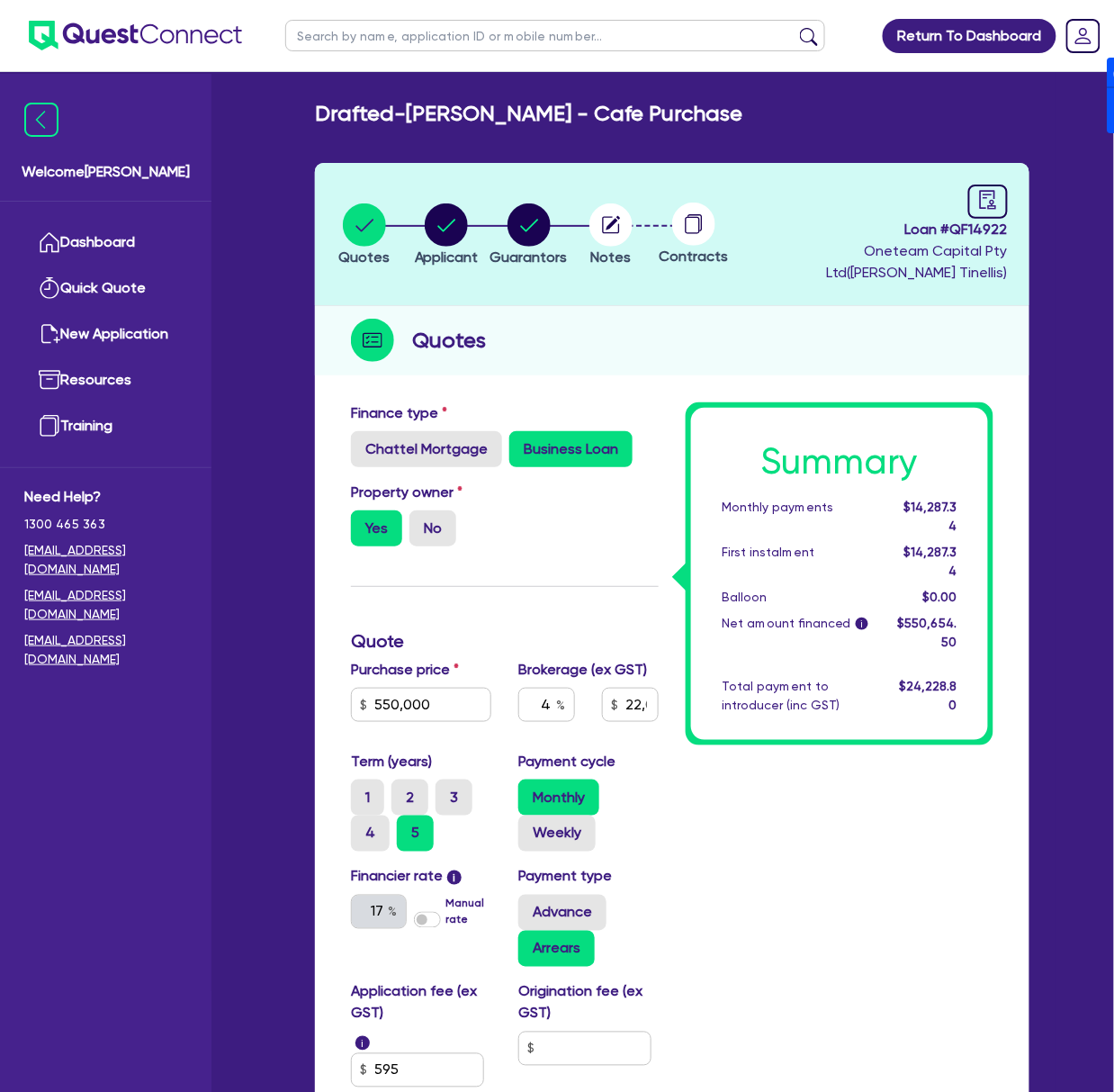
click at [615, 221] on span "Loan # QF14922" at bounding box center [873, 229] width 268 height 21
copy span "QF14922"
click at [452, 40] on input "text" at bounding box center [556, 35] width 540 height 31
type input "sukha"
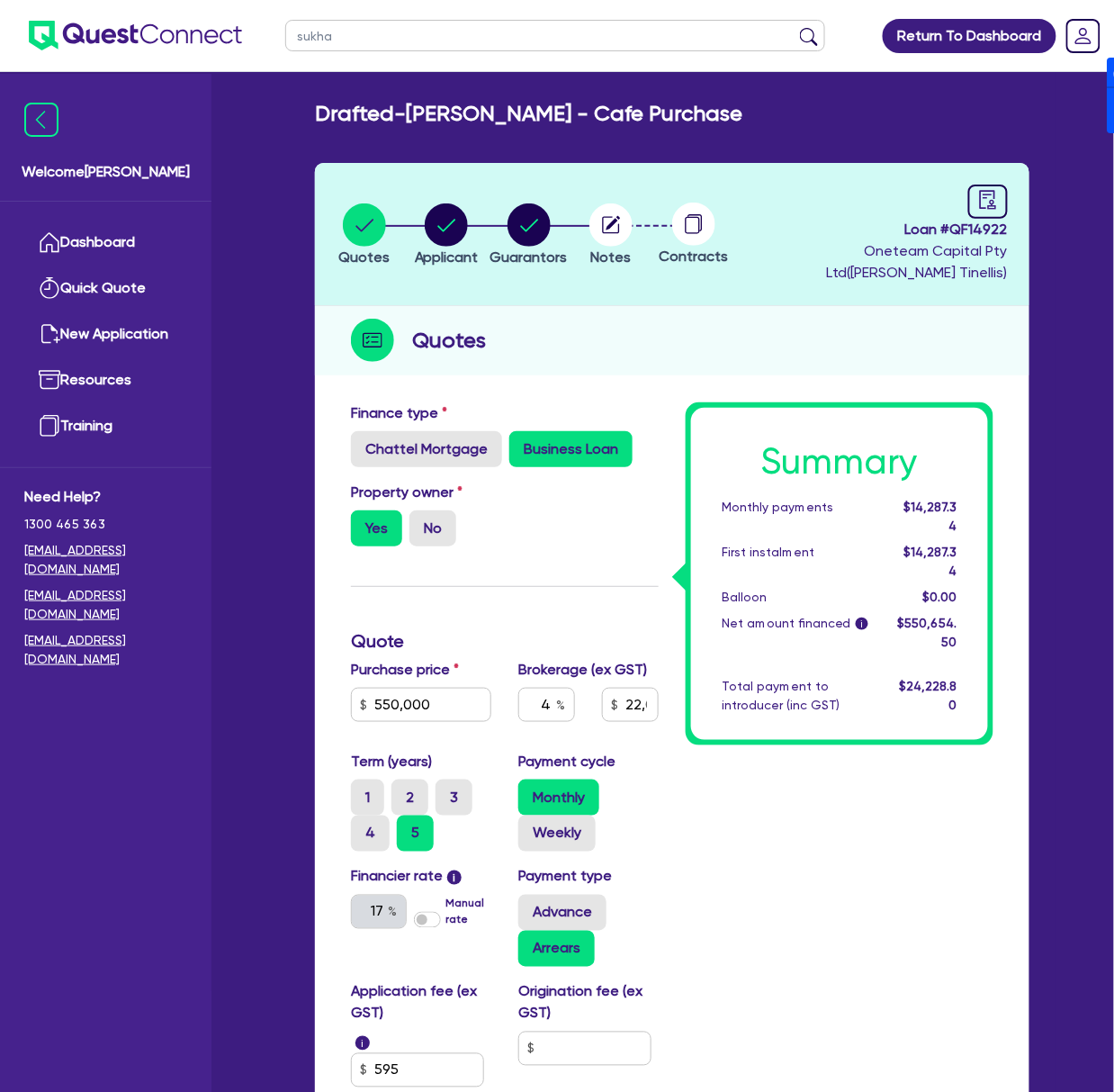
click button "submit" at bounding box center [809, 40] width 29 height 25
